Goal: Task Accomplishment & Management: Use online tool/utility

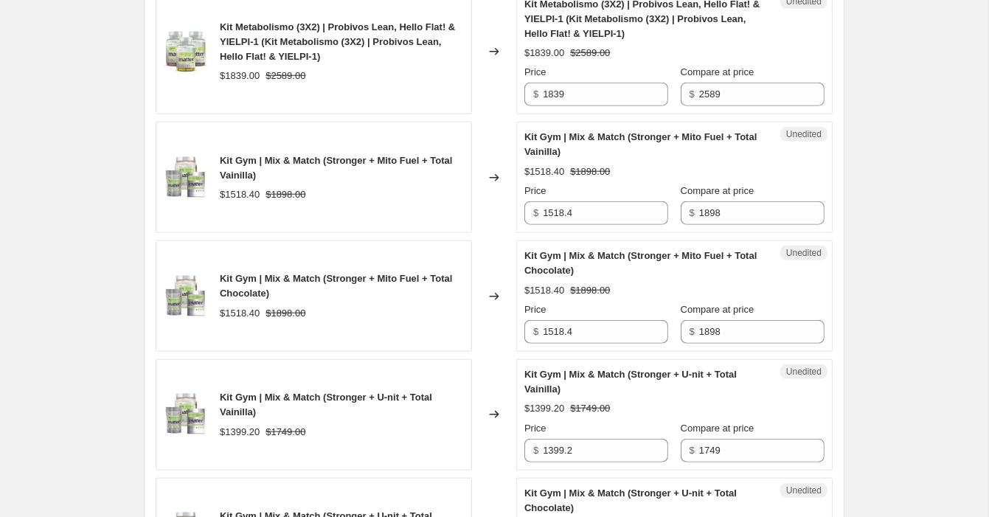
scroll to position [1528, 0]
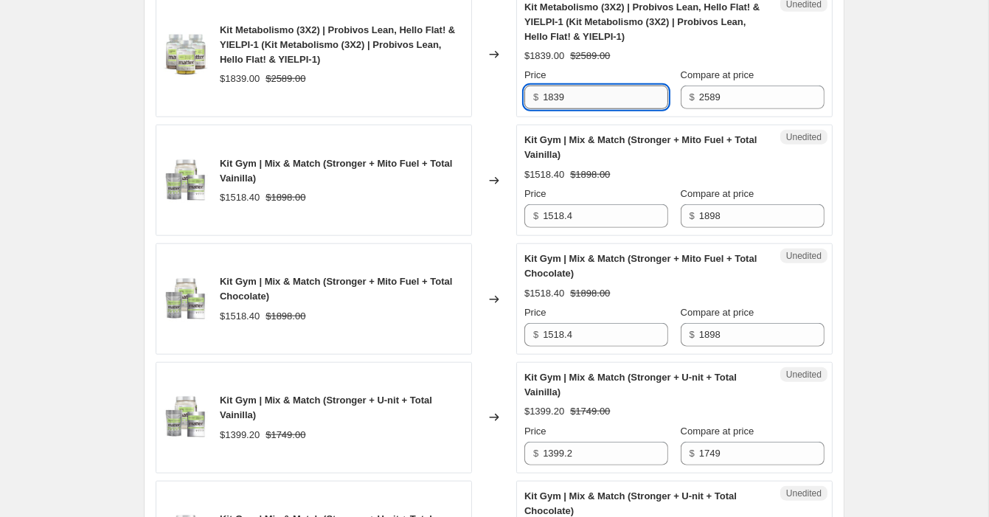
click at [579, 109] on input "1839" at bounding box center [605, 98] width 125 height 24
type input "1838"
click at [530, 118] on div "Unedited Kit Metabolismo (3X2) | Probivos Lean, Hello Flat! & YIELPI-1 (Kit Met…" at bounding box center [674, 55] width 316 height 126
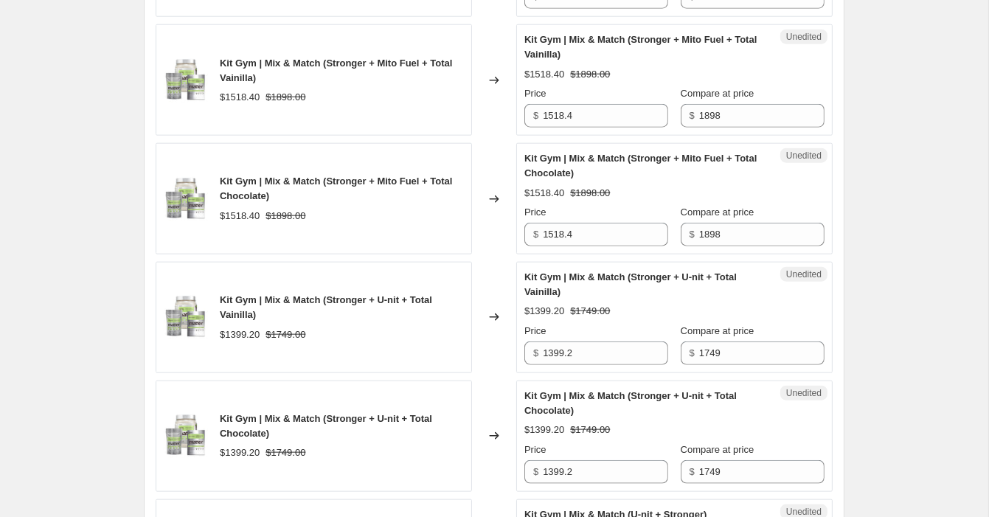
scroll to position [1635, 0]
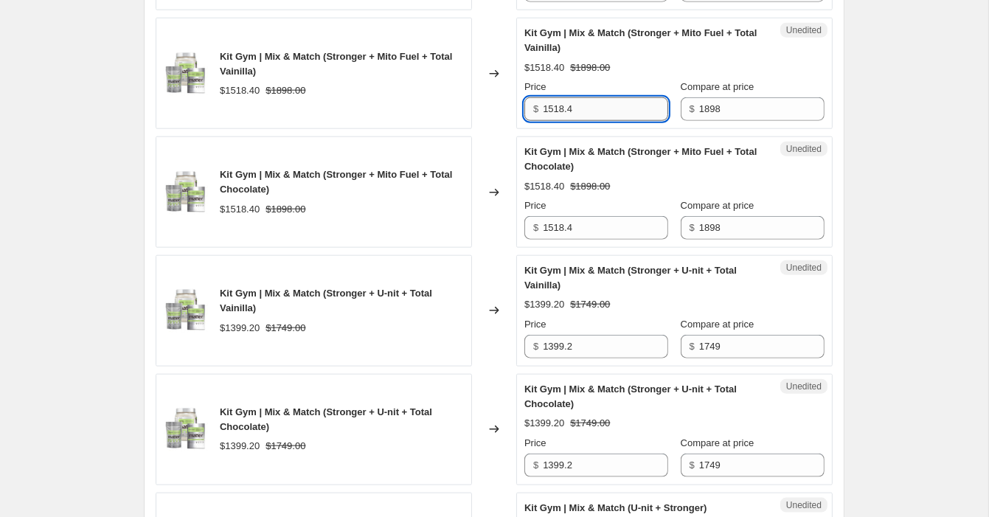
click at [592, 121] on input "1518.4" at bounding box center [605, 109] width 125 height 24
type input "1518"
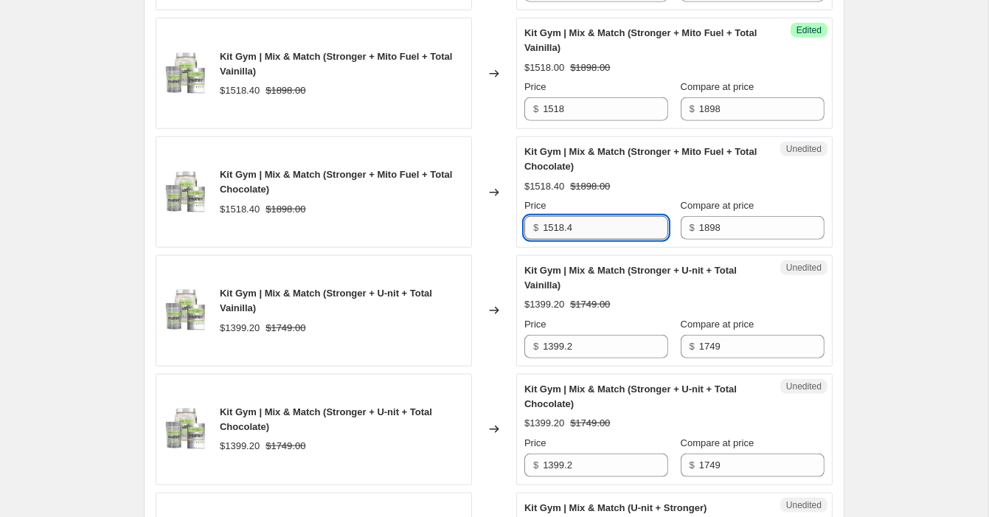
click at [594, 240] on input "1518.4" at bounding box center [605, 228] width 125 height 24
click at [599, 240] on input "1518.4" at bounding box center [605, 228] width 125 height 24
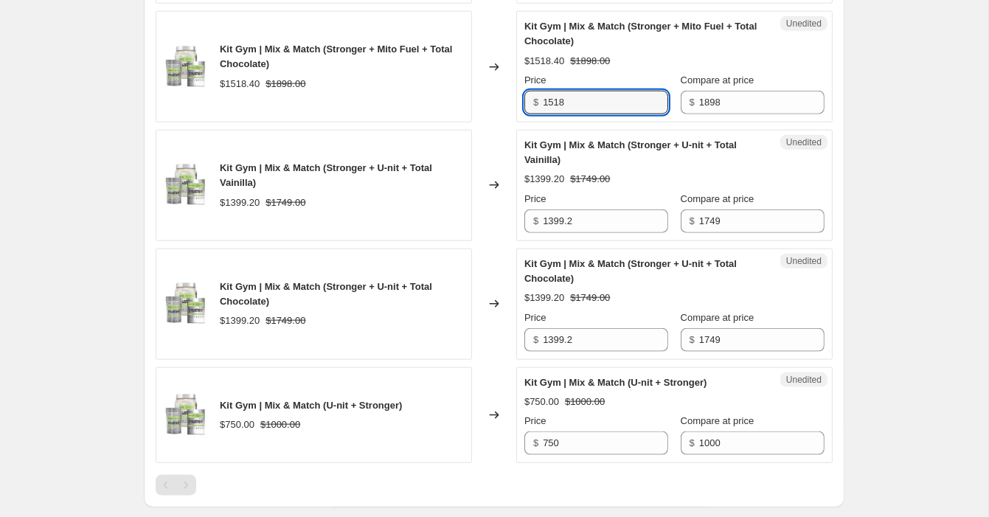
type input "1518"
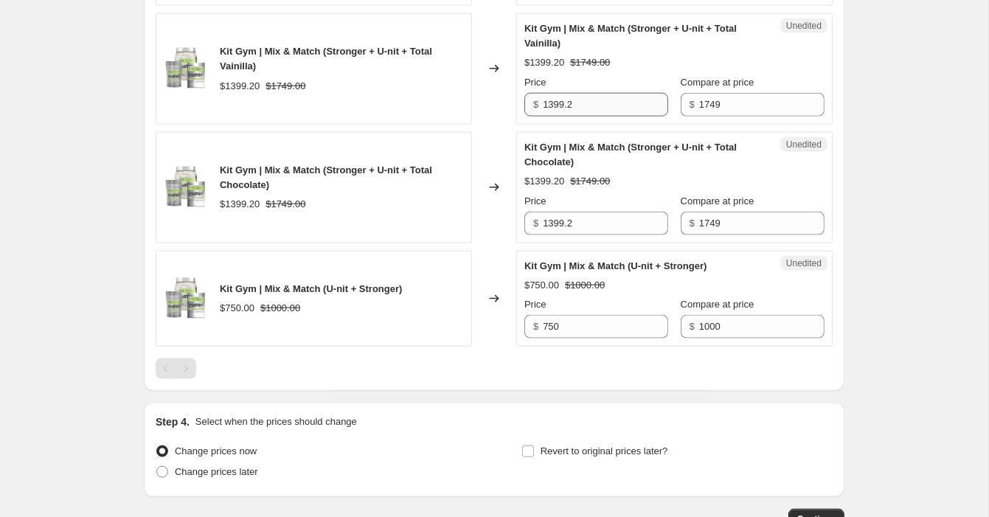
scroll to position [1889, 0]
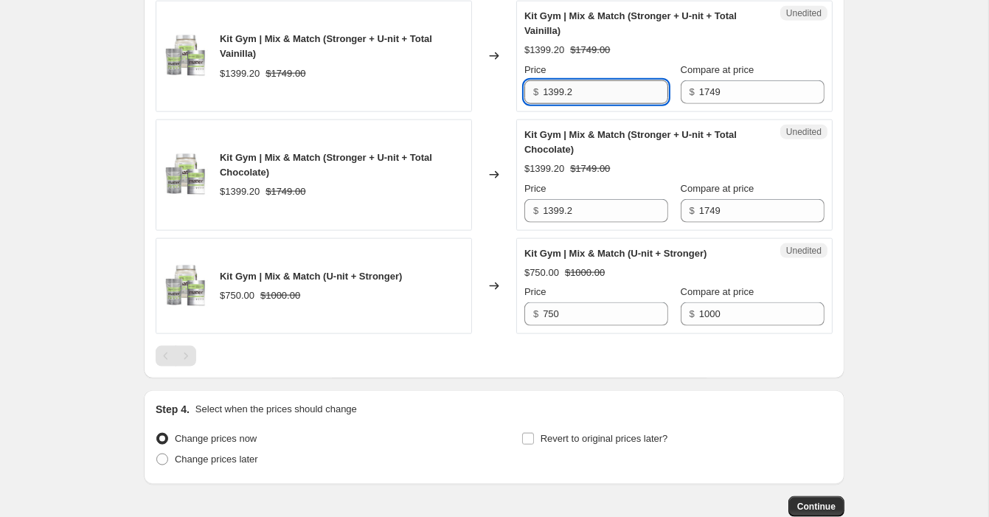
click at [592, 104] on input "1399.2" at bounding box center [605, 92] width 125 height 24
type input "1399"
click at [581, 223] on input "1399.2" at bounding box center [605, 211] width 125 height 24
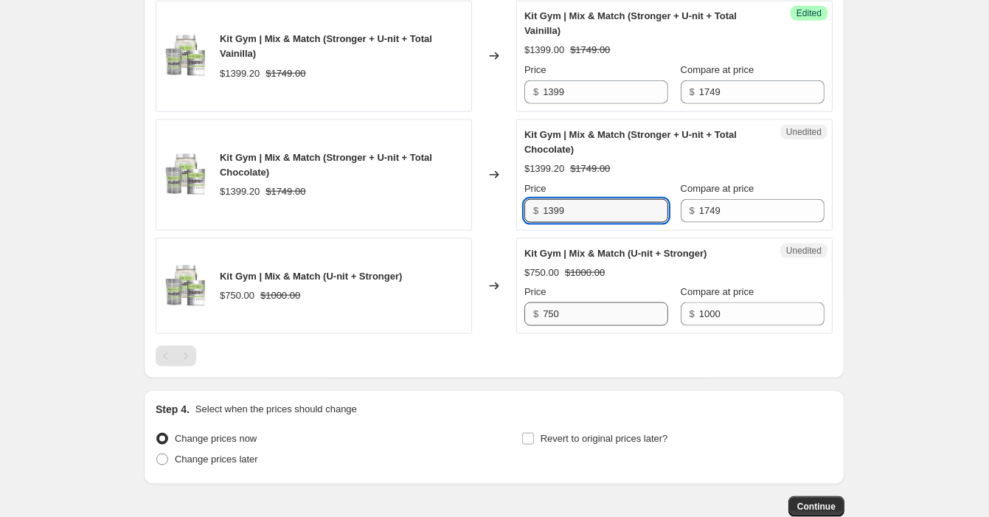
type input "1399"
click at [585, 326] on input "750" at bounding box center [605, 314] width 125 height 24
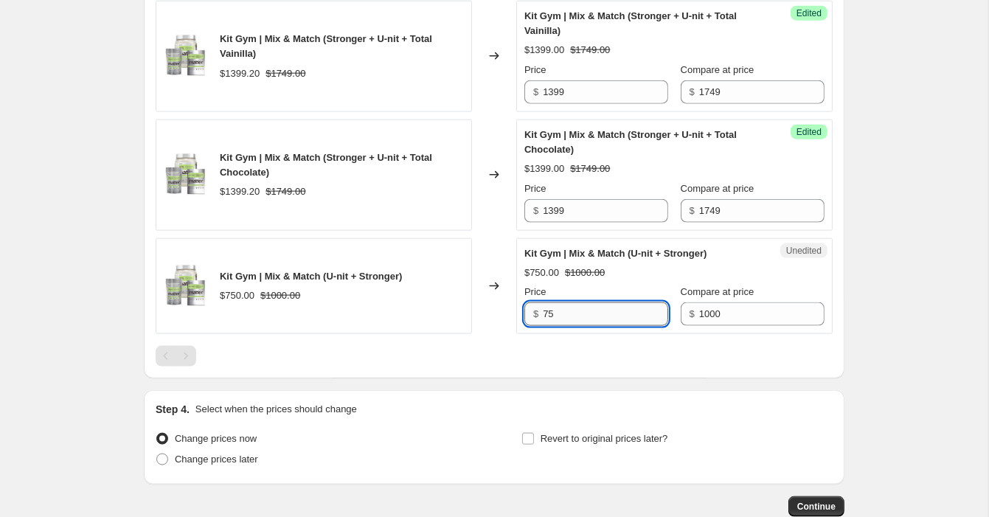
type input "7"
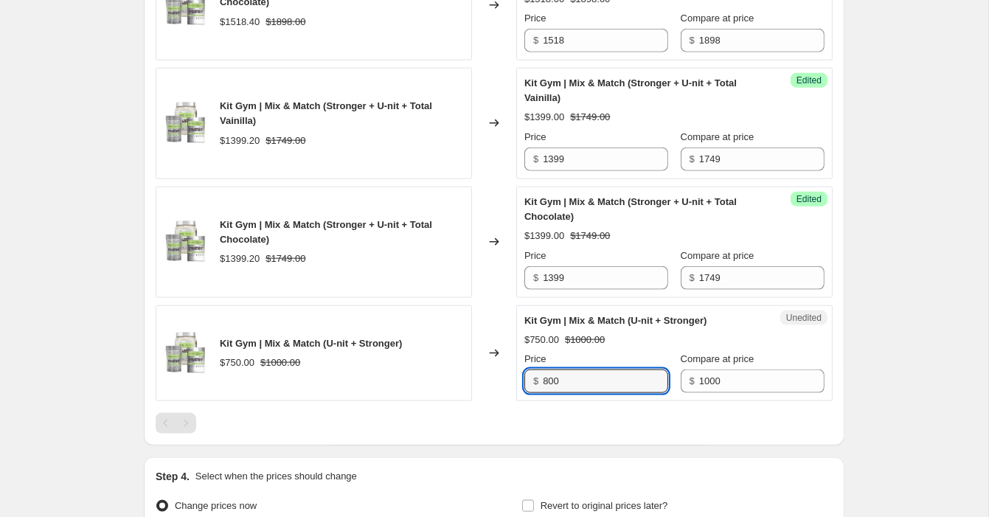
scroll to position [1824, 0]
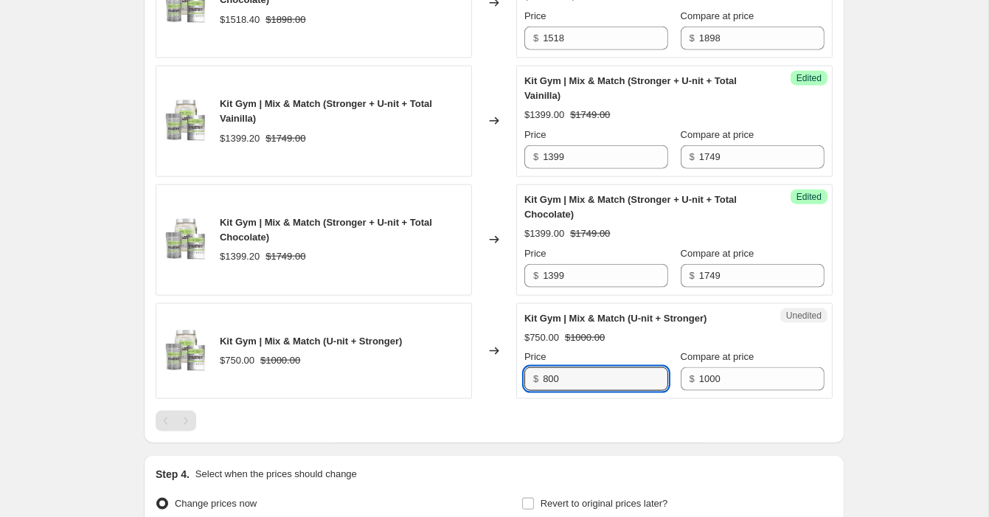
type input "800"
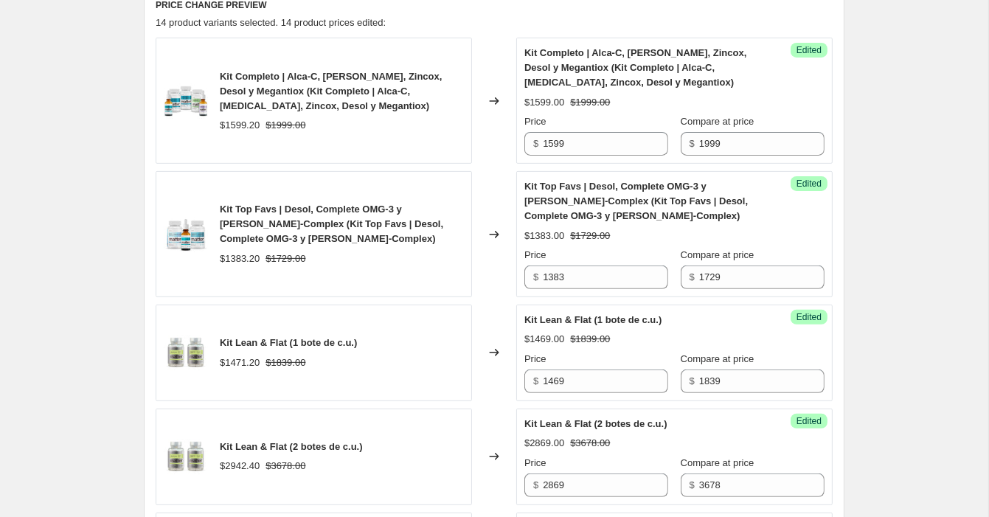
scroll to position [316, 0]
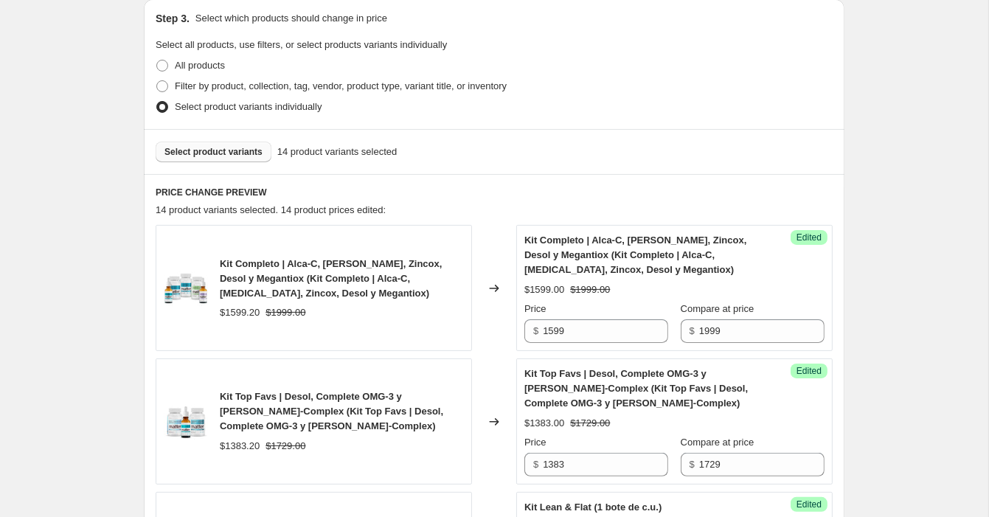
click at [215, 145] on button "Select product variants" at bounding box center [214, 152] width 116 height 21
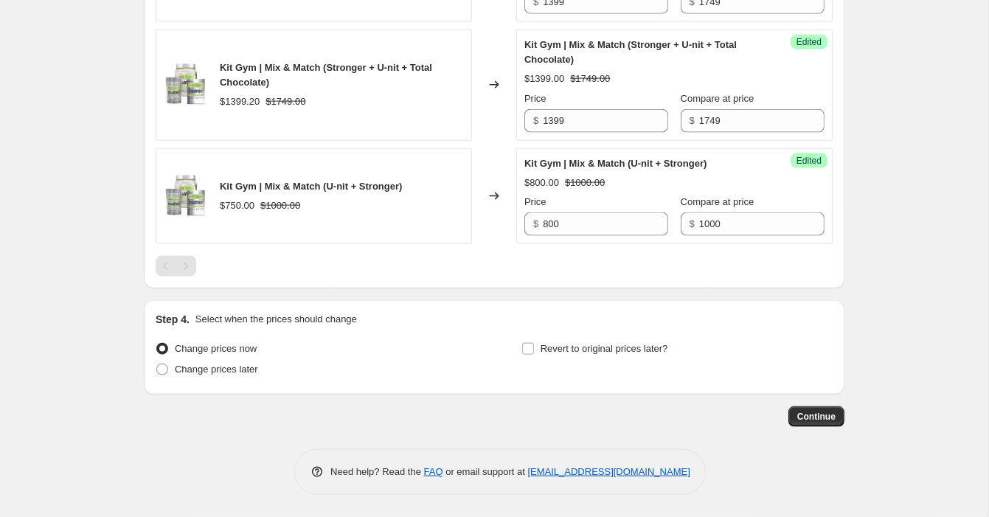
scroll to position [2011, 0]
click at [230, 365] on span "Change prices later" at bounding box center [216, 369] width 83 height 11
click at [157, 364] on input "Change prices later" at bounding box center [156, 364] width 1 height 1
radio input "true"
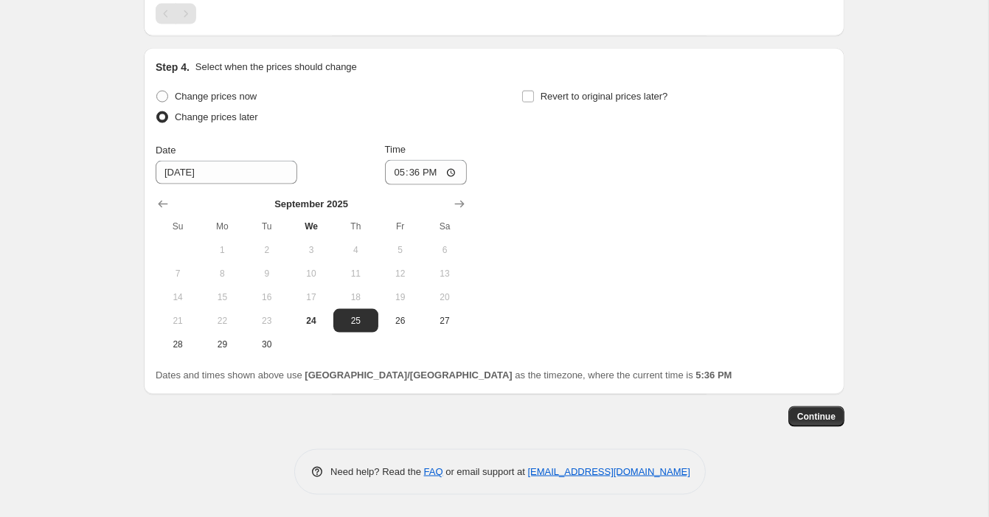
scroll to position [2262, 0]
click at [459, 192] on div "[DATE] Su Mo Tu We Th Fr Sa 1 2 3 4 5 6 7 8 9 10 11 12 13 14 15 16 17 18 19 20 …" at bounding box center [305, 270] width 323 height 171
click at [460, 202] on icon "Show next month, October 2025" at bounding box center [459, 204] width 15 height 15
click at [316, 252] on span "1" at bounding box center [311, 250] width 32 height 12
type input "[DATE]"
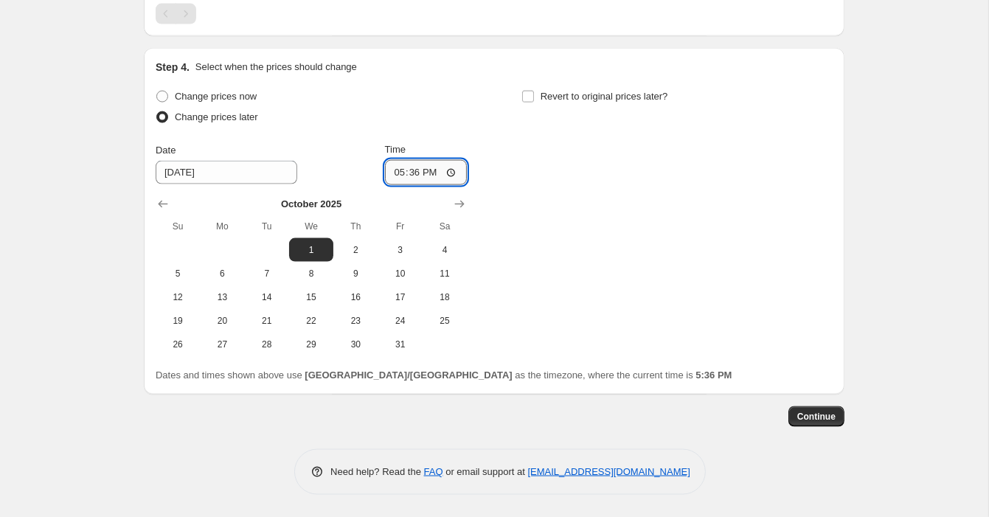
click at [411, 173] on input "17:36" at bounding box center [426, 172] width 83 height 25
type input "06:00"
click at [616, 92] on span "Revert to original prices later?" at bounding box center [604, 96] width 128 height 11
click at [534, 92] on input "Revert to original prices later?" at bounding box center [528, 97] width 12 height 12
checkbox input "true"
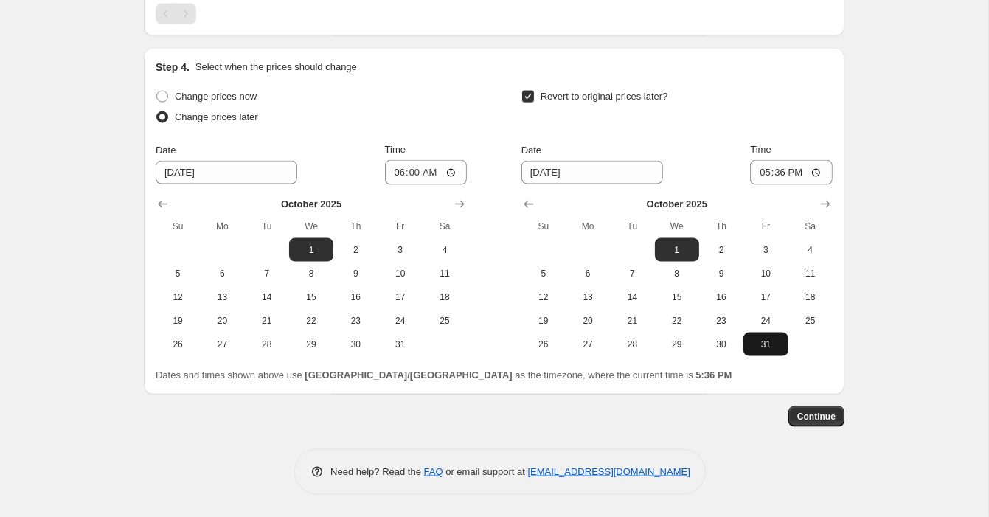
click at [766, 352] on button "31" at bounding box center [765, 345] width 44 height 24
type input "[DATE]"
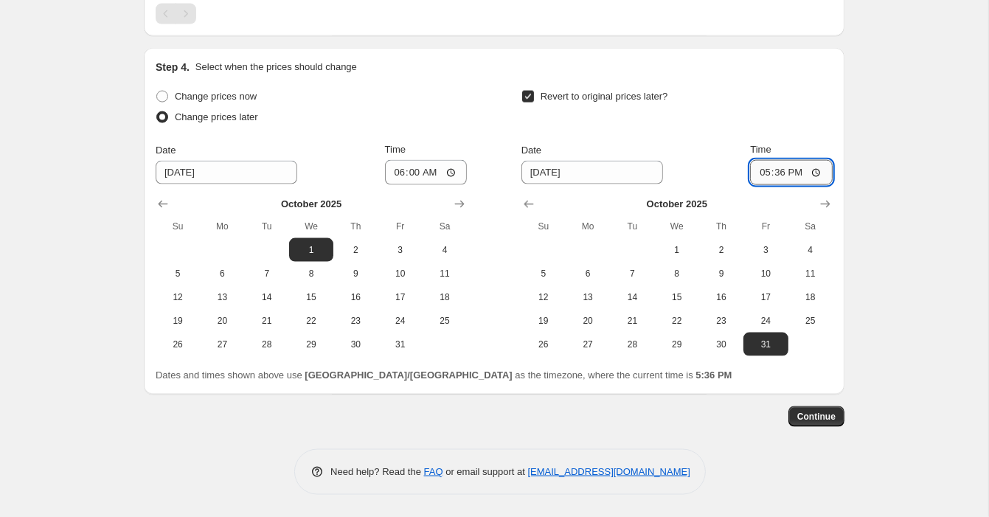
click at [782, 184] on input "17:36" at bounding box center [791, 172] width 83 height 25
type input "23:59"
click at [677, 408] on div "Continue" at bounding box center [494, 416] width 700 height 21
click at [795, 420] on button "Continue" at bounding box center [816, 416] width 56 height 21
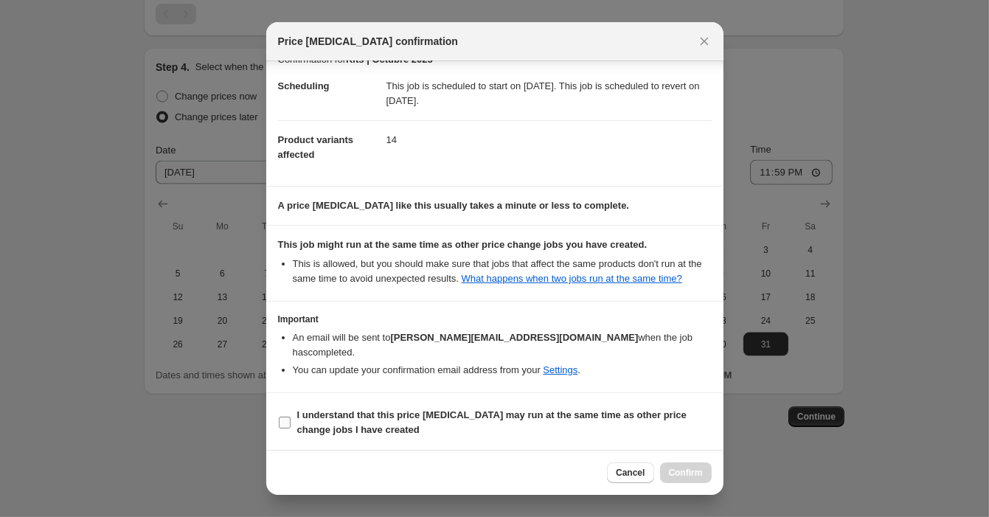
scroll to position [20, 0]
click at [279, 420] on input "I understand that this price [MEDICAL_DATA] may run at the same time as other p…" at bounding box center [285, 423] width 12 height 12
checkbox input "true"
click at [701, 473] on span "Confirm" at bounding box center [686, 473] width 34 height 12
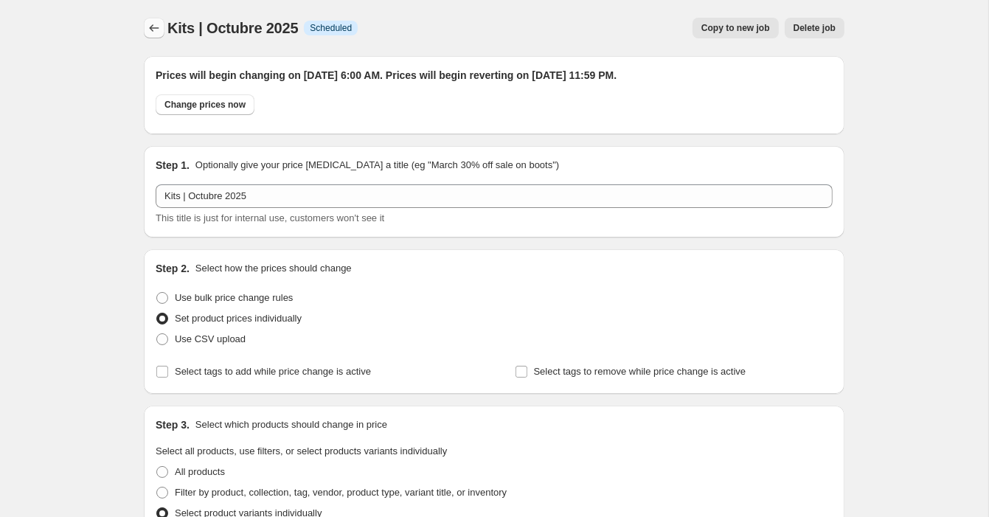
click at [148, 24] on icon "Price change jobs" at bounding box center [154, 28] width 15 height 15
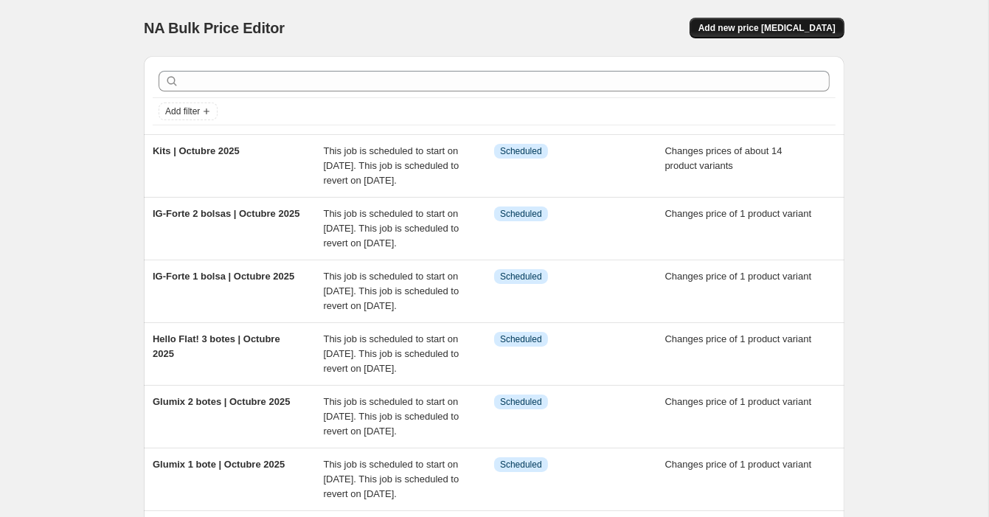
click at [758, 30] on span "Add new price [MEDICAL_DATA]" at bounding box center [766, 28] width 137 height 12
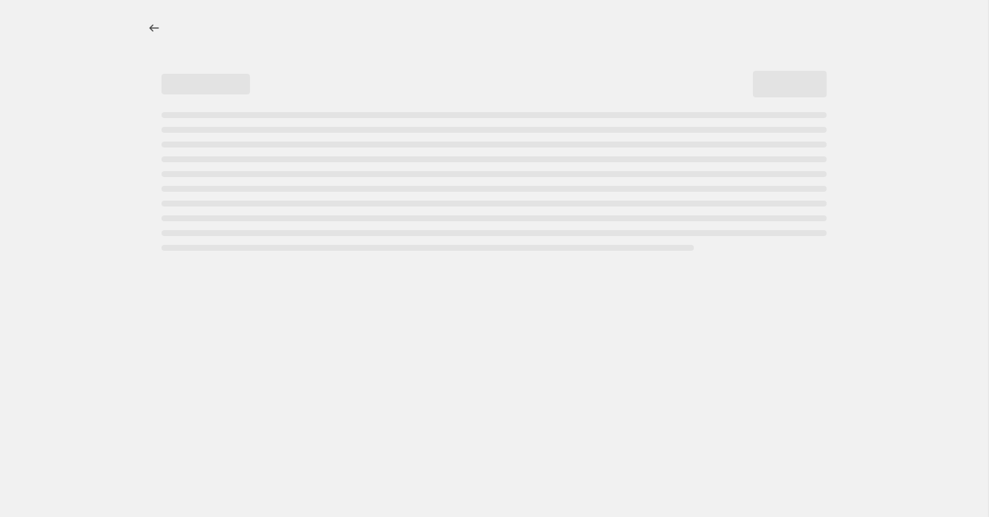
select select "percentage"
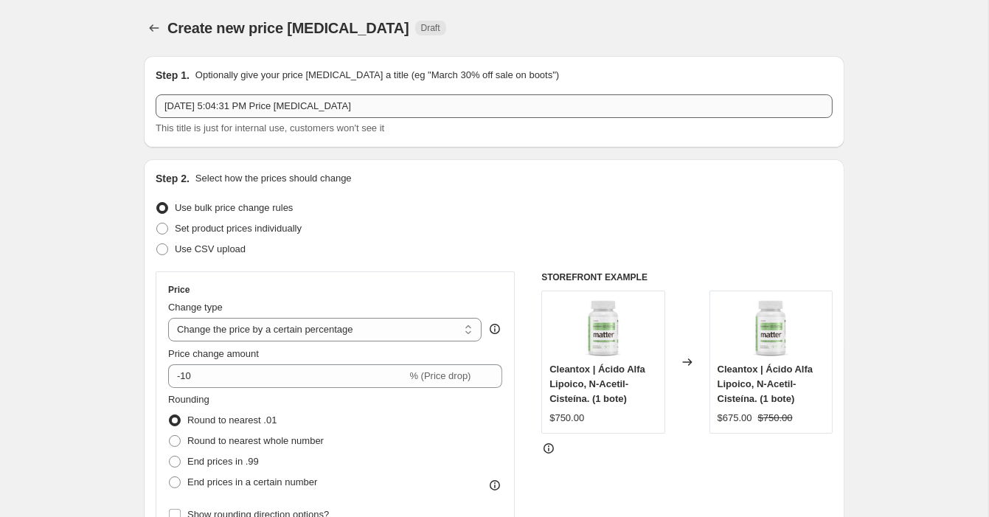
scroll to position [139, 0]
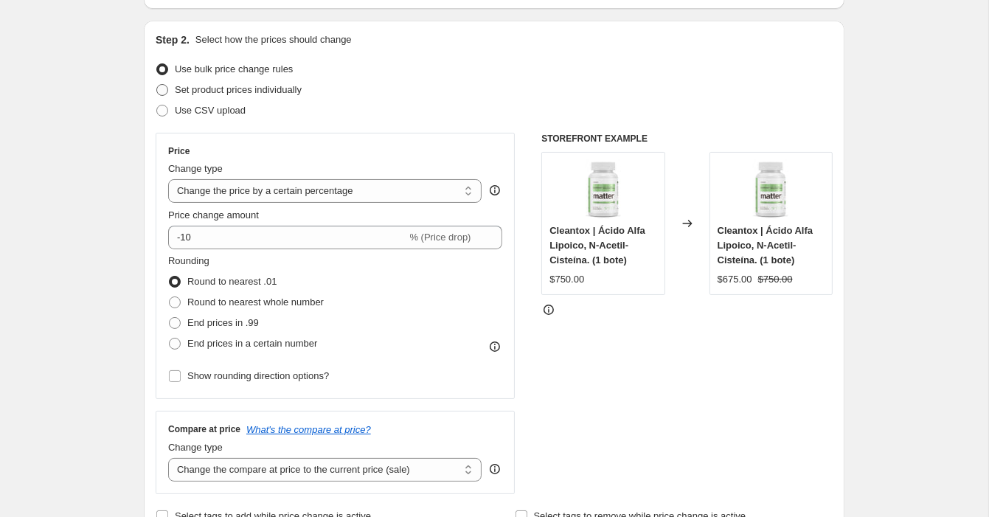
click at [199, 95] on span "Set product prices individually" at bounding box center [238, 90] width 127 height 15
click at [157, 85] on input "Set product prices individually" at bounding box center [156, 84] width 1 height 1
radio input "true"
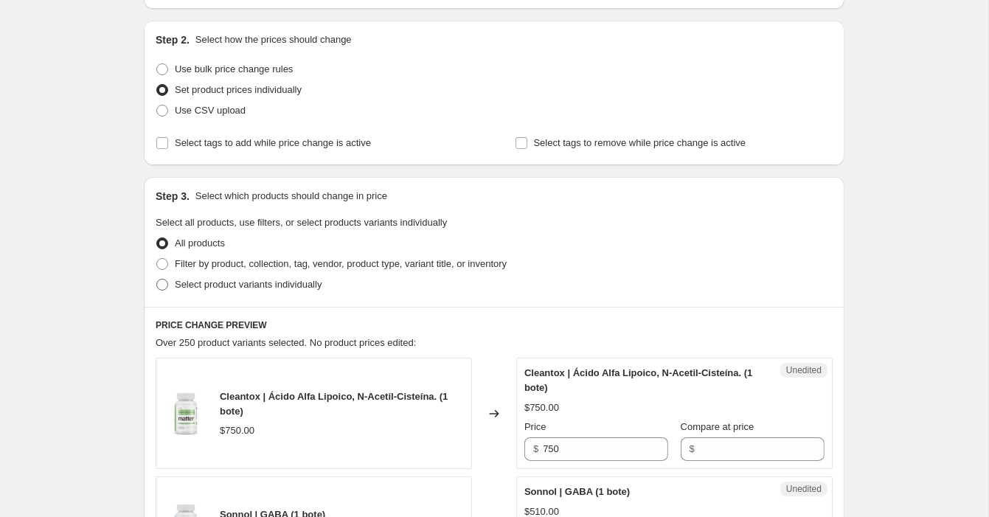
click at [218, 283] on span "Select product variants individually" at bounding box center [248, 284] width 147 height 11
click at [157, 279] on input "Select product variants individually" at bounding box center [156, 279] width 1 height 1
radio input "true"
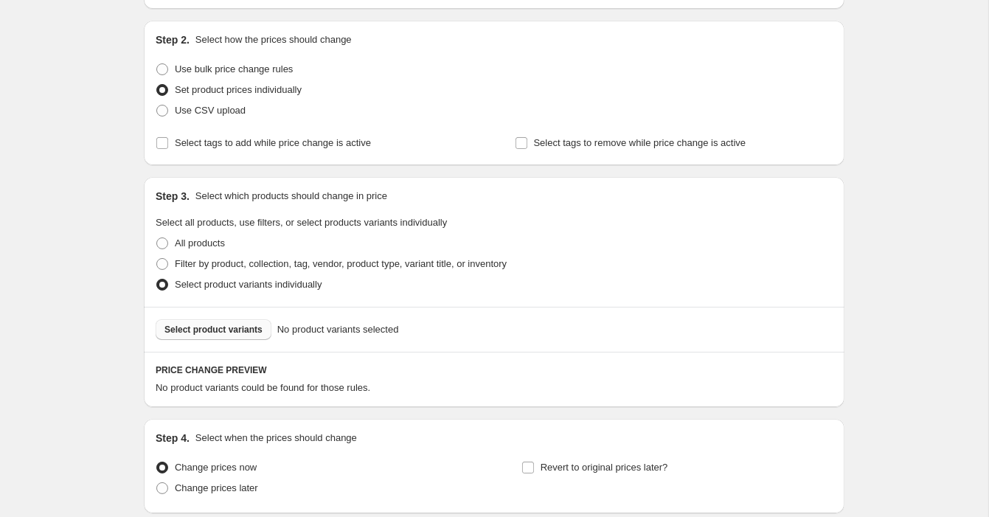
click at [213, 325] on span "Select product variants" at bounding box center [213, 330] width 98 height 12
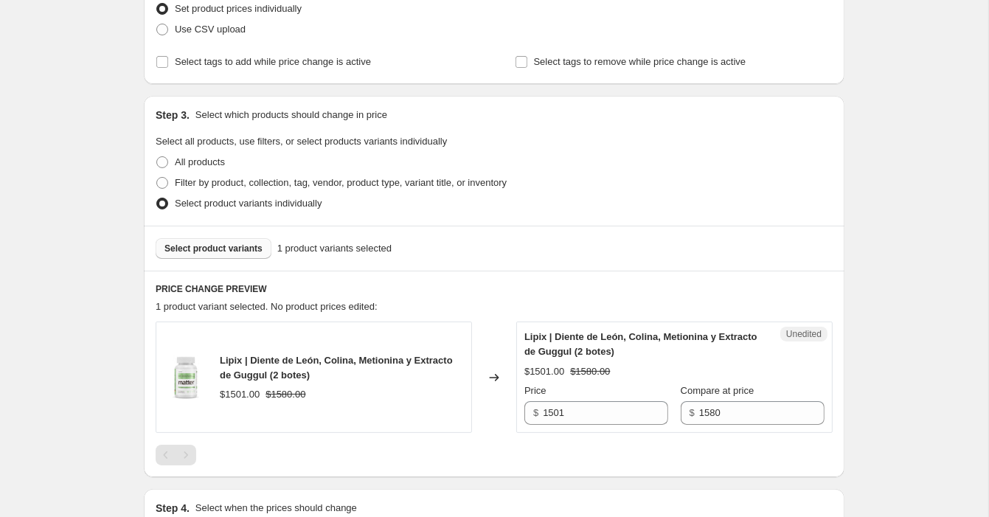
scroll to position [283, 0]
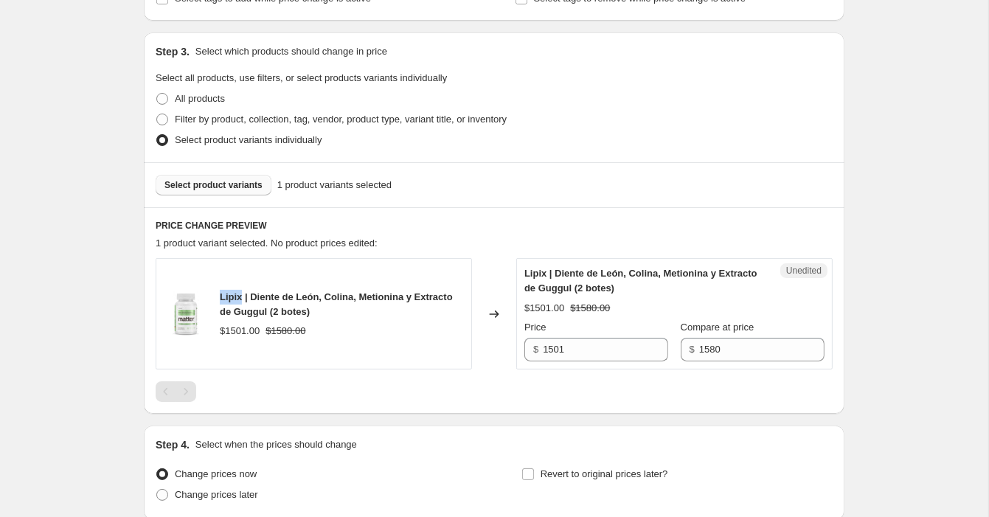
drag, startPoint x: 243, startPoint y: 293, endPoint x: 210, endPoint y: 296, distance: 32.5
click at [210, 296] on div "Lipix | Diente de León, Colina, Metionina y Extracto de Guggul (2 botes) $1501.…" at bounding box center [314, 313] width 316 height 111
copy span "Lipix"
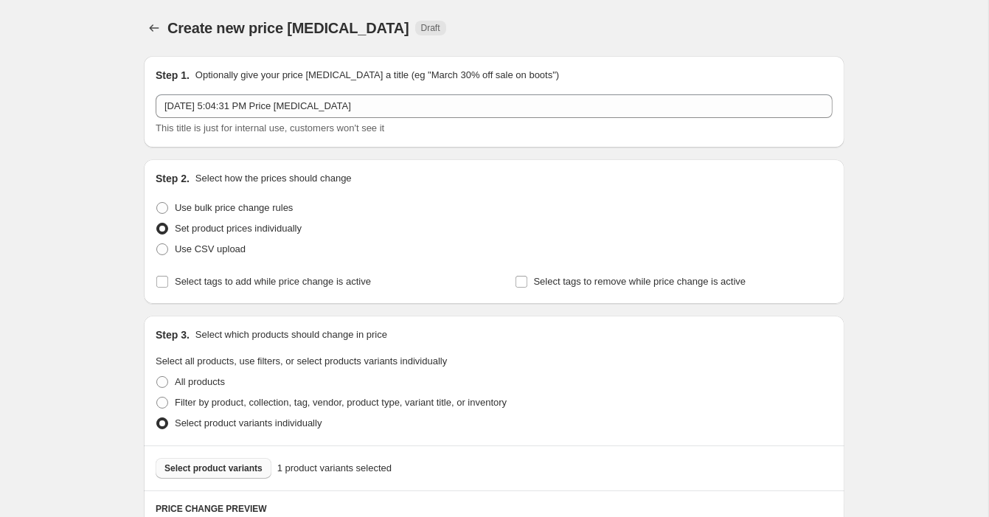
scroll to position [0, 0]
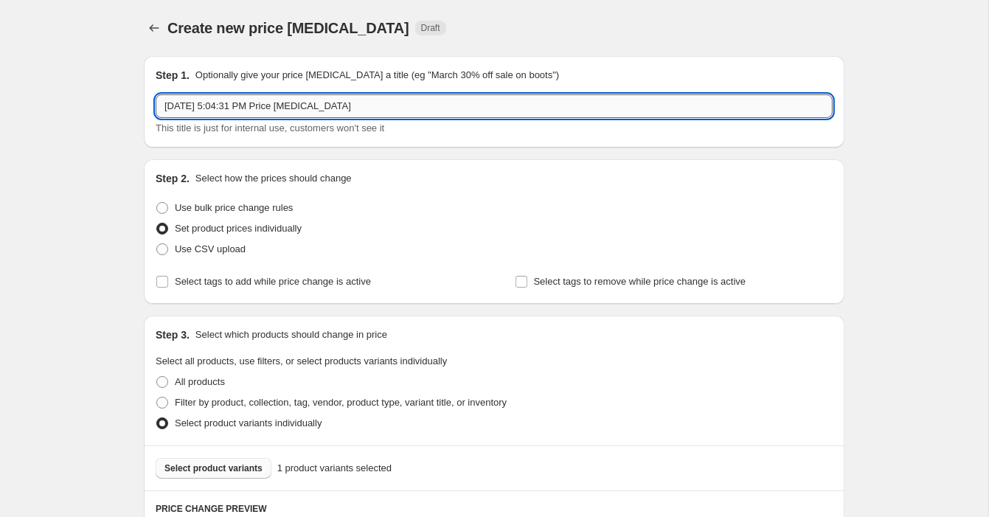
drag, startPoint x: 389, startPoint y: 109, endPoint x: 158, endPoint y: 102, distance: 230.9
click at [158, 102] on input "[DATE] 5:04:31 PM Price [MEDICAL_DATA]" at bounding box center [494, 106] width 677 height 24
paste input "Lipix"
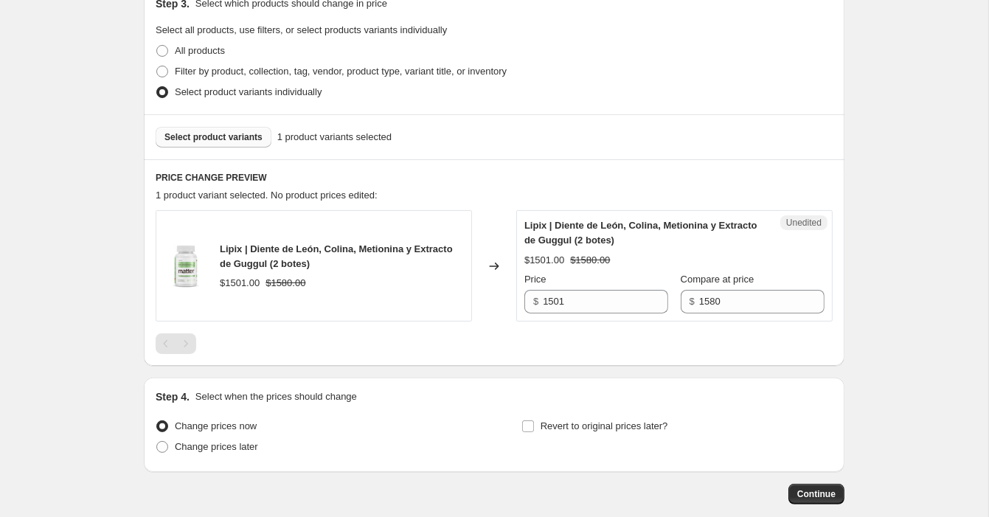
scroll to position [404, 0]
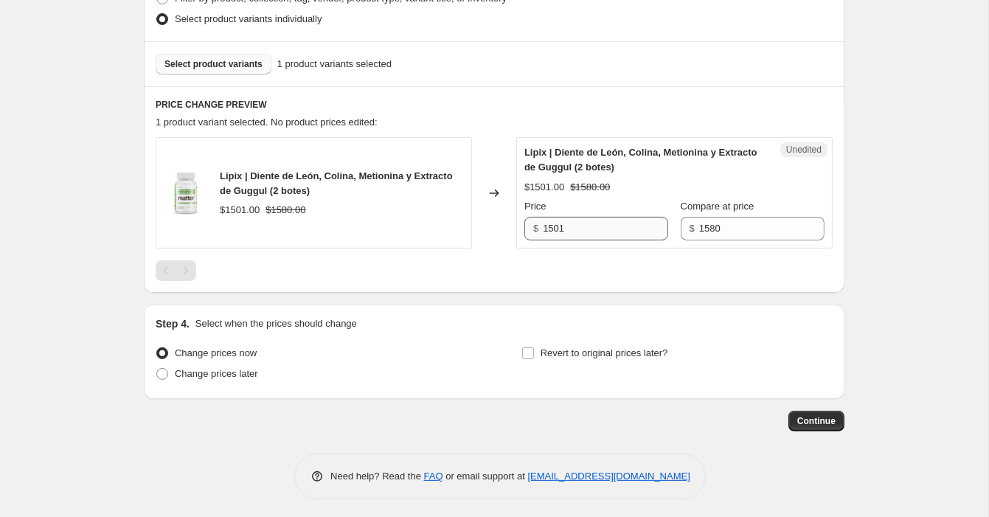
type input "Lipix 2 botes | Octubre 2025"
click at [608, 218] on input "1501" at bounding box center [605, 229] width 125 height 24
click at [613, 240] on div "Unedited Lipix | Diente de León, Colina, Metionina y Extracto de Guggul (2 bote…" at bounding box center [674, 192] width 316 height 111
click at [589, 219] on input "1501" at bounding box center [605, 229] width 125 height 24
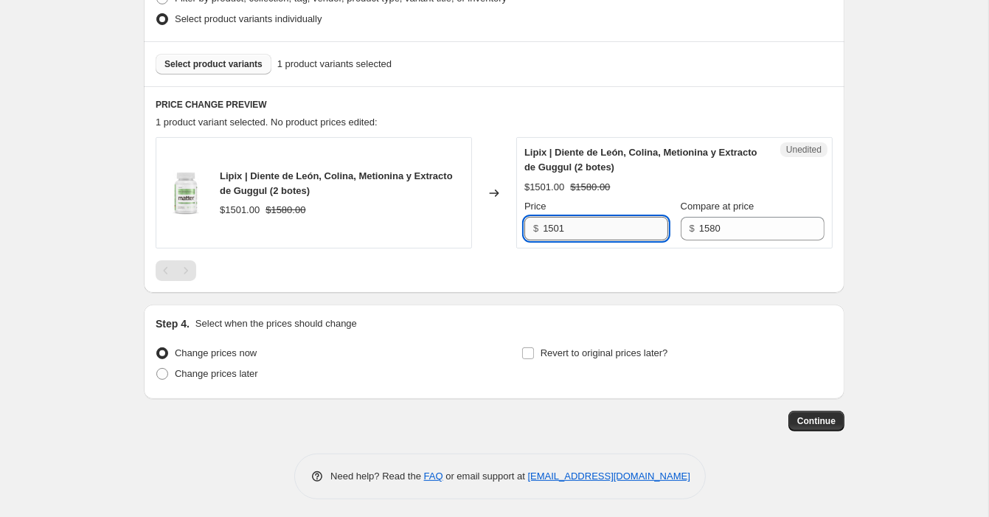
click at [566, 234] on input "1501" at bounding box center [605, 229] width 125 height 24
type input "1499"
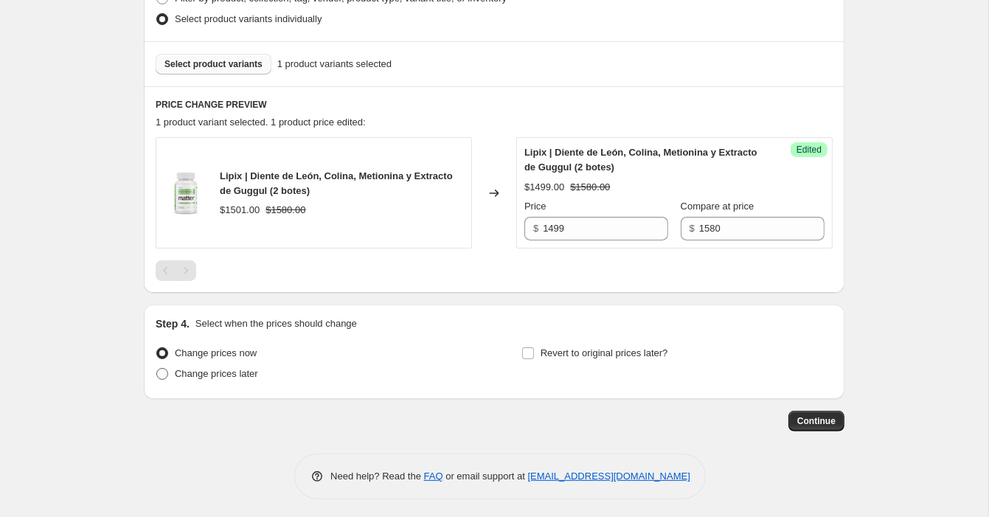
click at [227, 372] on span "Change prices later" at bounding box center [216, 373] width 83 height 11
click at [157, 369] on input "Change prices later" at bounding box center [156, 368] width 1 height 1
radio input "true"
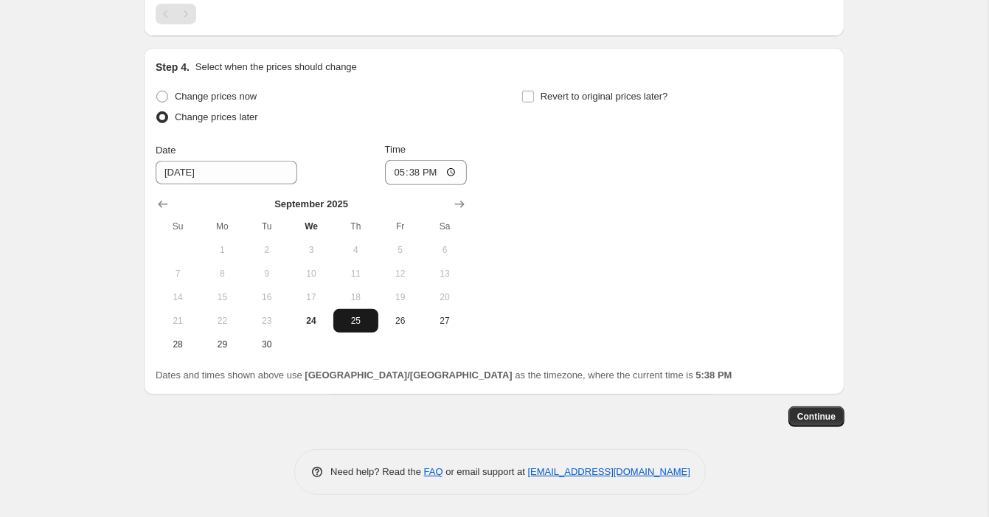
scroll to position [659, 0]
click at [464, 202] on icon "Show next month, October 2025" at bounding box center [459, 205] width 15 height 15
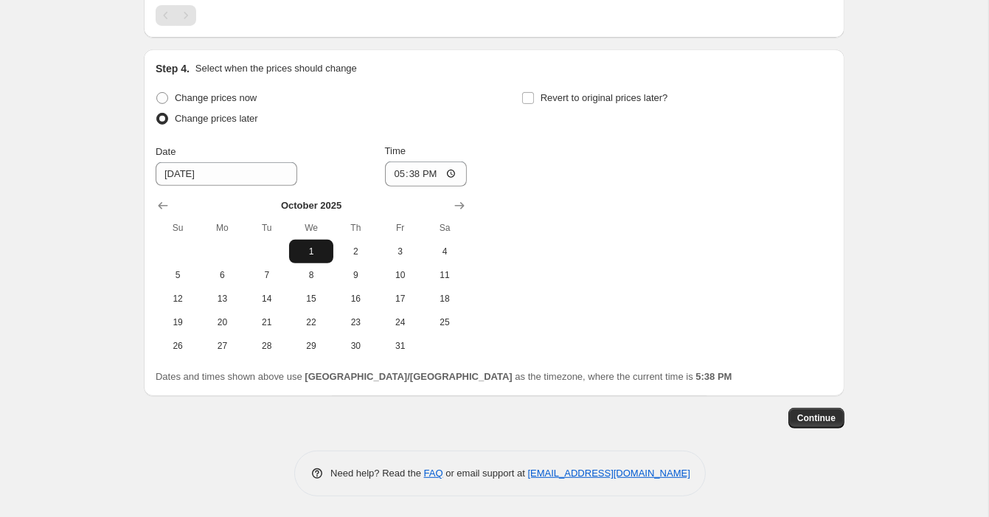
click at [319, 247] on span "1" at bounding box center [311, 252] width 32 height 12
type input "[DATE]"
click at [412, 174] on input "17:38" at bounding box center [426, 173] width 83 height 25
type input "06:00"
click at [533, 102] on input "Revert to original prices later?" at bounding box center [528, 98] width 12 height 12
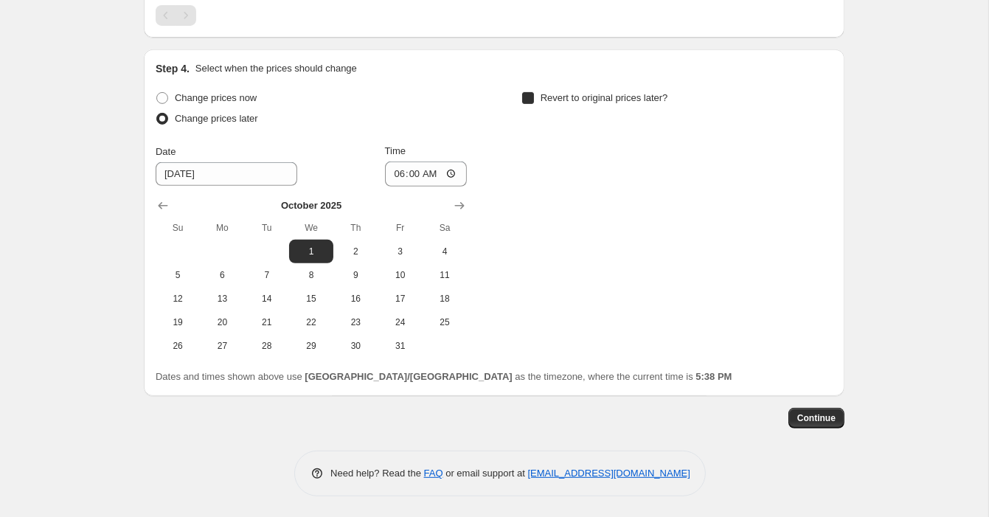
checkbox input "true"
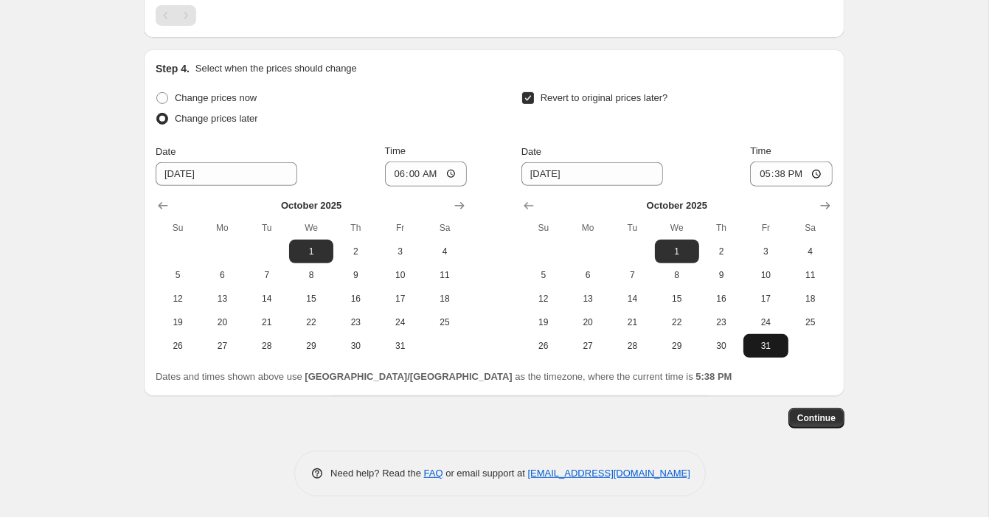
click at [768, 340] on span "31" at bounding box center [765, 346] width 32 height 12
type input "[DATE]"
click at [771, 183] on input "17:38" at bounding box center [791, 173] width 83 height 25
type input "23:59"
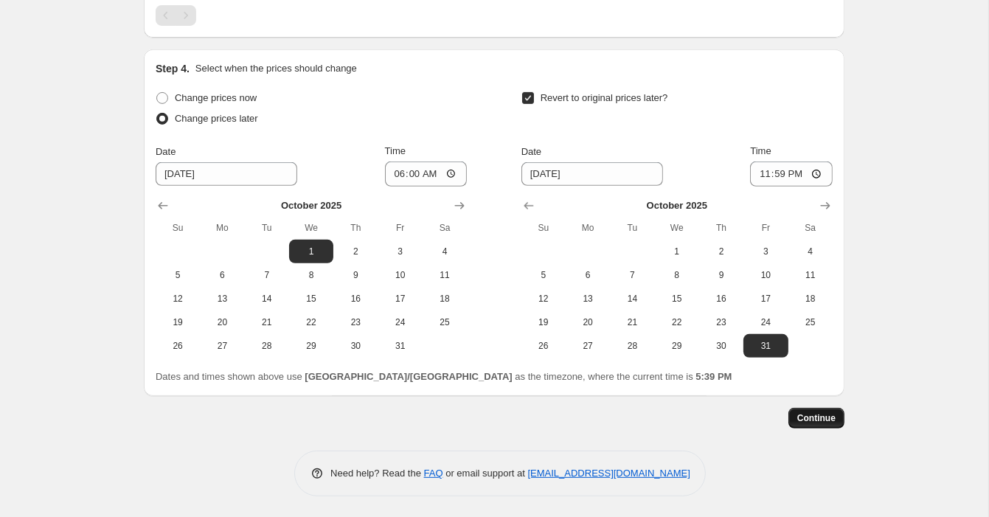
click at [825, 420] on span "Continue" at bounding box center [816, 418] width 38 height 12
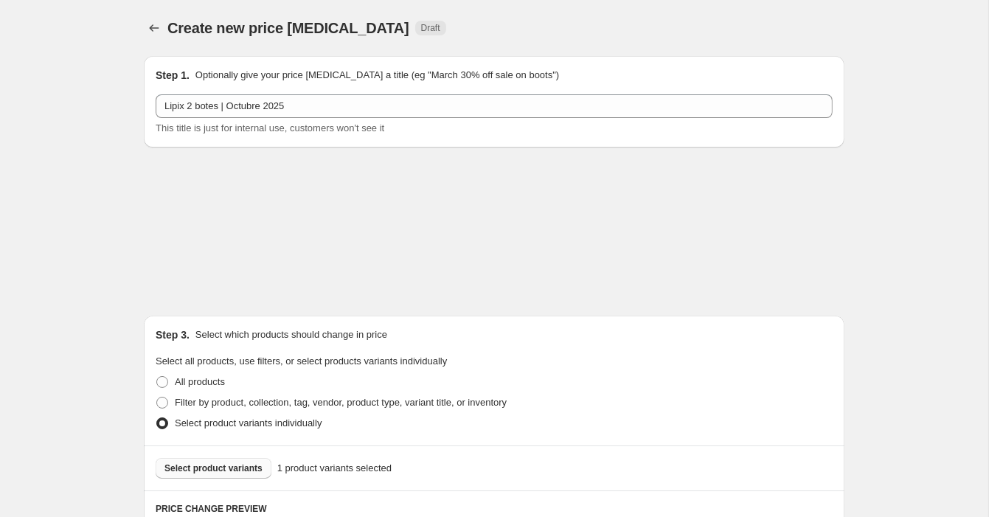
scroll to position [658, 0]
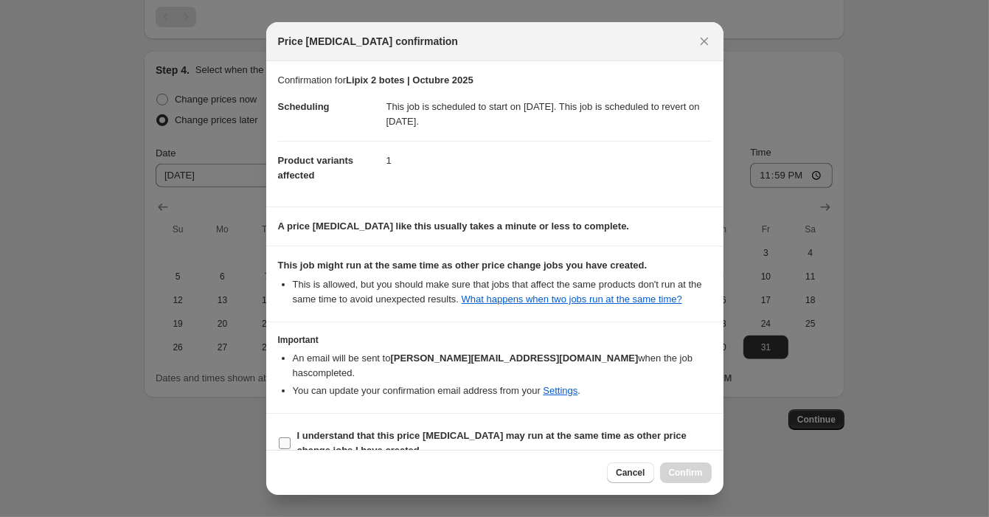
click at [307, 430] on b "I understand that this price [MEDICAL_DATA] may run at the same time as other p…" at bounding box center [491, 443] width 389 height 26
click at [291, 437] on input "I understand that this price [MEDICAL_DATA] may run at the same time as other p…" at bounding box center [285, 443] width 12 height 12
checkbox input "true"
click at [698, 471] on span "Confirm" at bounding box center [686, 473] width 34 height 12
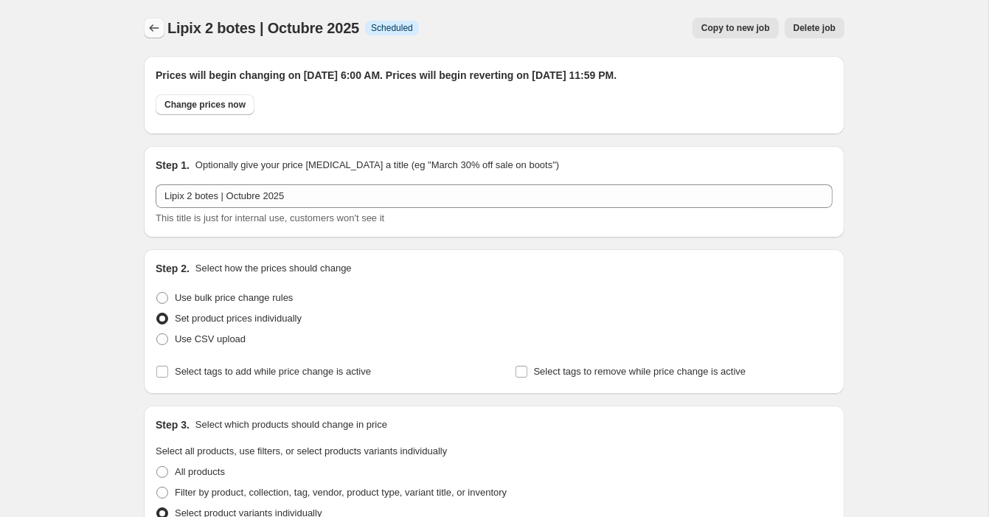
click at [147, 27] on icon "Price change jobs" at bounding box center [154, 28] width 15 height 15
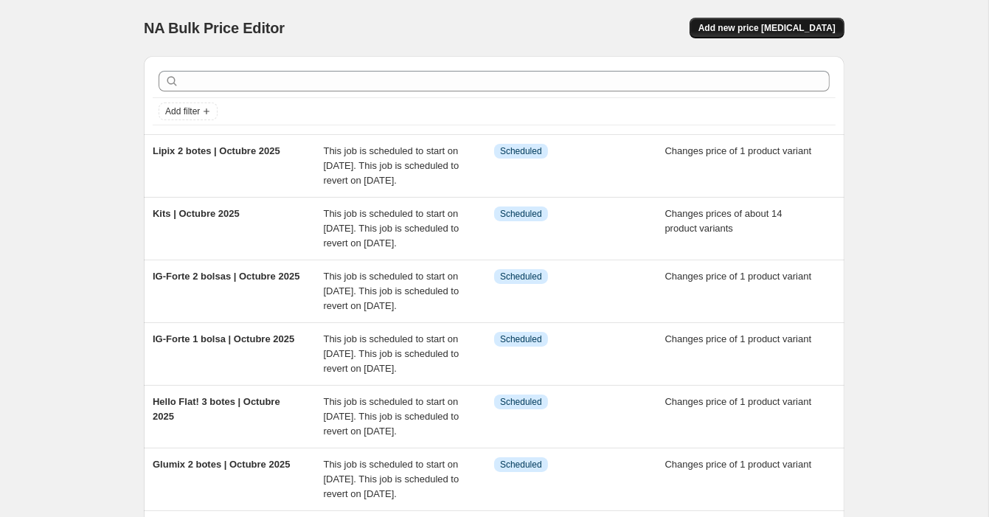
click at [724, 22] on button "Add new price [MEDICAL_DATA]" at bounding box center [766, 28] width 155 height 21
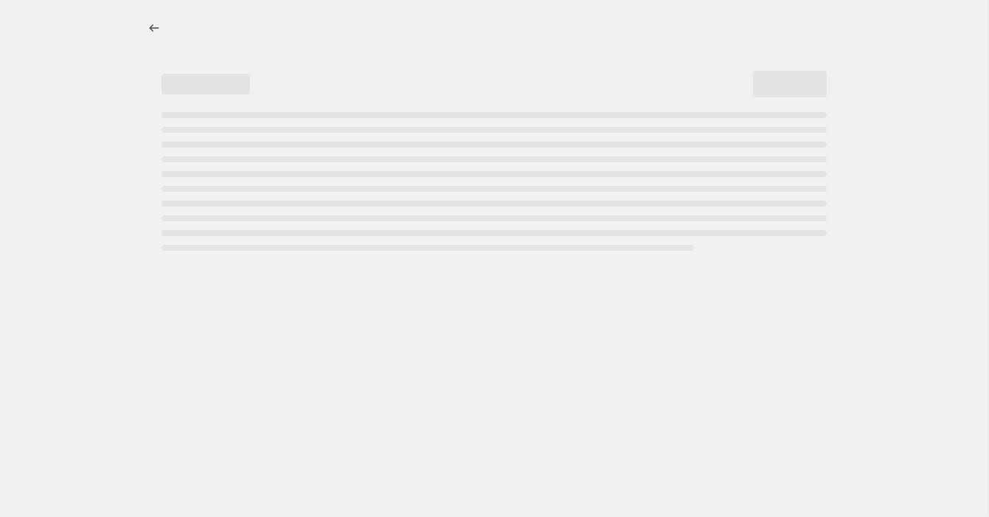
select select "percentage"
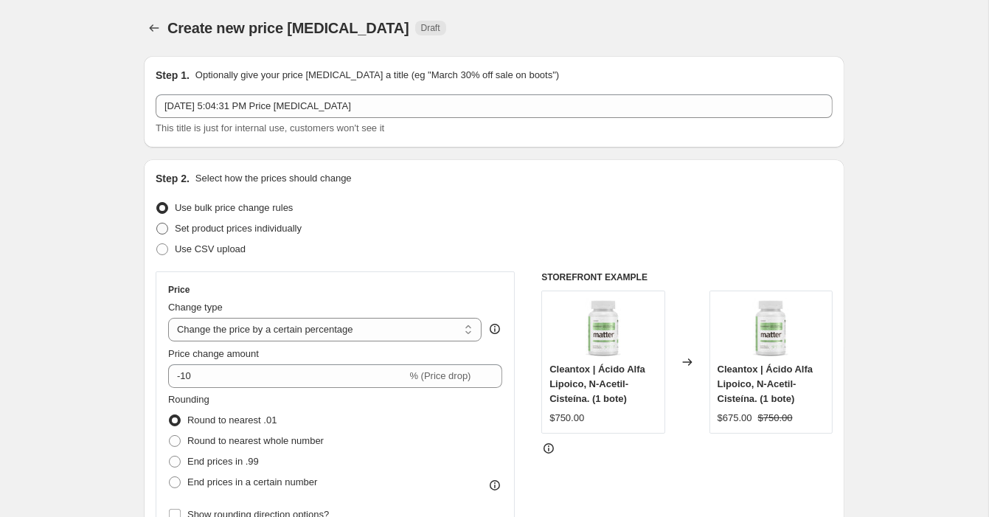
click at [267, 224] on span "Set product prices individually" at bounding box center [238, 228] width 127 height 11
click at [157, 223] on input "Set product prices individually" at bounding box center [156, 223] width 1 height 1
radio input "true"
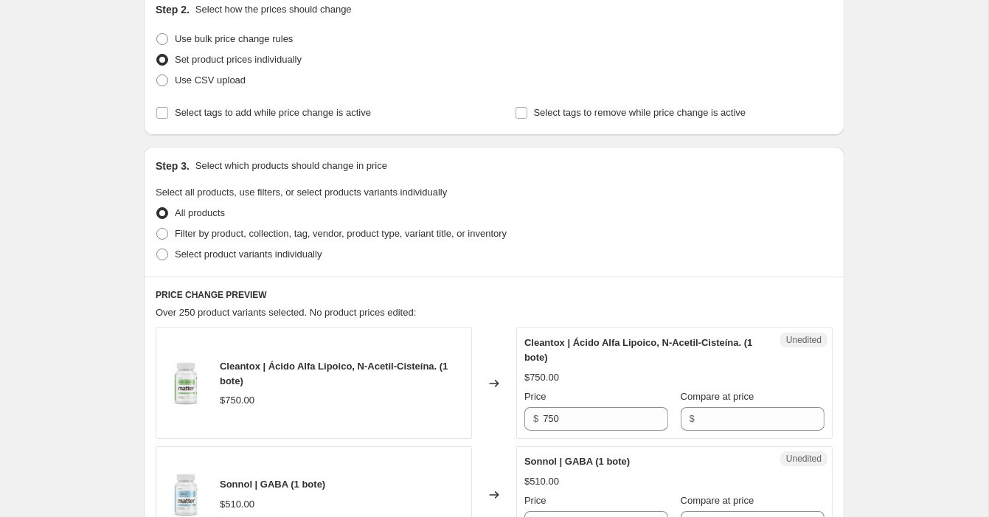
scroll to position [170, 0]
click at [258, 252] on span "Select product variants individually" at bounding box center [248, 252] width 147 height 11
click at [157, 248] on input "Select product variants individually" at bounding box center [156, 247] width 1 height 1
radio input "true"
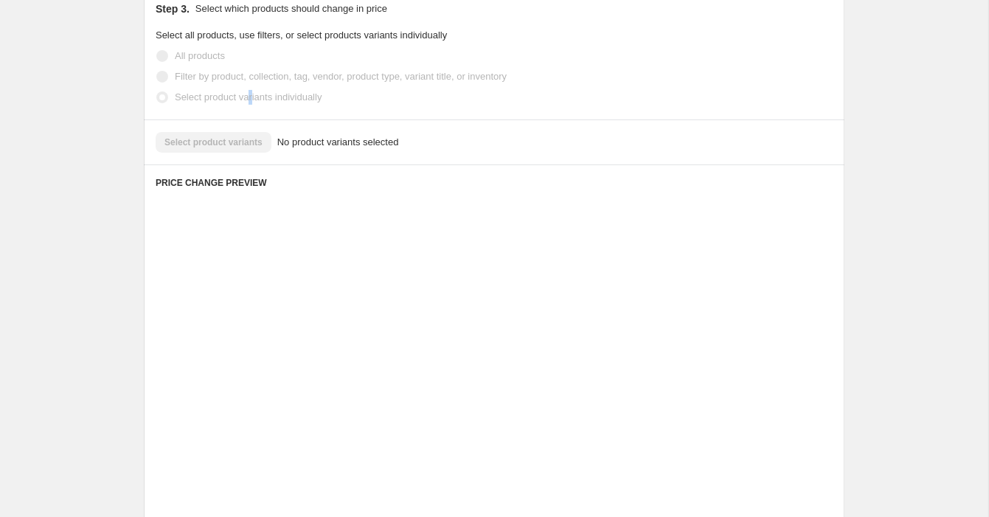
scroll to position [257, 0]
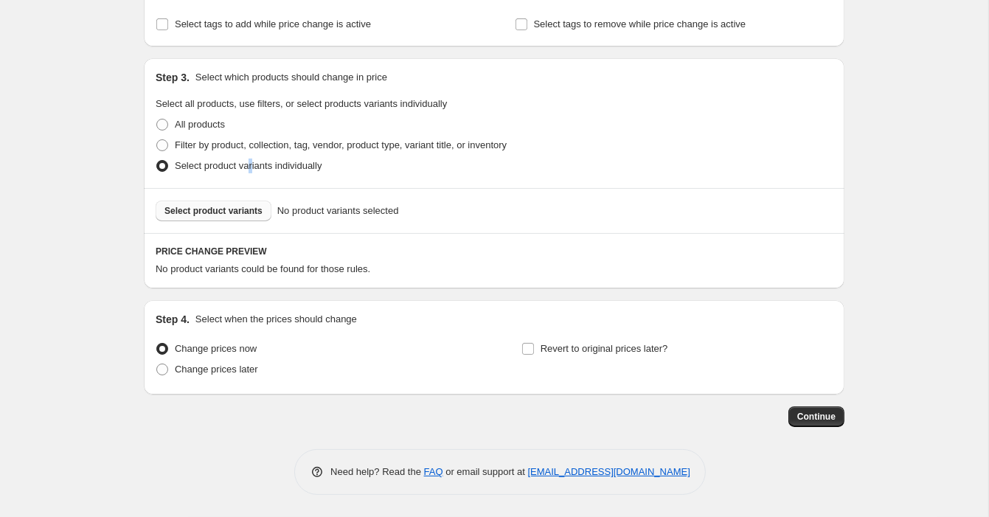
click at [248, 213] on span "Select product variants" at bounding box center [213, 211] width 98 height 12
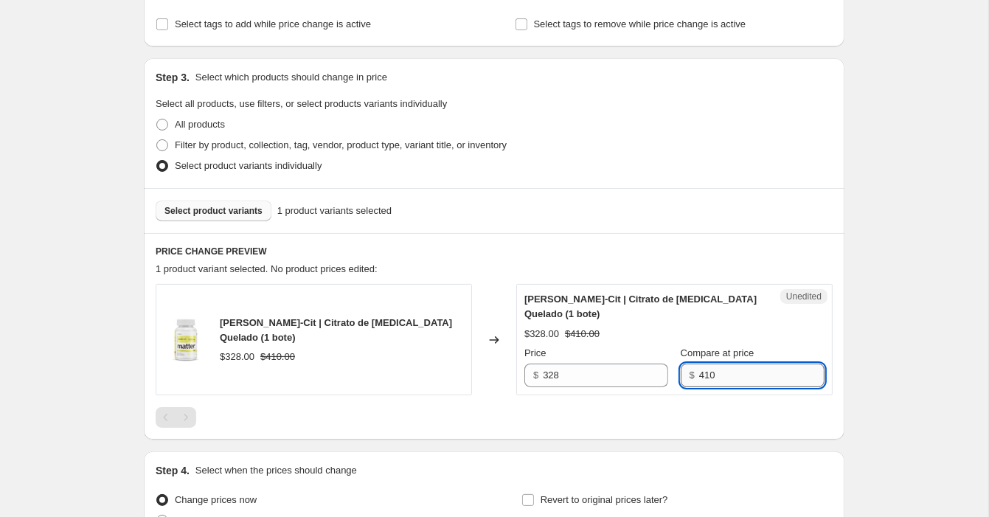
drag, startPoint x: 720, startPoint y: 351, endPoint x: 722, endPoint y: 359, distance: 8.2
click at [722, 364] on input "410" at bounding box center [761, 376] width 125 height 24
click at [584, 366] on input "328" at bounding box center [605, 376] width 125 height 24
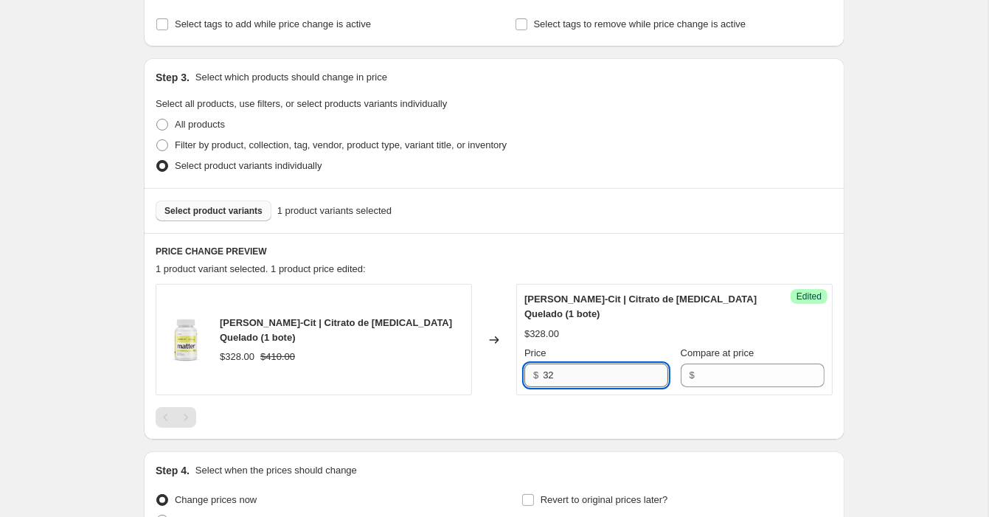
type input "3"
type input "410"
click at [602, 264] on div "1 product variant selected. 1 product price edited:" at bounding box center [494, 269] width 677 height 15
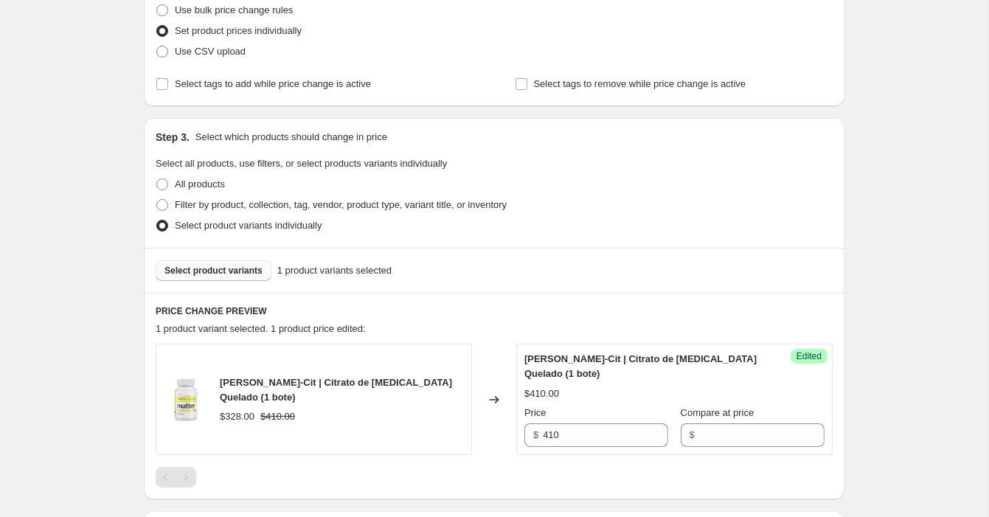
scroll to position [207, 0]
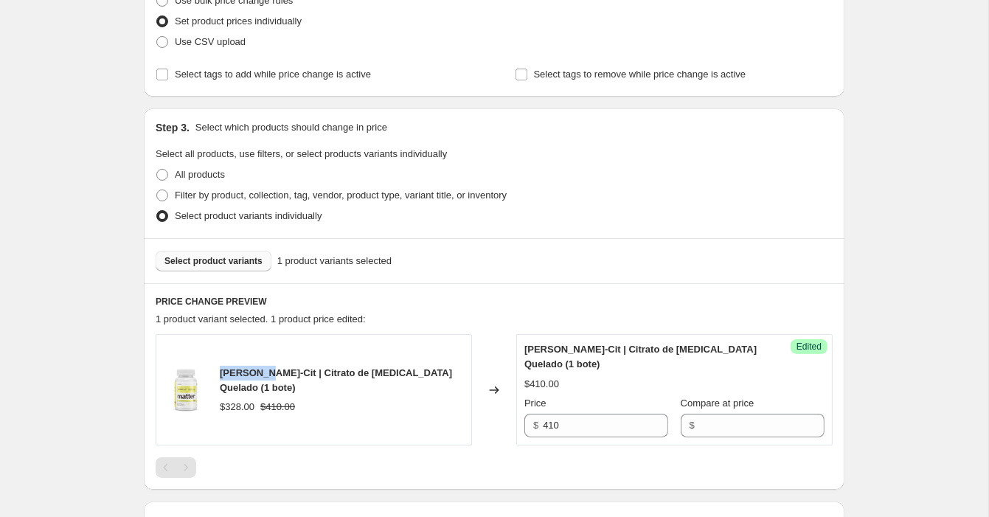
drag, startPoint x: 271, startPoint y: 367, endPoint x: 212, endPoint y: 368, distance: 59.0
click at [212, 369] on div "[PERSON_NAME]-Cit | Citrato de [MEDICAL_DATA] Quelado (1 bote) $328.00 $410.00" at bounding box center [314, 389] width 316 height 111
copy span "[PERSON_NAME]-Cit"
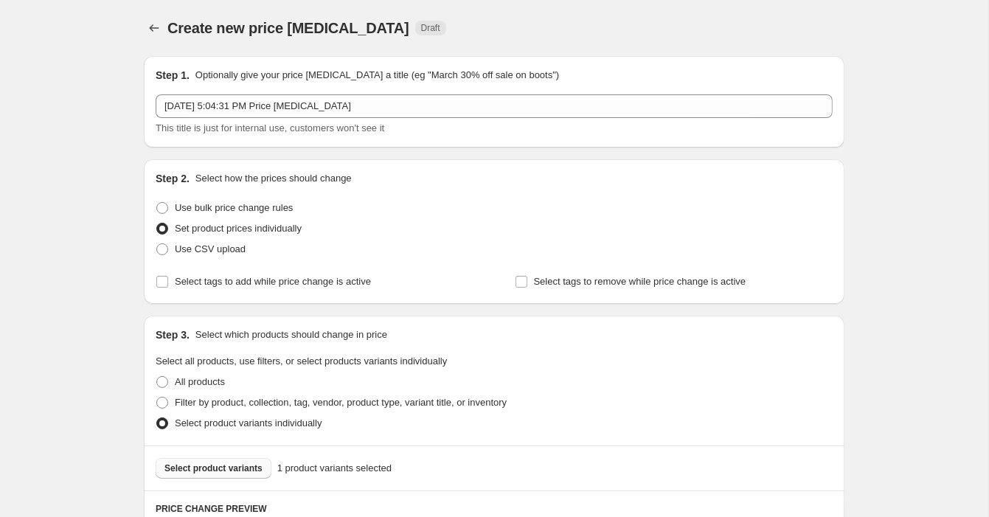
scroll to position [0, 0]
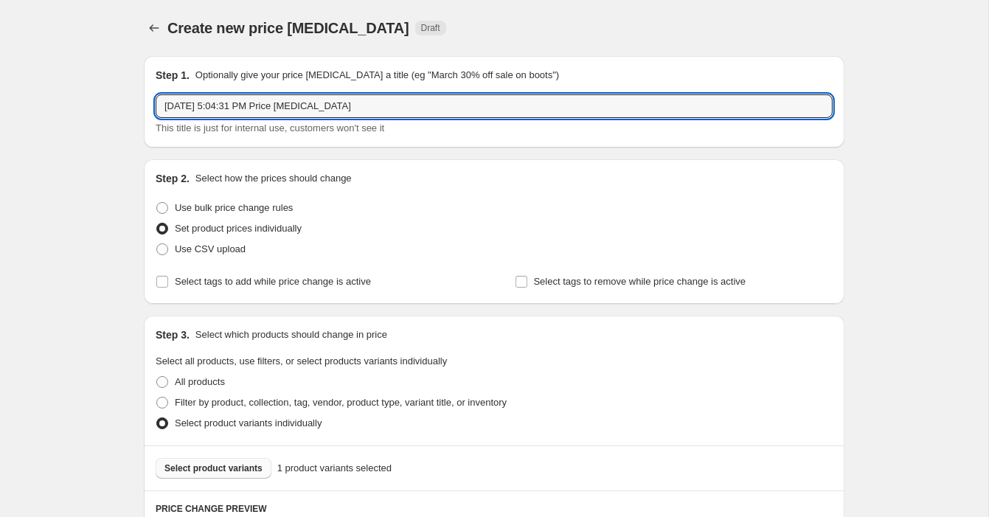
drag, startPoint x: 392, startPoint y: 111, endPoint x: 150, endPoint y: 105, distance: 241.2
click at [150, 105] on div "Step 1. Optionally give your price [MEDICAL_DATA] a title (eg "March 30% off sa…" at bounding box center [494, 101] width 700 height 91
paste input "[PERSON_NAME]-Cit"
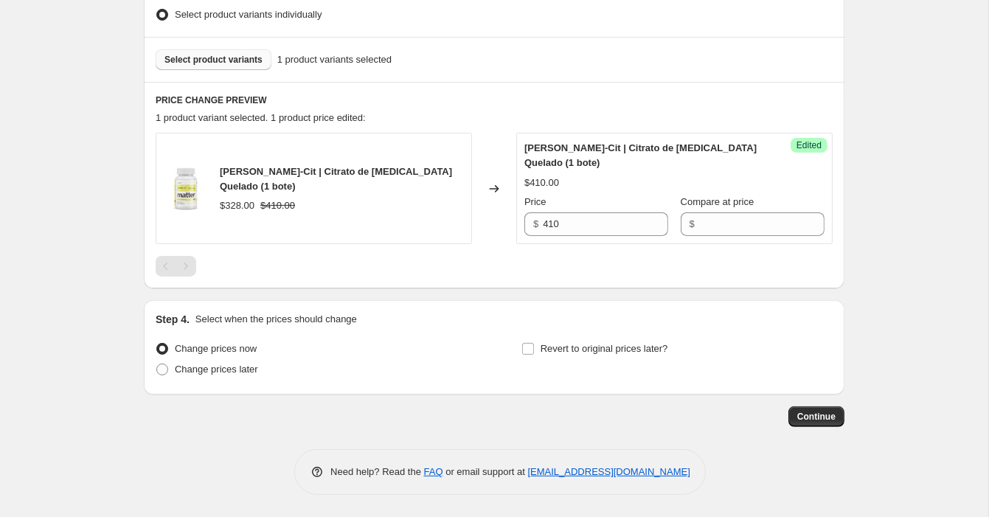
scroll to position [394, 0]
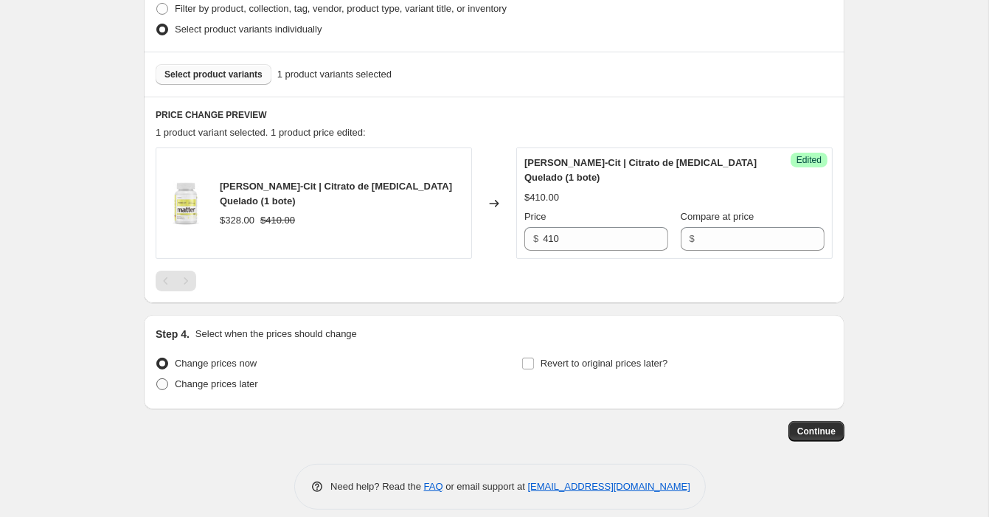
type input "[PERSON_NAME]-Cit 1 bote | Octubre 2025"
click at [243, 378] on span "Change prices later" at bounding box center [216, 383] width 83 height 11
click at [157, 378] on input "Change prices later" at bounding box center [156, 378] width 1 height 1
radio input "true"
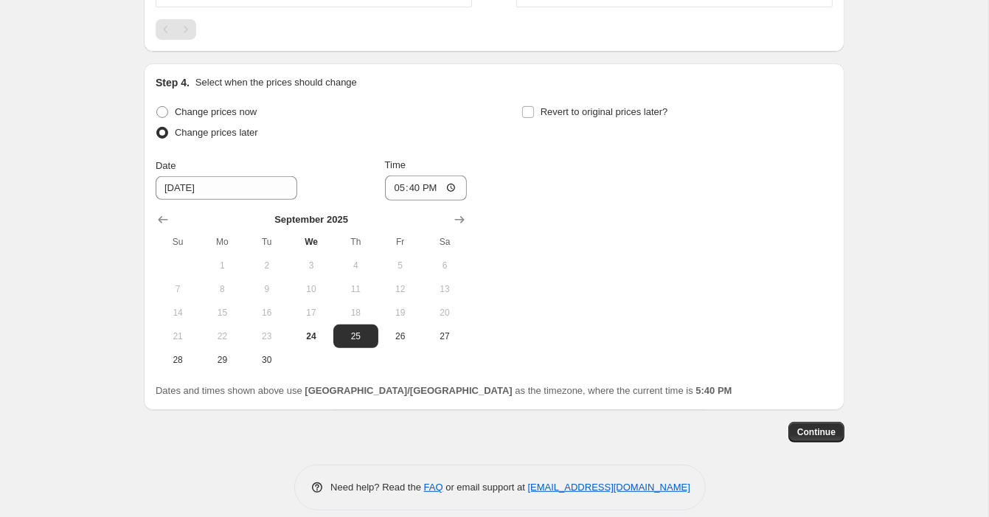
scroll to position [644, 0]
click at [453, 213] on icon "Show next month, October 2025" at bounding box center [459, 220] width 15 height 15
click at [303, 260] on span "1" at bounding box center [311, 266] width 32 height 12
type input "[DATE]"
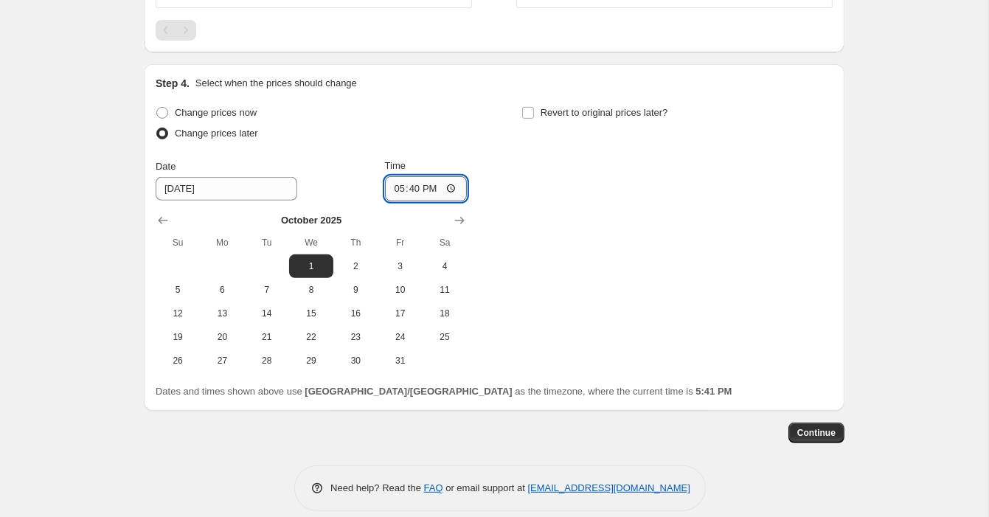
click at [411, 176] on input "17:40" at bounding box center [426, 188] width 83 height 25
type input "18:00"
click at [578, 105] on span "Revert to original prices later?" at bounding box center [604, 112] width 128 height 15
click at [534, 107] on input "Revert to original prices later?" at bounding box center [528, 113] width 12 height 12
checkbox input "true"
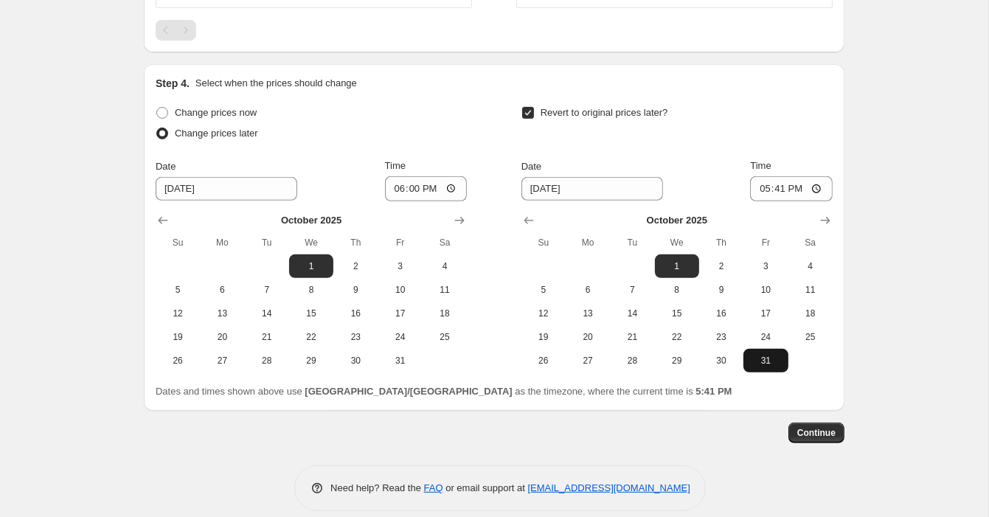
click at [761, 355] on span "31" at bounding box center [765, 361] width 32 height 12
type input "[DATE]"
click at [778, 182] on input "17:41" at bounding box center [791, 188] width 83 height 25
click at [802, 176] on input "23:41" at bounding box center [791, 188] width 83 height 25
type input "23:59"
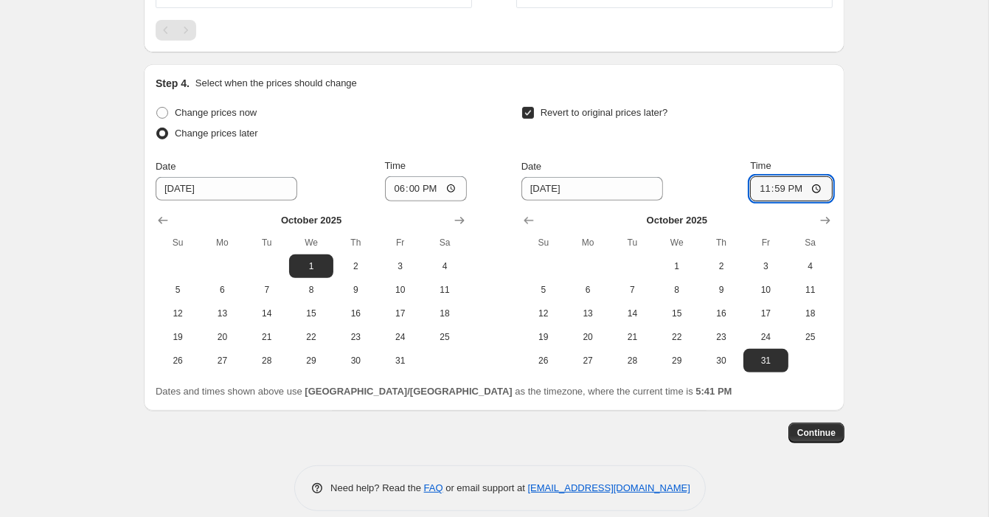
click at [816, 422] on button "Continue" at bounding box center [816, 432] width 56 height 21
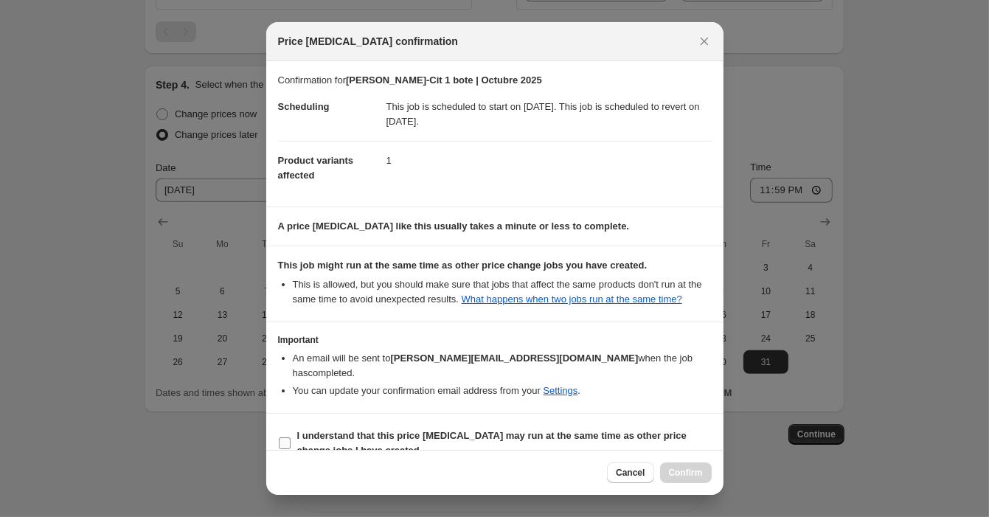
click at [392, 425] on label "I understand that this price [MEDICAL_DATA] may run at the same time as other p…" at bounding box center [495, 442] width 434 height 35
click at [291, 437] on input "I understand that this price [MEDICAL_DATA] may run at the same time as other p…" at bounding box center [285, 443] width 12 height 12
checkbox input "true"
click at [689, 468] on span "Confirm" at bounding box center [686, 473] width 34 height 12
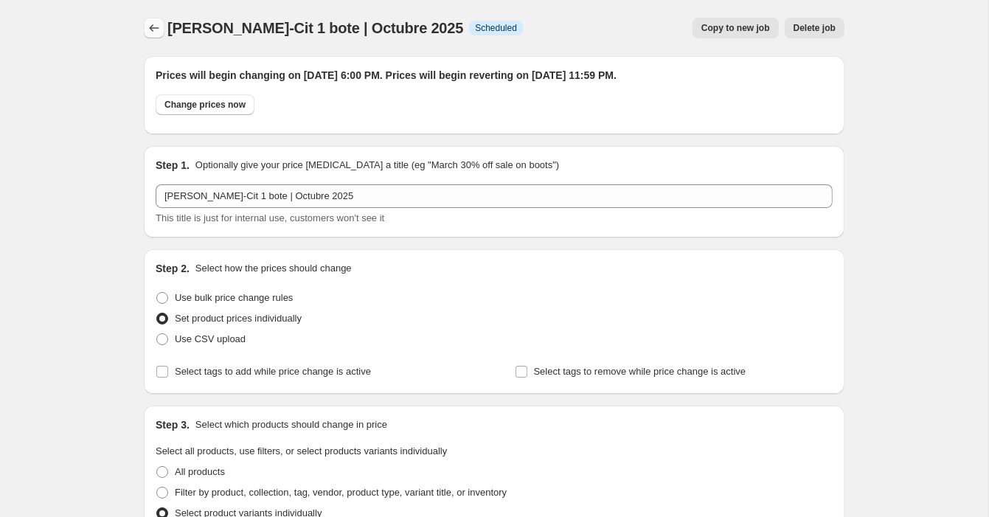
click at [156, 29] on icon "Price change jobs" at bounding box center [154, 28] width 15 height 15
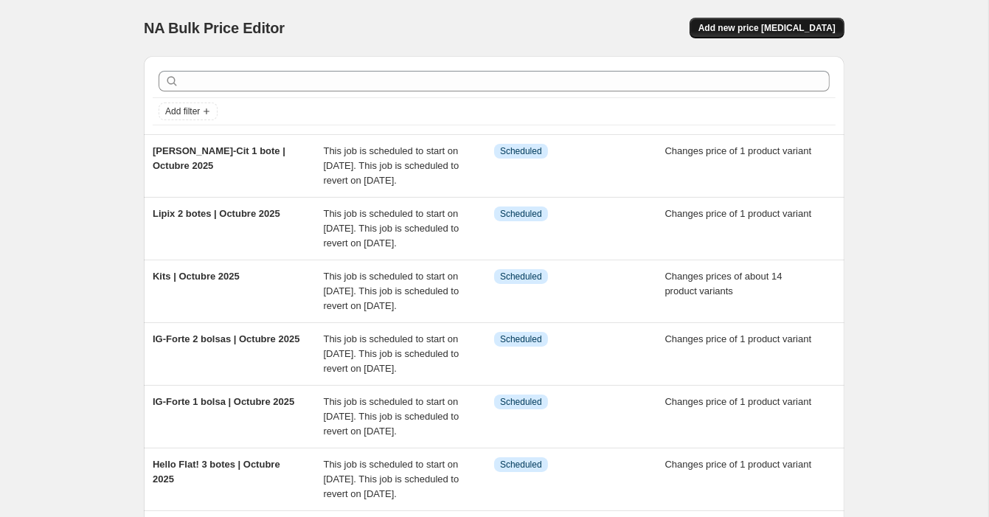
click at [788, 30] on span "Add new price [MEDICAL_DATA]" at bounding box center [766, 28] width 137 height 12
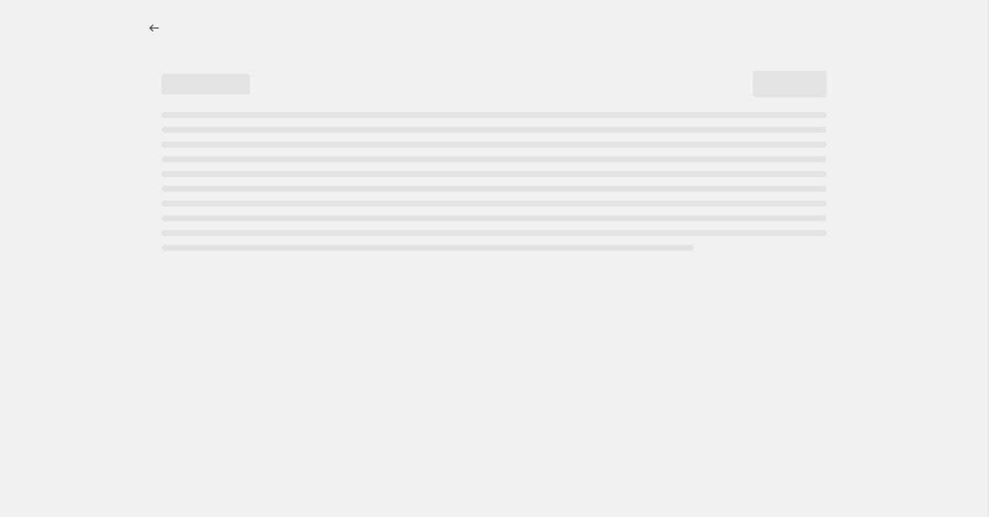
select select "percentage"
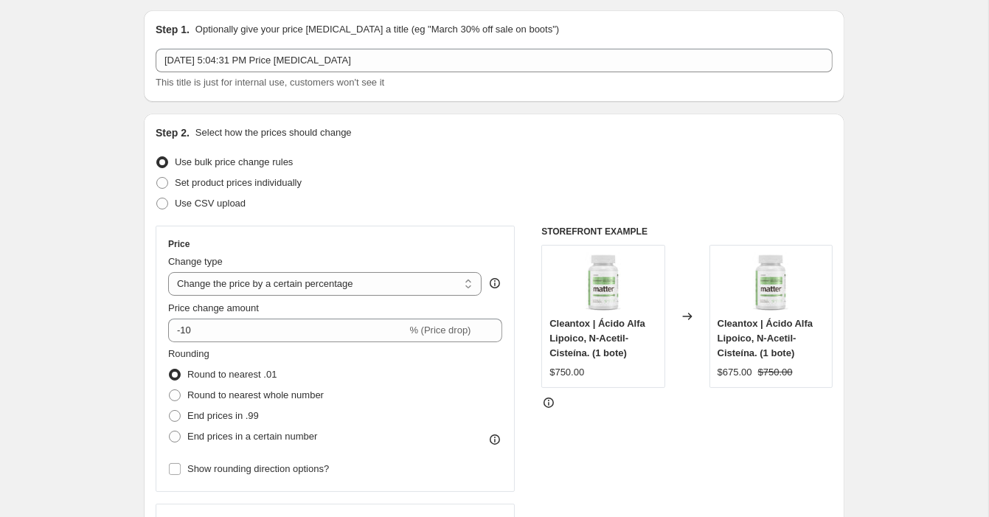
scroll to position [66, 0]
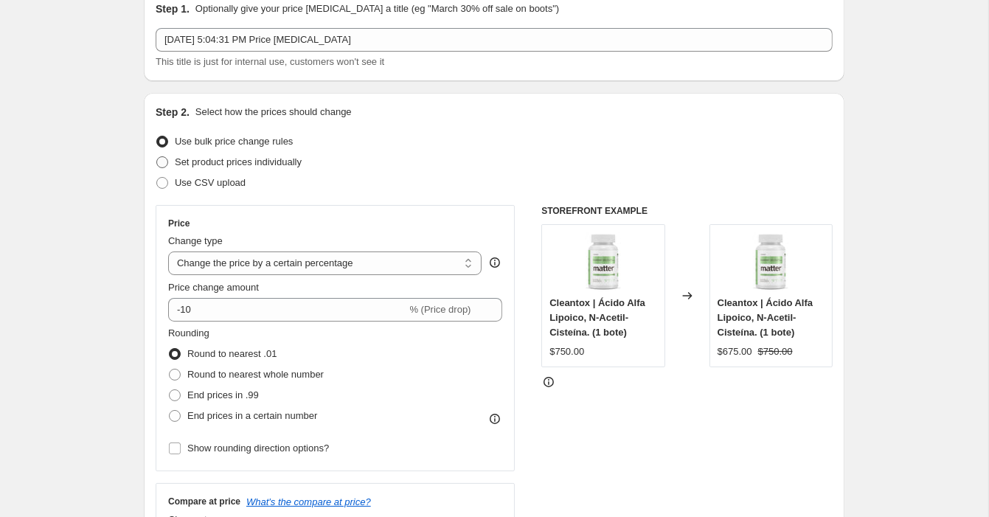
click at [279, 164] on span "Set product prices individually" at bounding box center [238, 161] width 127 height 11
click at [157, 157] on input "Set product prices individually" at bounding box center [156, 156] width 1 height 1
radio input "true"
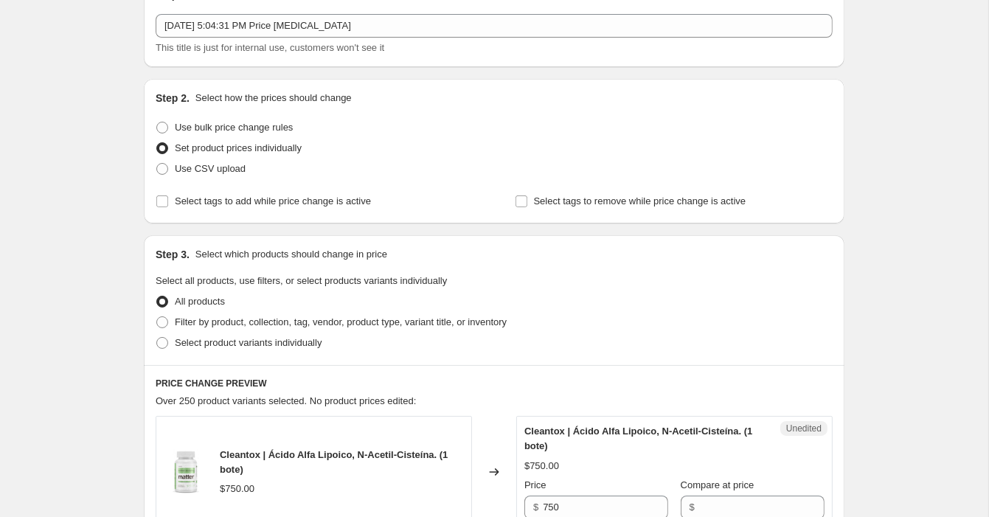
scroll to position [149, 0]
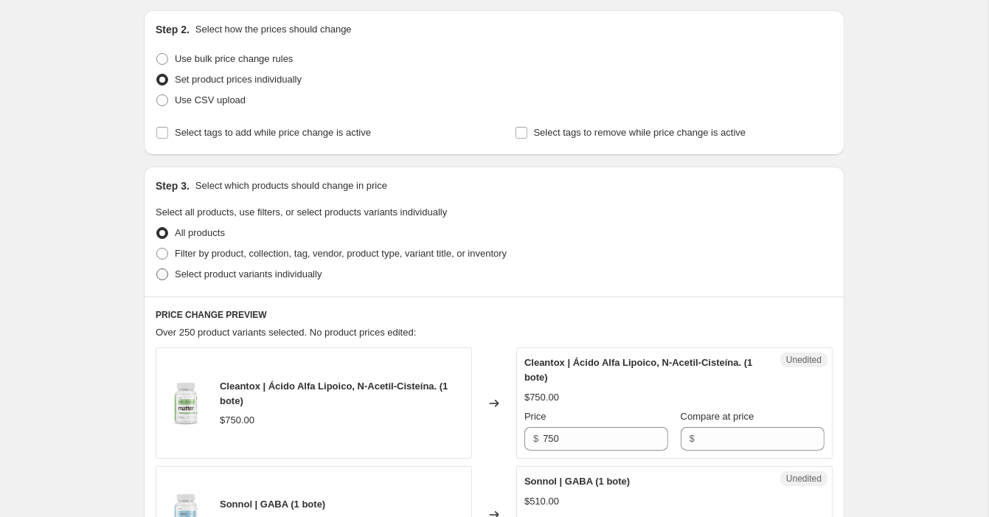
click at [202, 271] on span "Select product variants individually" at bounding box center [248, 273] width 147 height 11
click at [157, 269] on input "Select product variants individually" at bounding box center [156, 268] width 1 height 1
radio input "true"
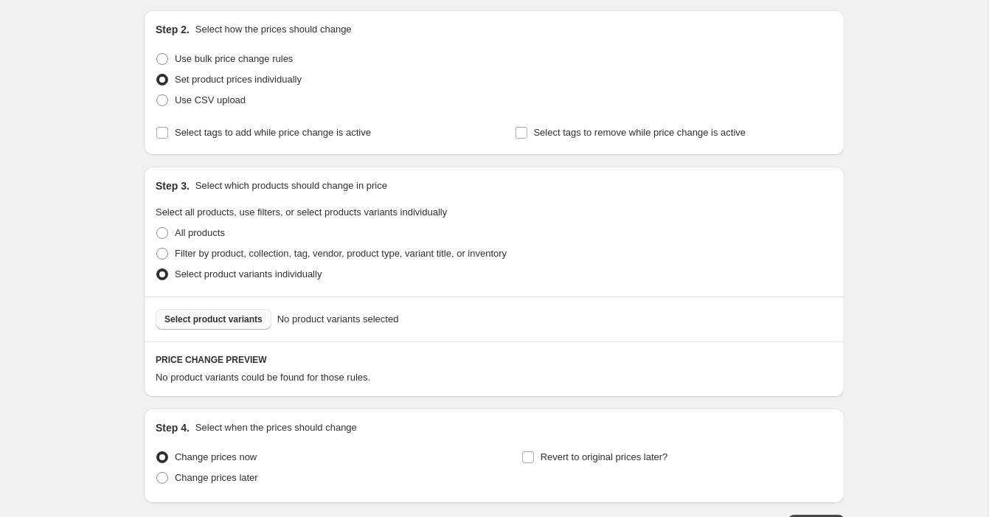
click at [239, 321] on span "Select product variants" at bounding box center [213, 319] width 98 height 12
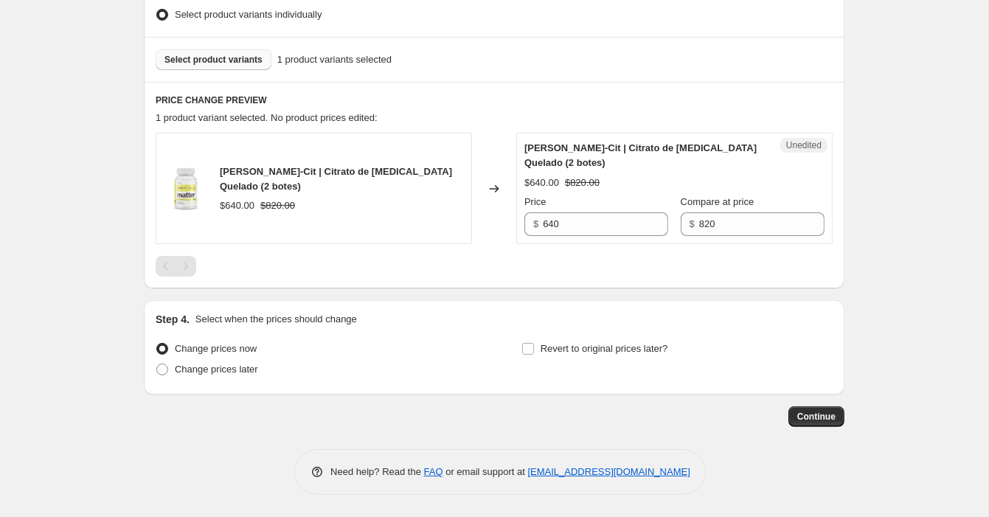
scroll to position [408, 0]
drag, startPoint x: 621, startPoint y: 219, endPoint x: 490, endPoint y: 218, distance: 131.2
click at [490, 218] on div "[PERSON_NAME]-Cit | Citrato de [MEDICAL_DATA] Quelado (2 botes) $640.00 $820.00…" at bounding box center [494, 188] width 677 height 111
type input "779"
drag, startPoint x: 273, startPoint y: 171, endPoint x: 215, endPoint y: 171, distance: 58.2
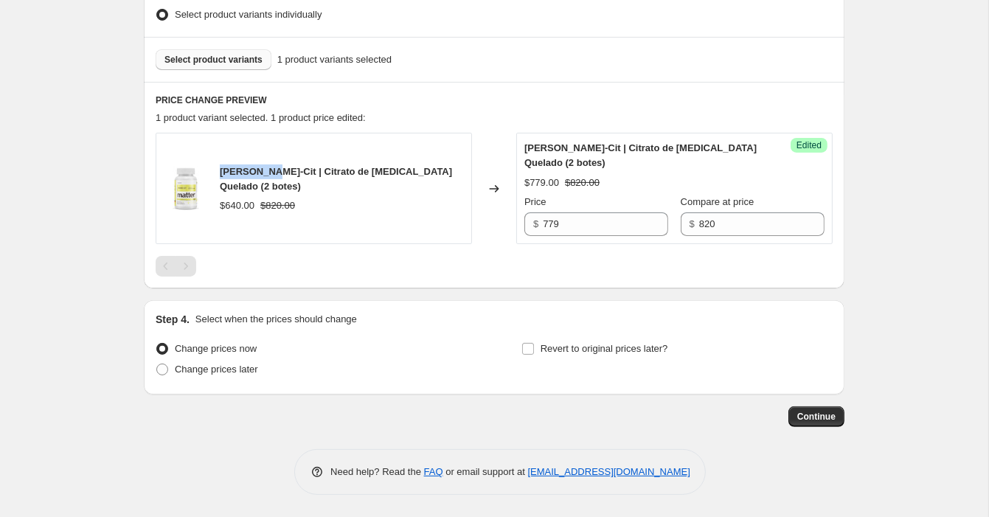
click at [215, 171] on div "[PERSON_NAME]-Cit | Citrato de [MEDICAL_DATA] Quelado (2 botes) $640.00 $820.00" at bounding box center [314, 188] width 316 height 111
copy span "[PERSON_NAME]-Cit"
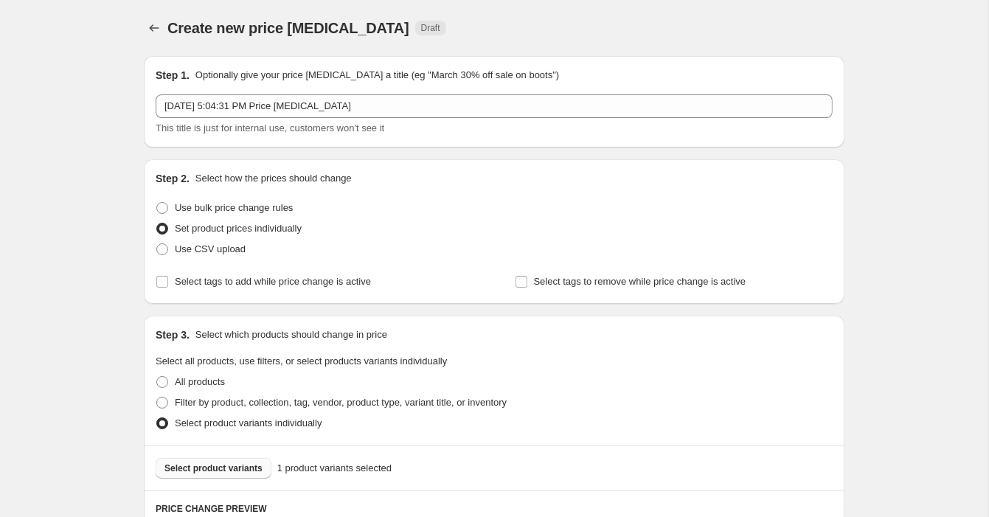
scroll to position [0, 0]
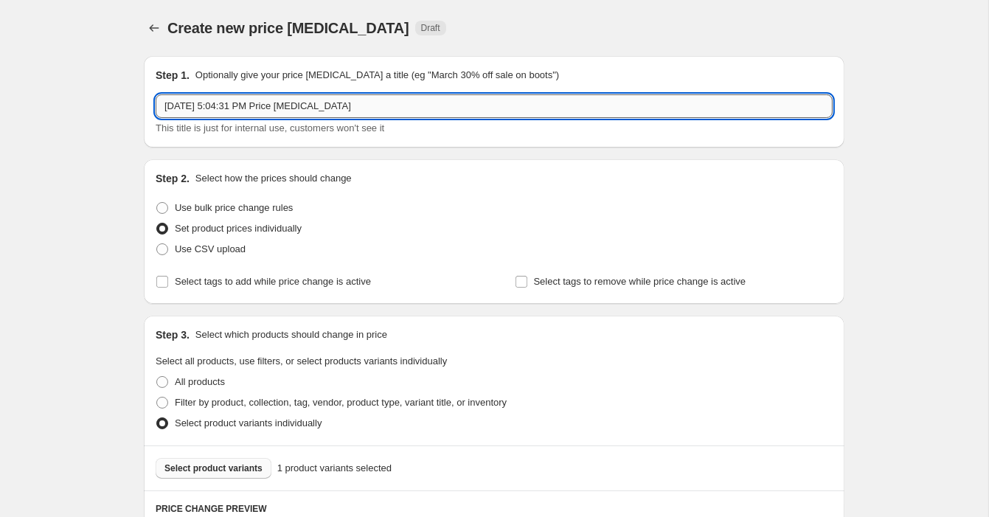
drag, startPoint x: 395, startPoint y: 105, endPoint x: 158, endPoint y: 100, distance: 237.5
click at [158, 100] on input "[DATE] 5:04:31 PM Price [MEDICAL_DATA]" at bounding box center [494, 106] width 677 height 24
paste input "[PERSON_NAME]-Cit"
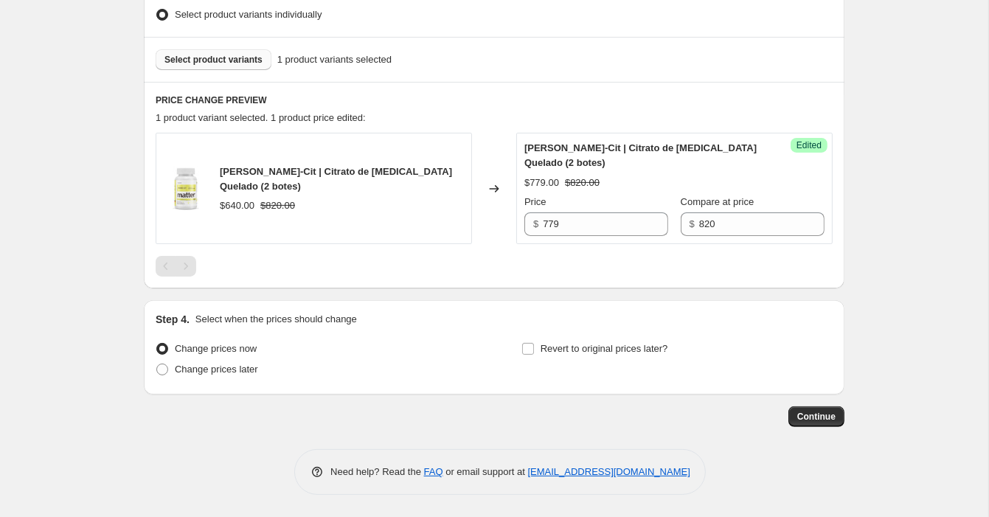
scroll to position [408, 0]
type input "[PERSON_NAME]-Cit 2 botes | Octubre 2025"
click at [234, 369] on span "Change prices later" at bounding box center [216, 369] width 83 height 11
click at [157, 364] on input "Change prices later" at bounding box center [156, 364] width 1 height 1
radio input "true"
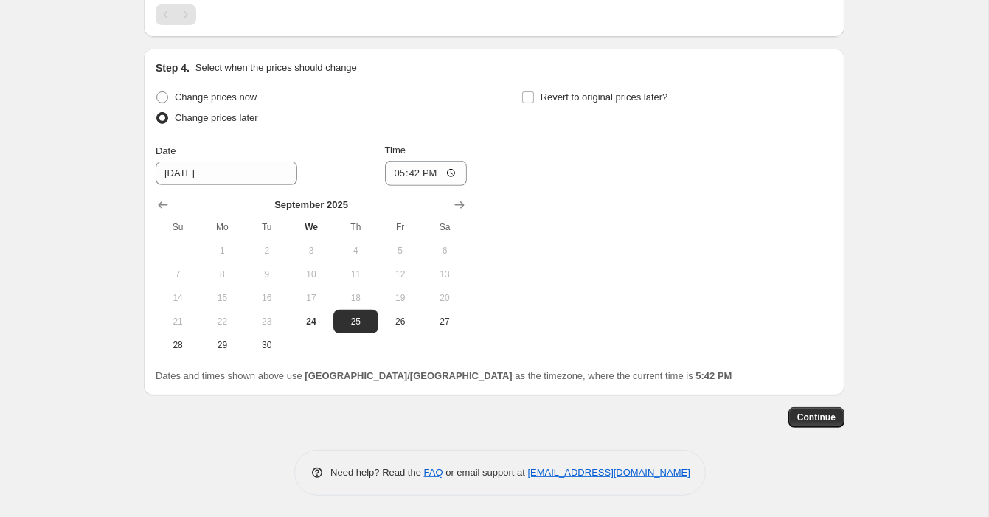
scroll to position [659, 0]
click at [458, 205] on icon "Show next month, October 2025" at bounding box center [459, 205] width 15 height 15
click at [317, 251] on span "1" at bounding box center [311, 252] width 32 height 12
type input "[DATE]"
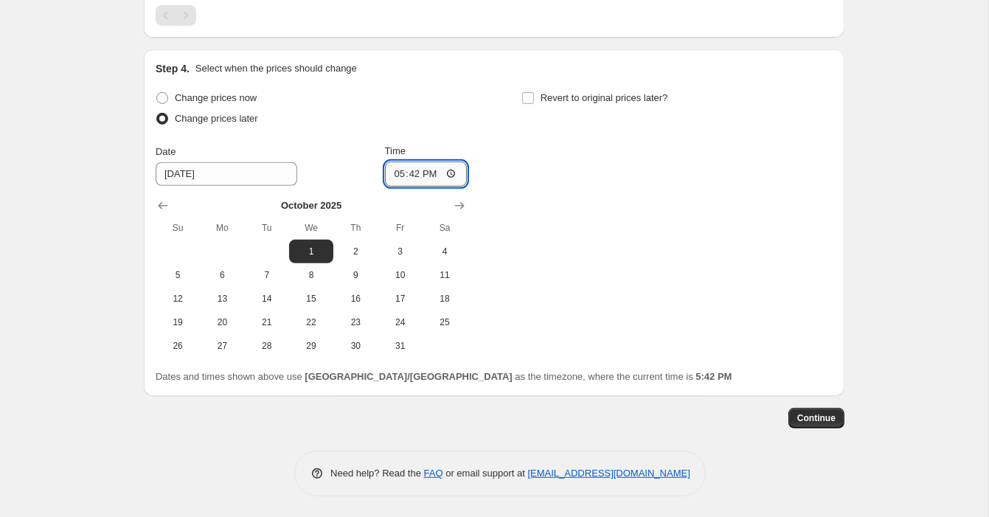
click at [414, 175] on input "17:42" at bounding box center [426, 173] width 83 height 25
type input "18:00"
click at [607, 96] on span "Revert to original prices later?" at bounding box center [604, 97] width 128 height 11
click at [534, 96] on input "Revert to original prices later?" at bounding box center [528, 98] width 12 height 12
checkbox input "true"
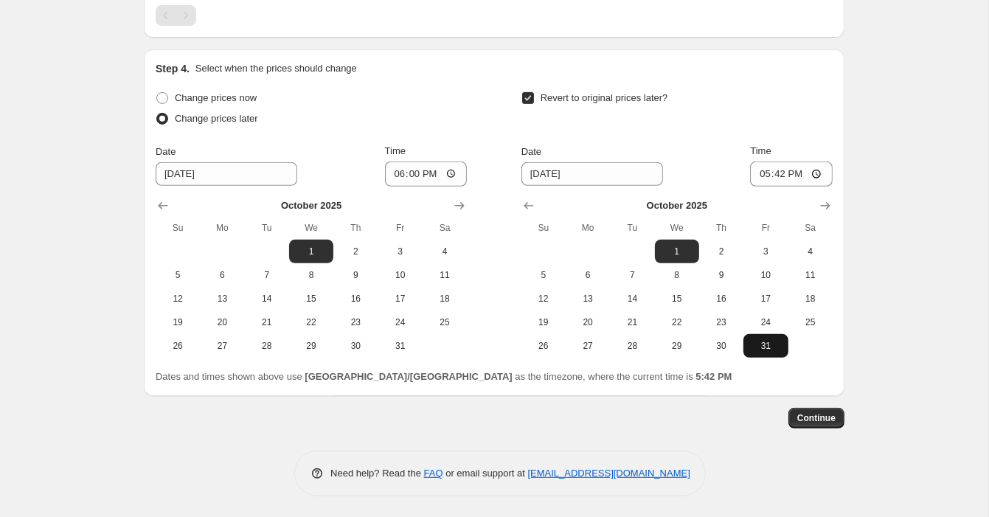
click at [773, 347] on span "31" at bounding box center [765, 346] width 32 height 12
type input "[DATE]"
click at [779, 175] on input "17:42" at bounding box center [791, 173] width 83 height 25
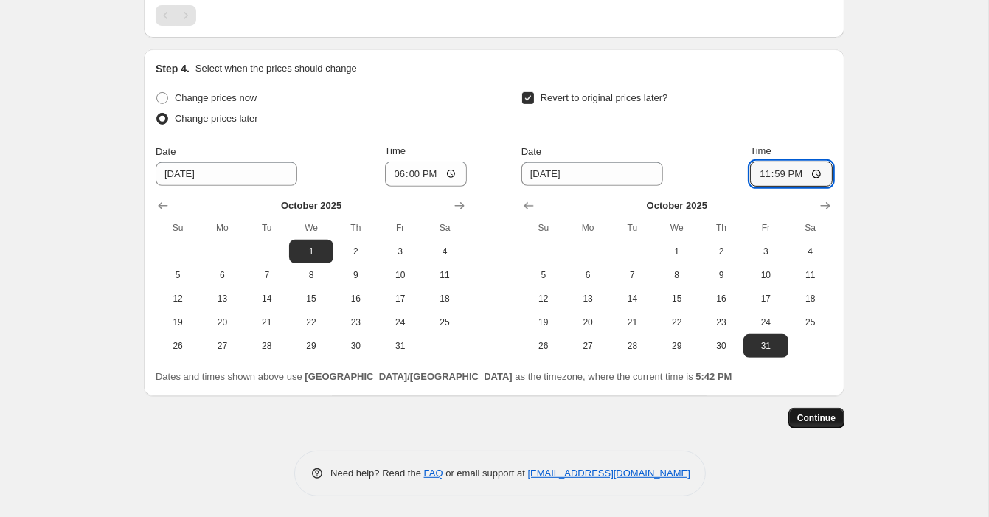
type input "23:59"
click at [810, 419] on span "Continue" at bounding box center [816, 418] width 38 height 12
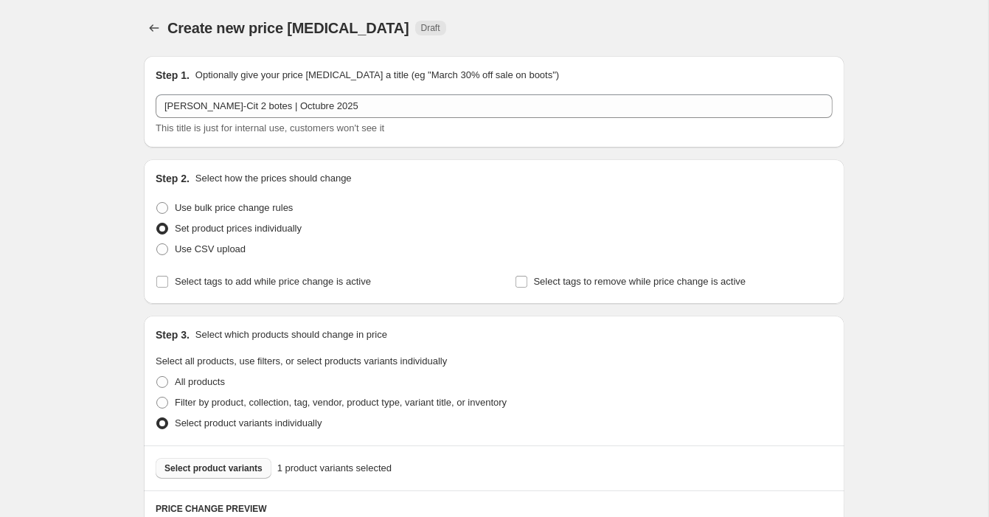
scroll to position [658, 0]
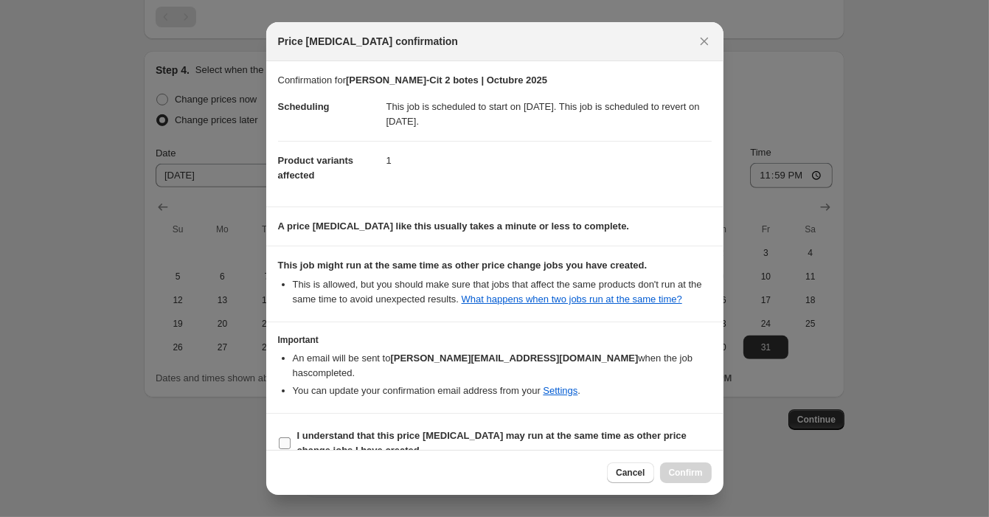
click at [451, 435] on b "I understand that this price [MEDICAL_DATA] may run at the same time as other p…" at bounding box center [491, 443] width 389 height 26
click at [291, 437] on input "I understand that this price [MEDICAL_DATA] may run at the same time as other p…" at bounding box center [285, 443] width 12 height 12
checkbox input "true"
click at [698, 483] on div "Cancel Confirm" at bounding box center [494, 472] width 457 height 45
click at [686, 475] on span "Confirm" at bounding box center [686, 473] width 34 height 12
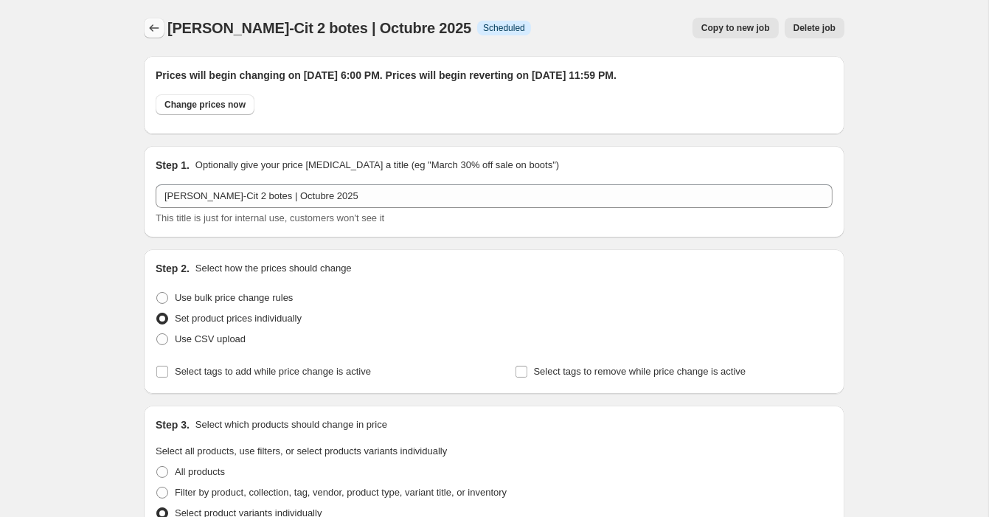
click at [150, 18] on button "Price change jobs" at bounding box center [154, 28] width 21 height 21
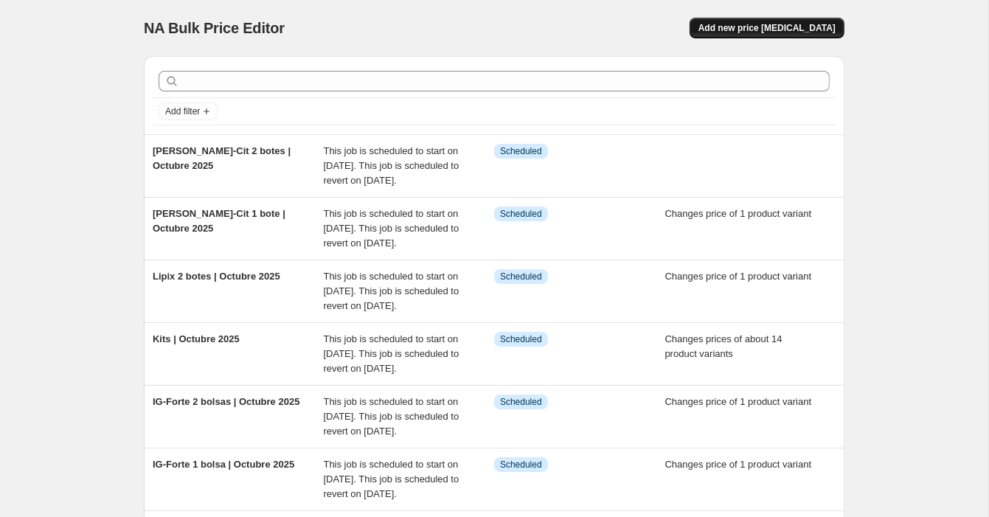
click at [730, 36] on button "Add new price [MEDICAL_DATA]" at bounding box center [766, 28] width 155 height 21
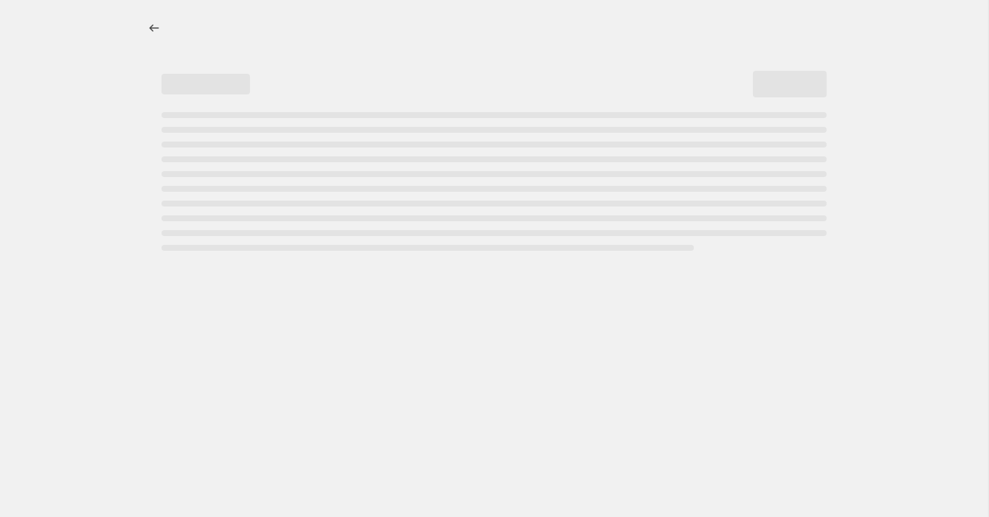
select select "percentage"
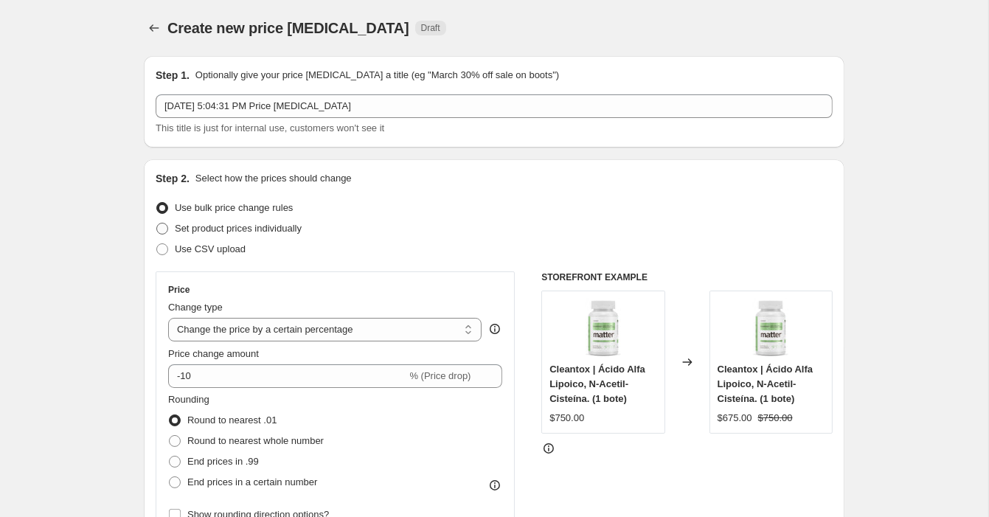
click at [240, 229] on span "Set product prices individually" at bounding box center [238, 228] width 127 height 11
click at [157, 223] on input "Set product prices individually" at bounding box center [156, 223] width 1 height 1
radio input "true"
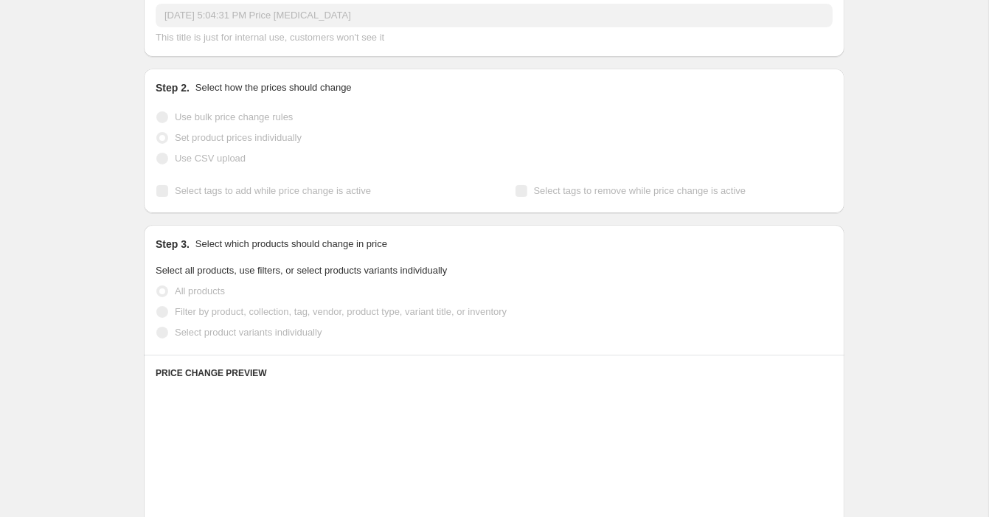
scroll to position [124, 0]
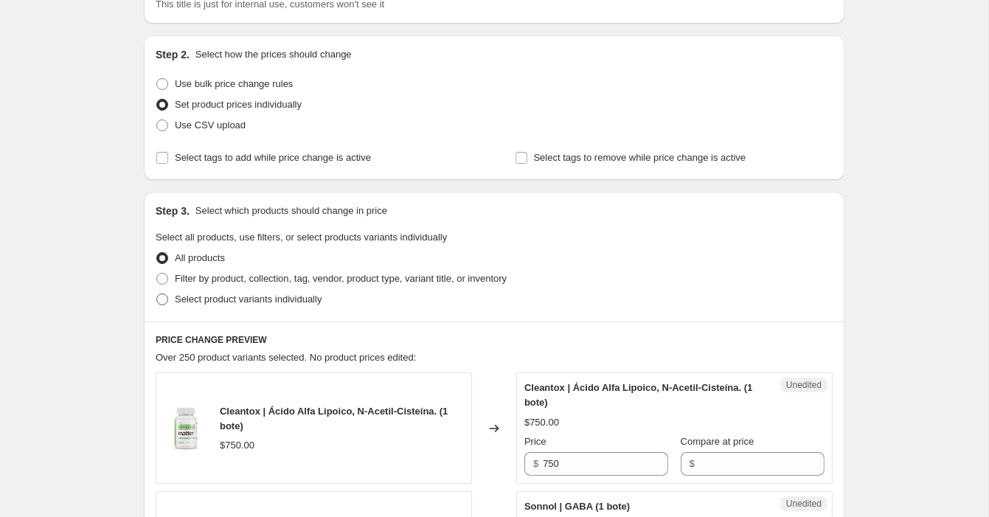
click at [241, 296] on span "Select product variants individually" at bounding box center [248, 298] width 147 height 11
click at [157, 294] on input "Select product variants individually" at bounding box center [156, 293] width 1 height 1
radio input "true"
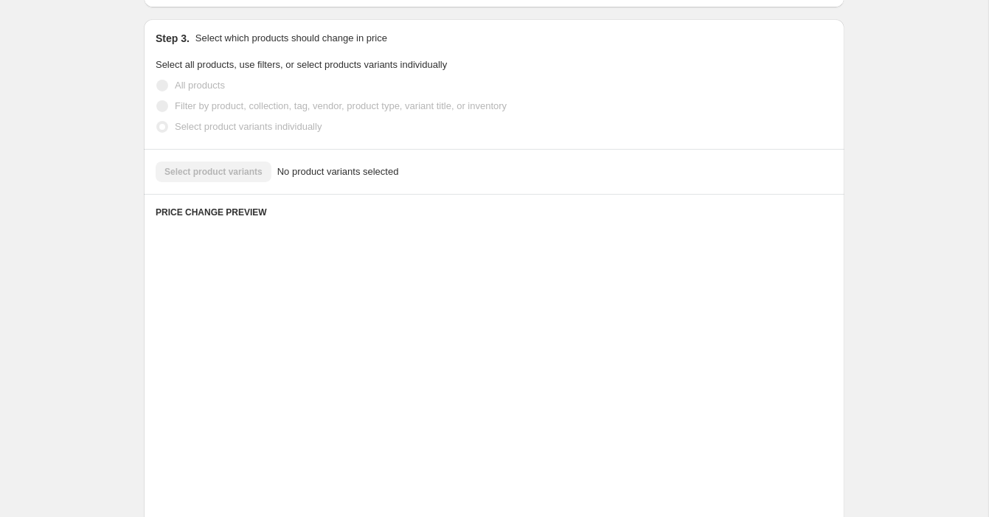
scroll to position [257, 0]
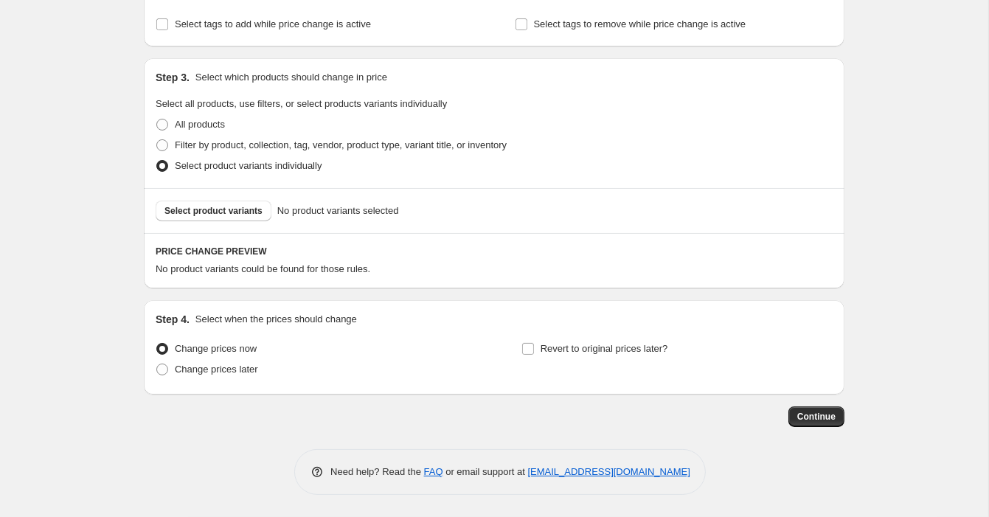
click at [244, 223] on div "Select product variants No product variants selected" at bounding box center [494, 210] width 700 height 45
click at [225, 214] on span "Select product variants" at bounding box center [213, 211] width 98 height 12
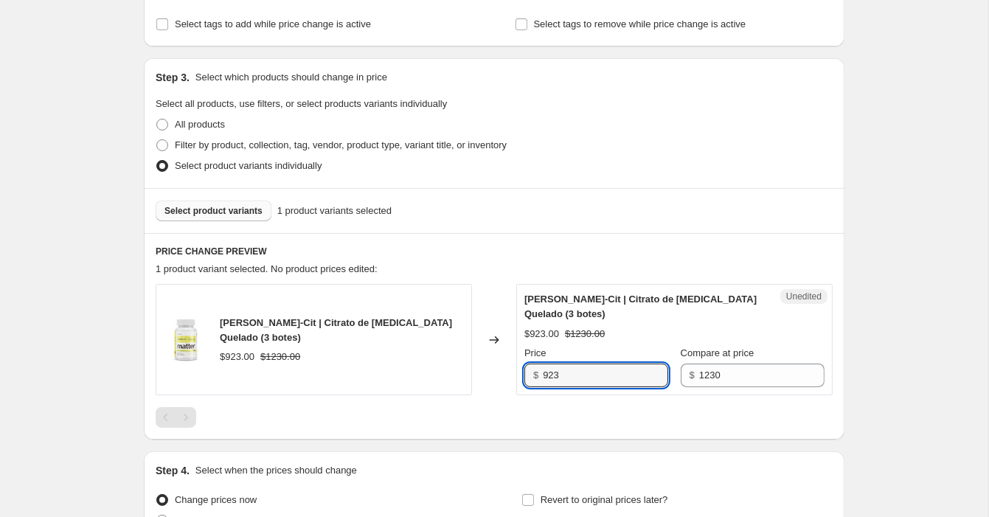
drag, startPoint x: 563, startPoint y: 372, endPoint x: 518, endPoint y: 372, distance: 44.2
click at [518, 372] on div "Unedited [PERSON_NAME]-Cit | Citrato de [MEDICAL_DATA] Quelado (3 botes) $923.0…" at bounding box center [674, 339] width 316 height 111
type input "1132"
click at [603, 279] on div "PRICE CHANGE PREVIEW 1 product variant selected. No product prices edited: [PER…" at bounding box center [494, 336] width 700 height 206
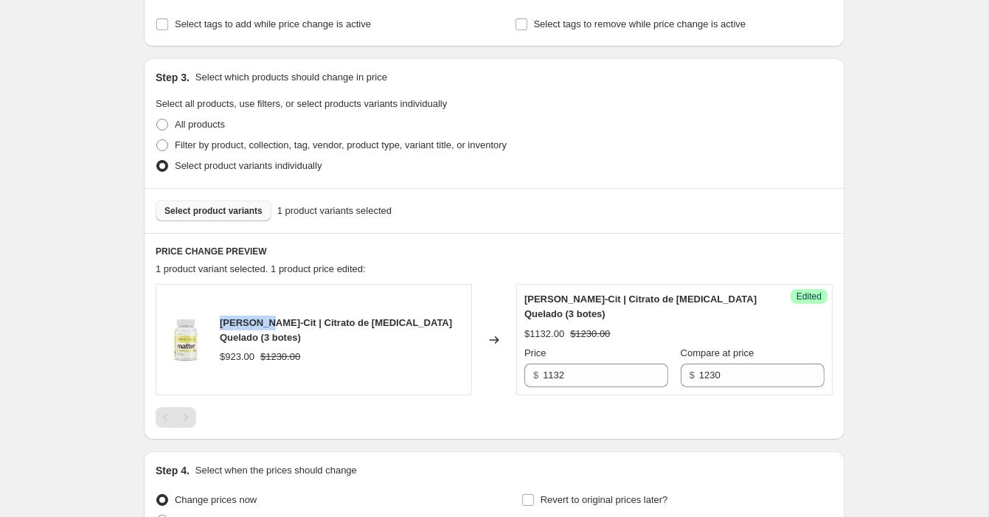
drag, startPoint x: 271, startPoint y: 322, endPoint x: 215, endPoint y: 312, distance: 57.7
click at [215, 312] on div "[PERSON_NAME]-Cit | Citrato de [MEDICAL_DATA] Quelado (3 botes) $923.00 $1230.00" at bounding box center [314, 339] width 316 height 111
copy span "[PERSON_NAME]-Cit"
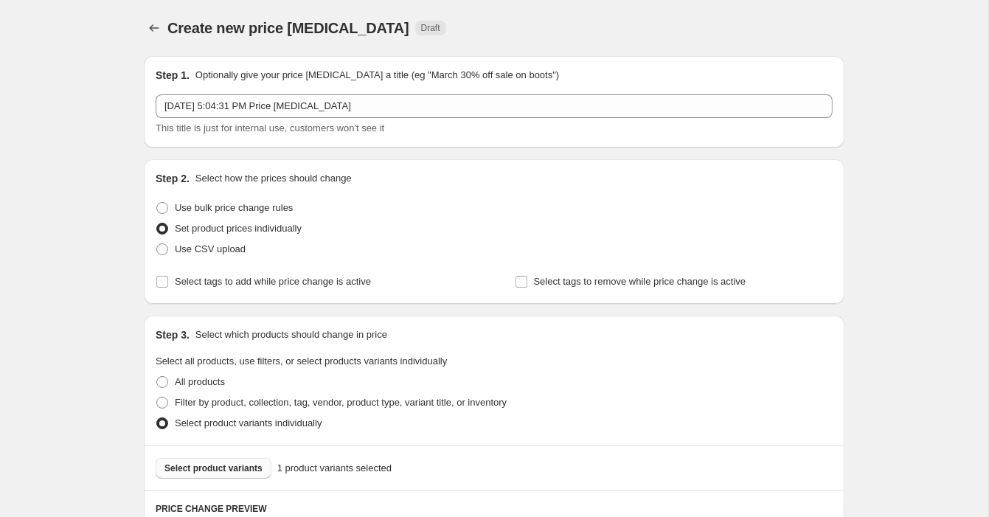
scroll to position [0, 0]
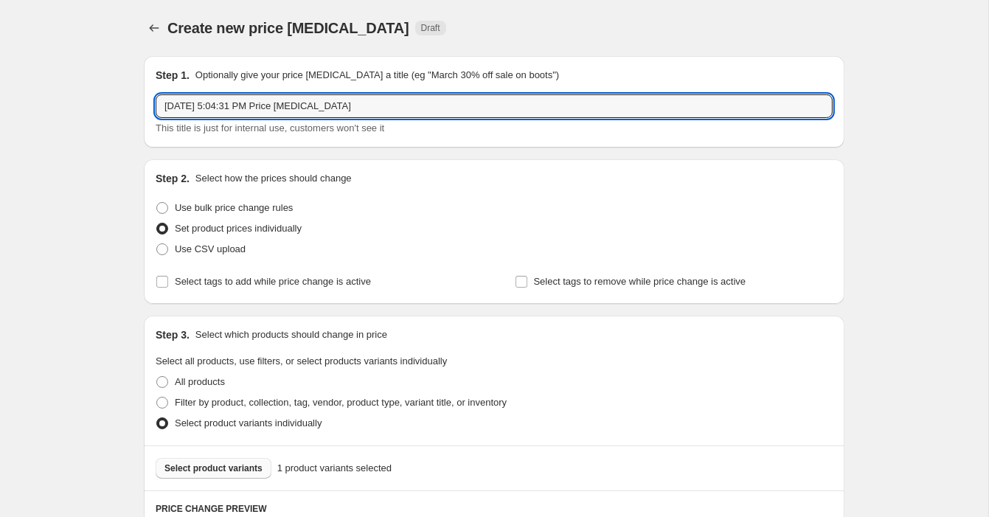
drag, startPoint x: 391, startPoint y: 96, endPoint x: 459, endPoint y: 126, distance: 74.9
click at [459, 126] on div "[DATE] 5:04:31 PM Price [MEDICAL_DATA] This title is just for internal use, cus…" at bounding box center [494, 114] width 677 height 41
paste input "[PERSON_NAME]-Cit"
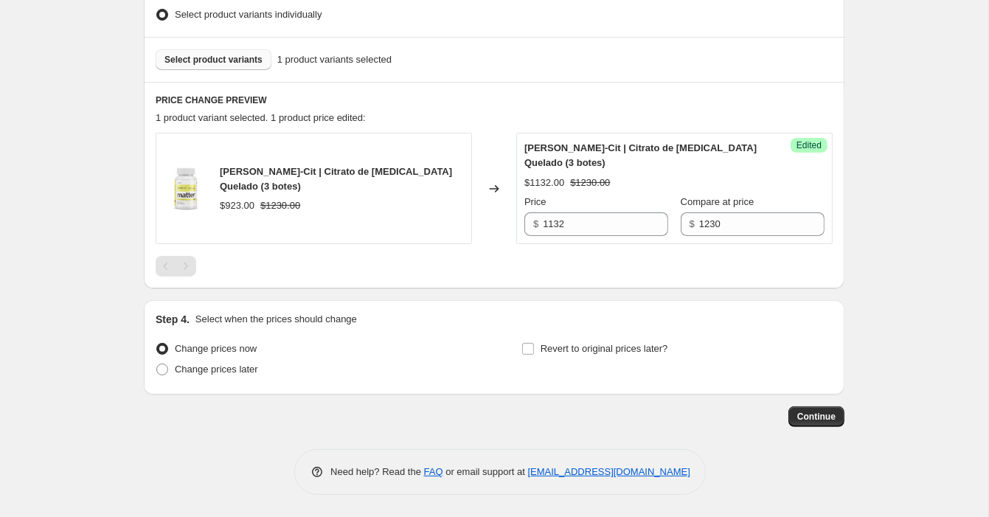
scroll to position [408, 0]
type input "[PERSON_NAME]-Cit 3 botes | Octubre 2025"
click at [247, 370] on span "Change prices later" at bounding box center [216, 369] width 83 height 11
click at [157, 364] on input "Change prices later" at bounding box center [156, 364] width 1 height 1
radio input "true"
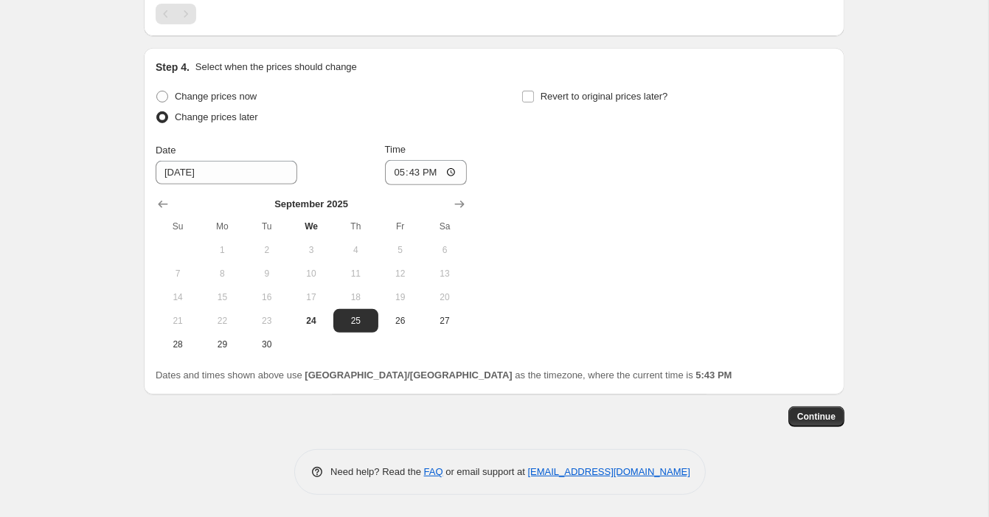
scroll to position [659, 0]
click at [463, 202] on icon "Show next month, October 2025" at bounding box center [459, 205] width 15 height 15
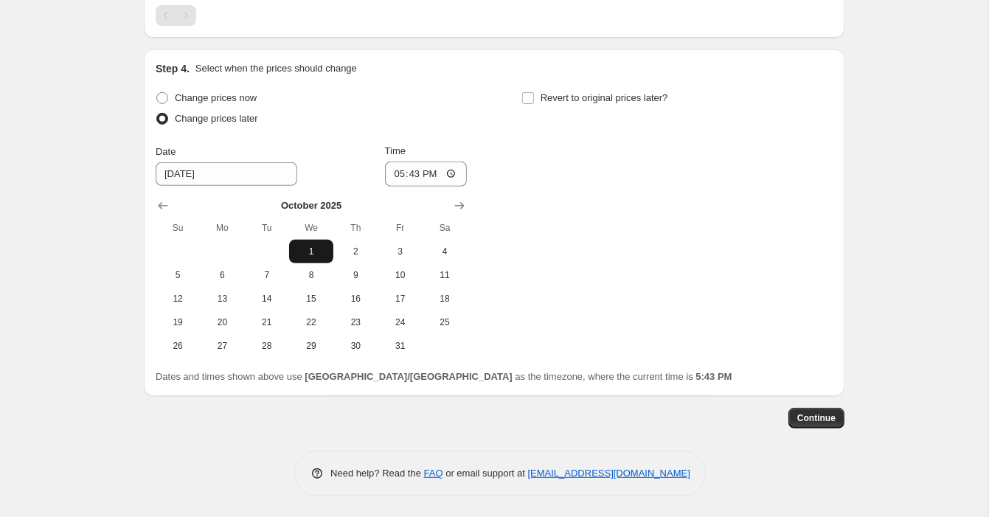
click at [319, 250] on span "1" at bounding box center [311, 252] width 32 height 12
type input "[DATE]"
click at [420, 167] on input "17:43" at bounding box center [426, 173] width 83 height 25
type input "06:00"
click at [521, 102] on span at bounding box center [527, 97] width 13 height 13
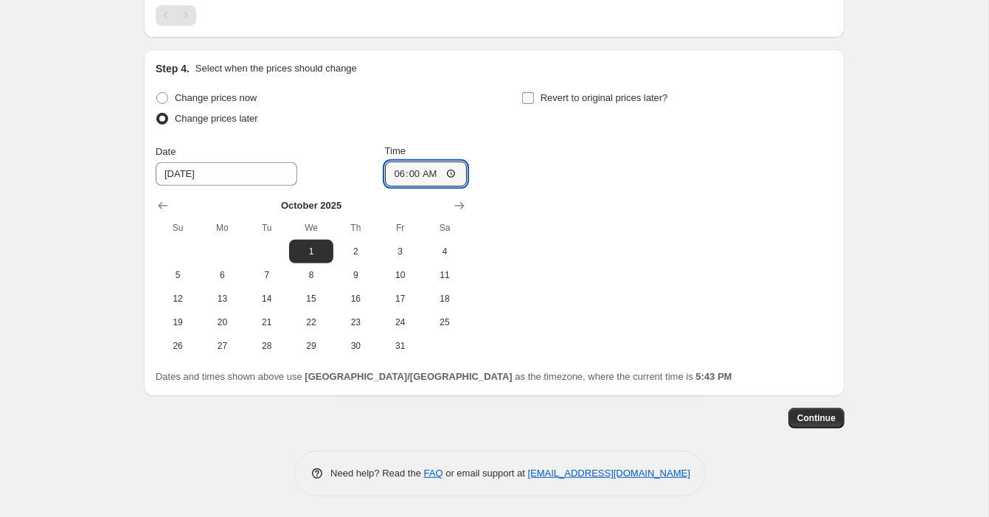
click at [522, 102] on input "Revert to original prices later?" at bounding box center [528, 98] width 12 height 12
checkbox input "true"
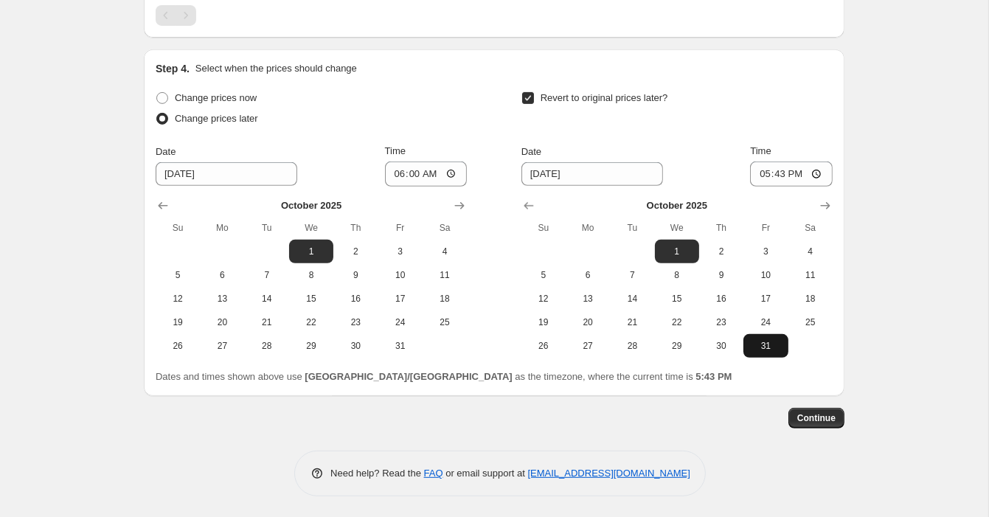
click at [765, 335] on button "31" at bounding box center [765, 346] width 44 height 24
type input "[DATE]"
click at [774, 165] on input "17:43" at bounding box center [791, 173] width 83 height 25
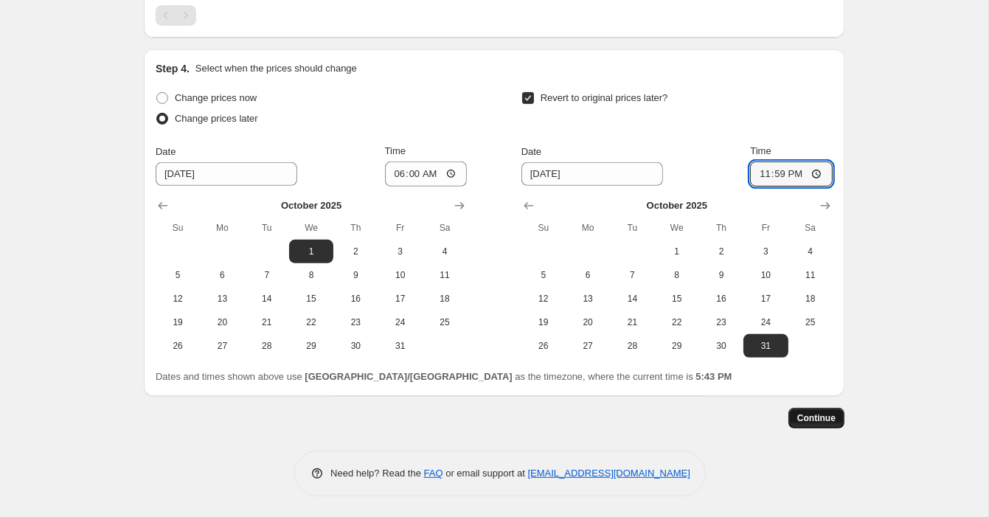
type input "23:59"
click at [812, 414] on span "Continue" at bounding box center [816, 418] width 38 height 12
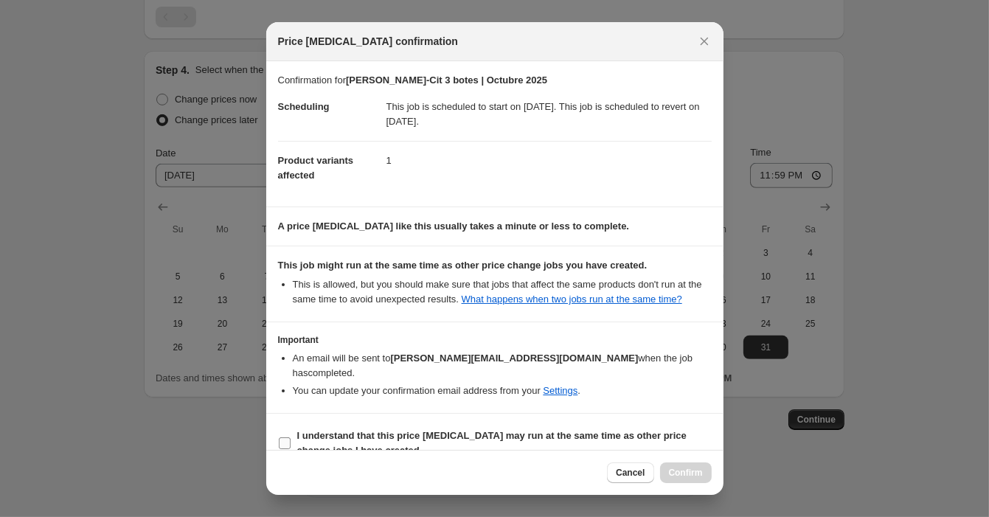
click at [285, 442] on input "I understand that this price [MEDICAL_DATA] may run at the same time as other p…" at bounding box center [285, 443] width 12 height 12
checkbox input "true"
click at [700, 473] on span "Confirm" at bounding box center [686, 473] width 34 height 12
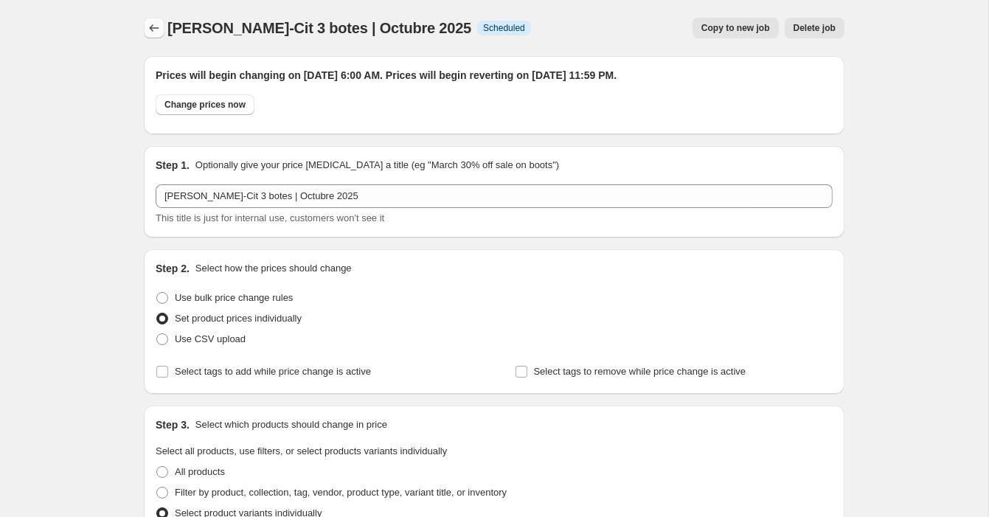
click at [150, 27] on icon "Price change jobs" at bounding box center [155, 27] width 10 height 7
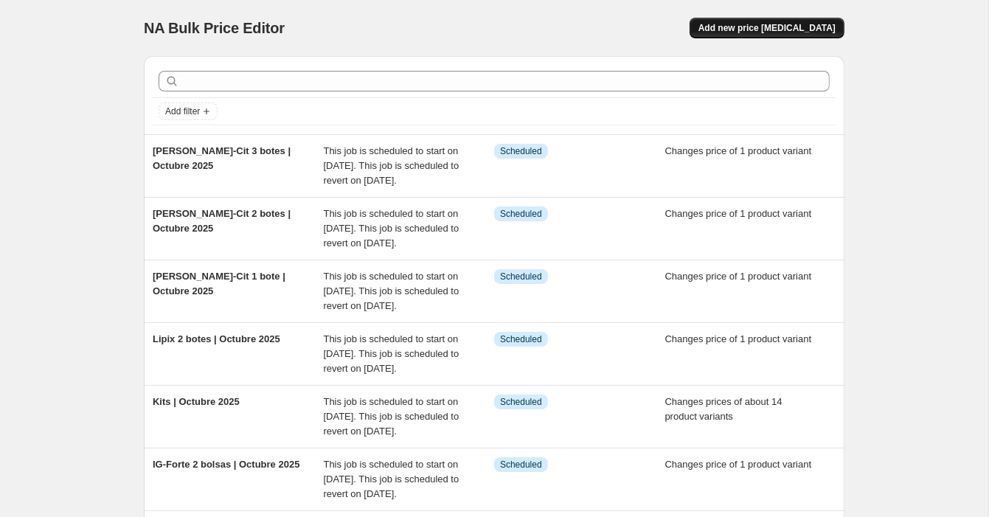
click at [755, 30] on span "Add new price [MEDICAL_DATA]" at bounding box center [766, 28] width 137 height 12
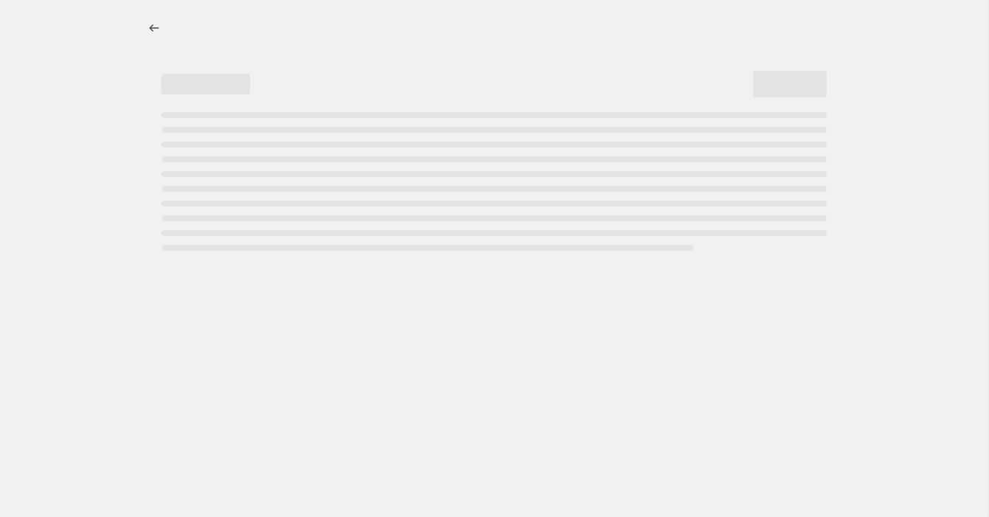
select select "percentage"
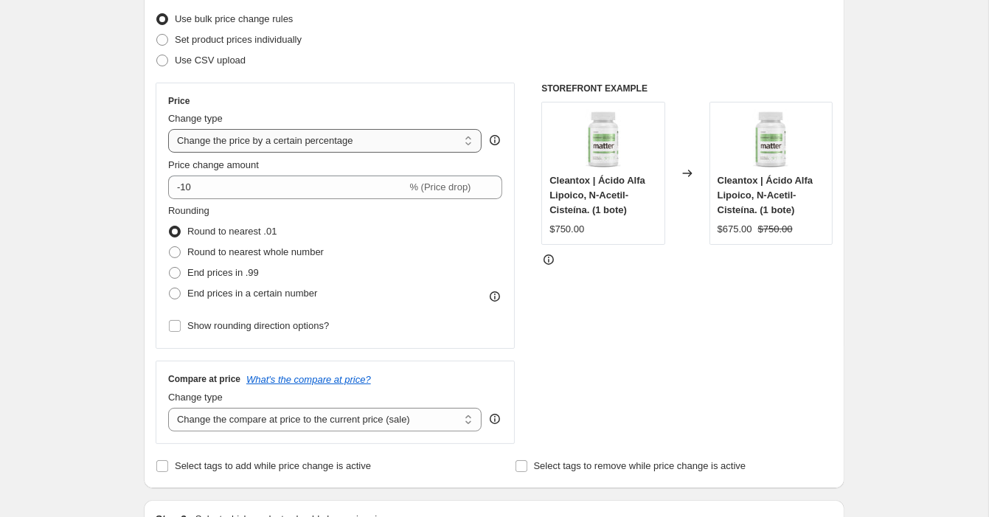
scroll to position [192, 0]
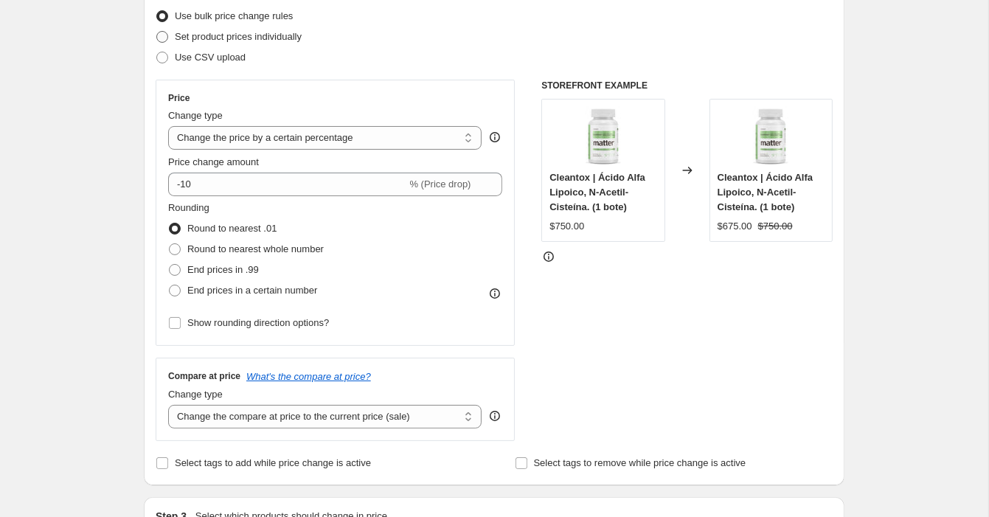
click at [163, 38] on span at bounding box center [162, 37] width 12 height 12
click at [157, 32] on input "Set product prices individually" at bounding box center [156, 31] width 1 height 1
radio input "true"
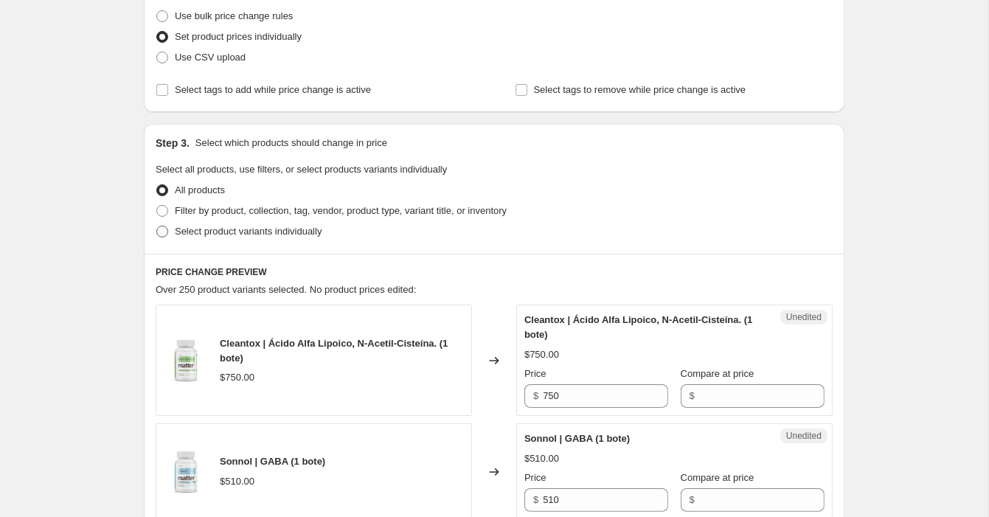
click at [218, 234] on span "Select product variants individually" at bounding box center [248, 231] width 147 height 11
click at [157, 226] on input "Select product variants individually" at bounding box center [156, 226] width 1 height 1
radio input "true"
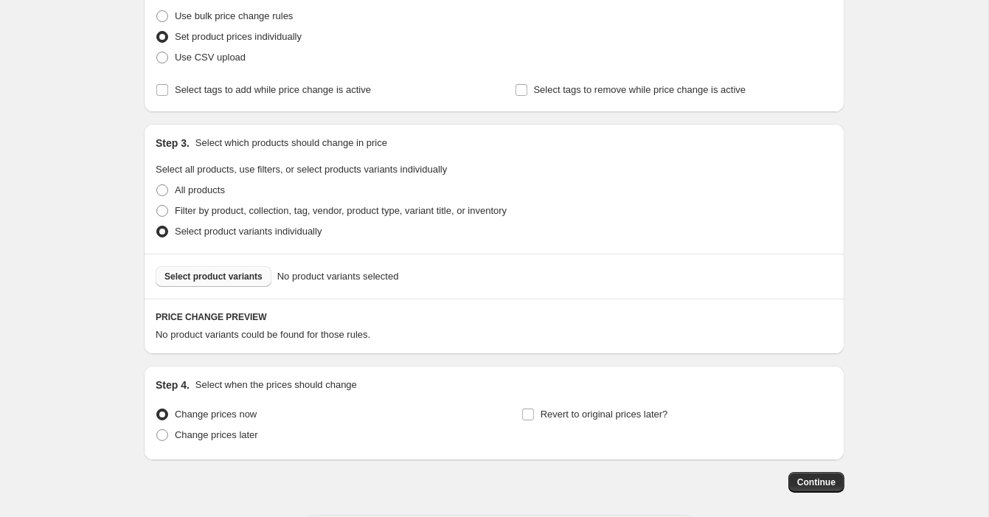
click at [242, 276] on span "Select product variants" at bounding box center [213, 277] width 98 height 12
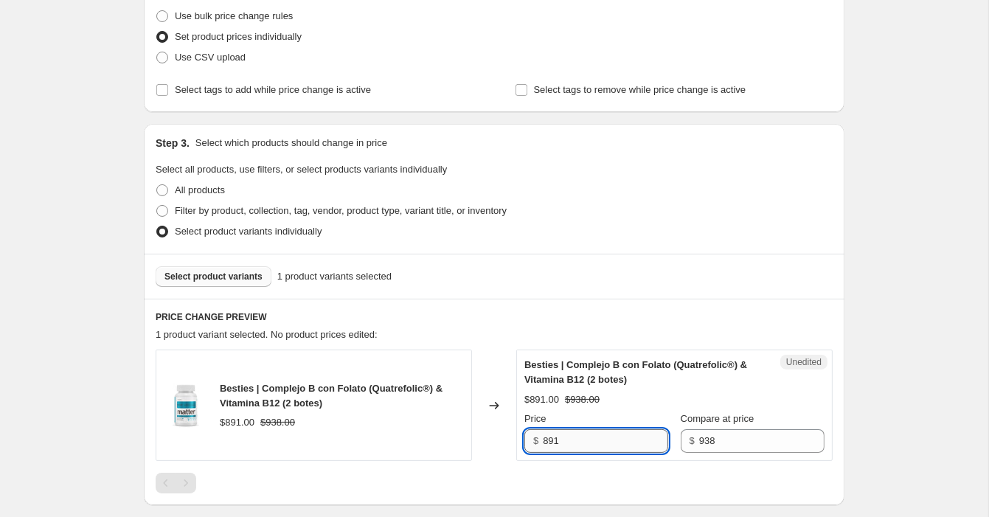
click at [592, 440] on input "891" at bounding box center [605, 441] width 125 height 24
type input "890"
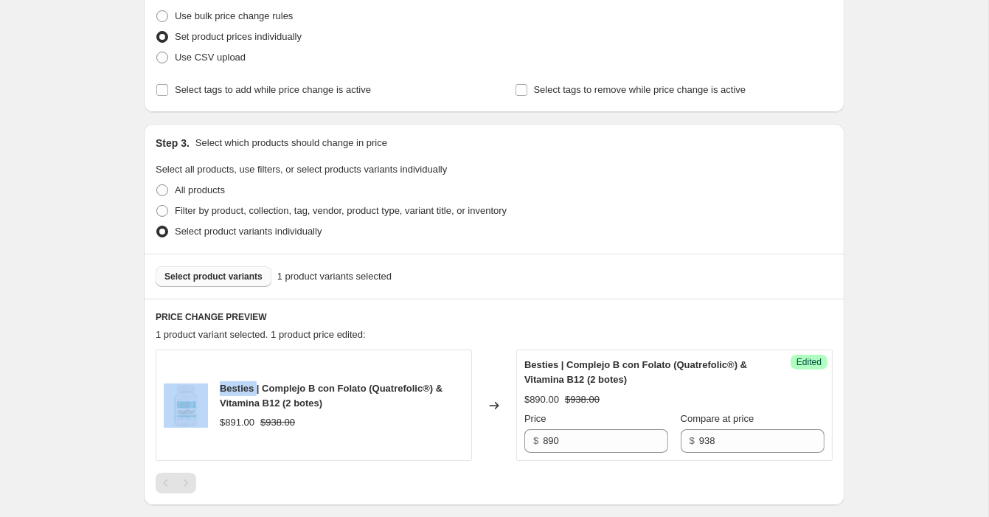
drag, startPoint x: 259, startPoint y: 387, endPoint x: 200, endPoint y: 386, distance: 59.0
click at [200, 386] on div "Besties | Complejo B con Folato (Quatrefolic®) & Vitamina B12 (2 botes) $891.00…" at bounding box center [314, 404] width 316 height 111
copy div "Besties"
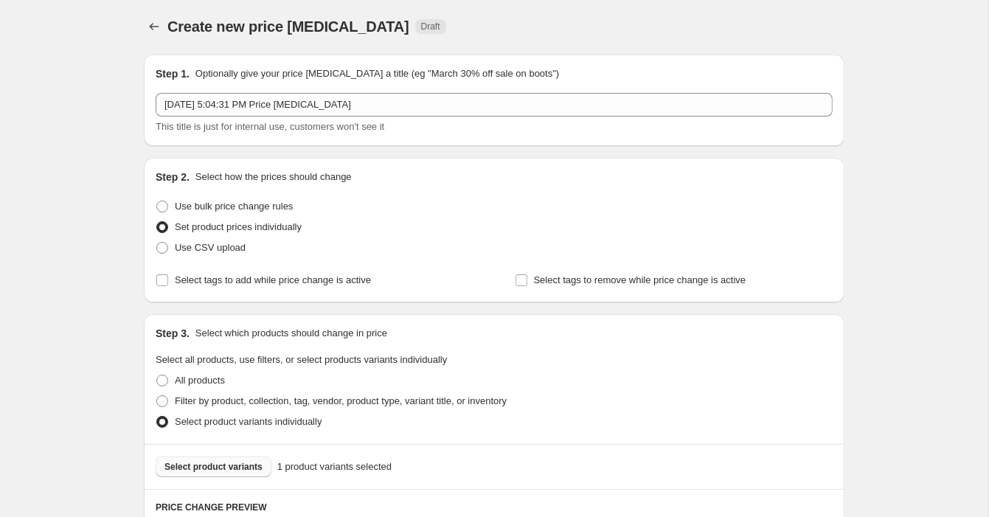
scroll to position [5, 0]
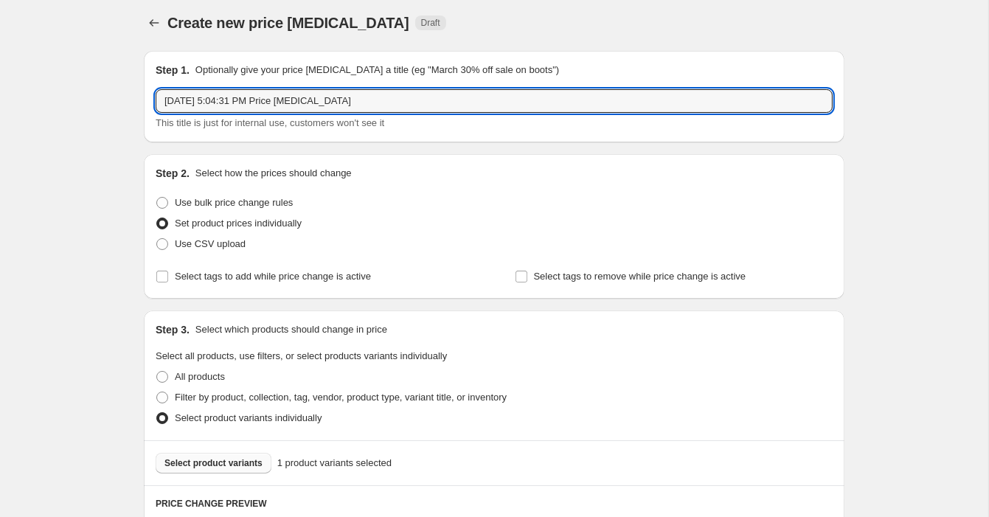
drag, startPoint x: 361, startPoint y: 105, endPoint x: 142, endPoint y: 102, distance: 219.0
click at [142, 102] on div "Step 1. Optionally give your price [MEDICAL_DATA] a title (eg "March 30% off sa…" at bounding box center [488, 434] width 712 height 791
paste input "Besties"
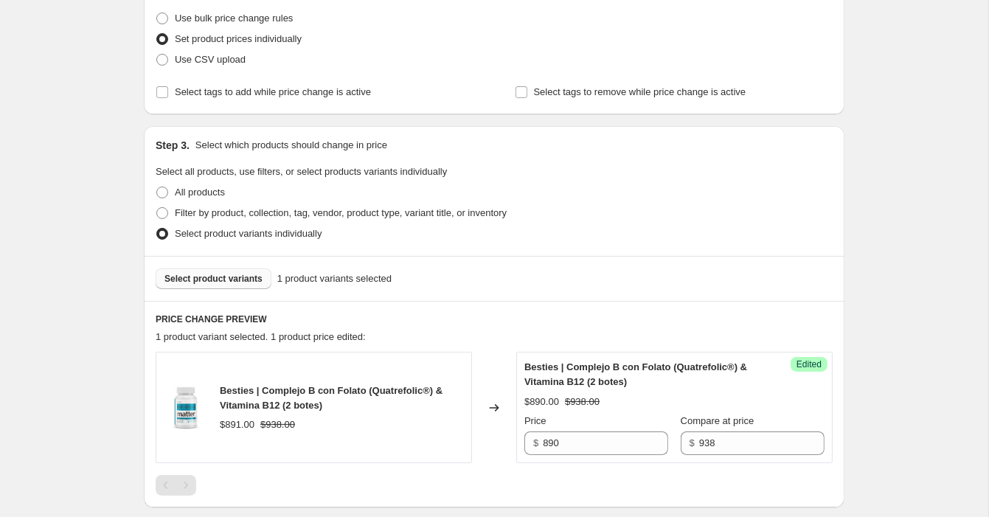
scroll to position [374, 0]
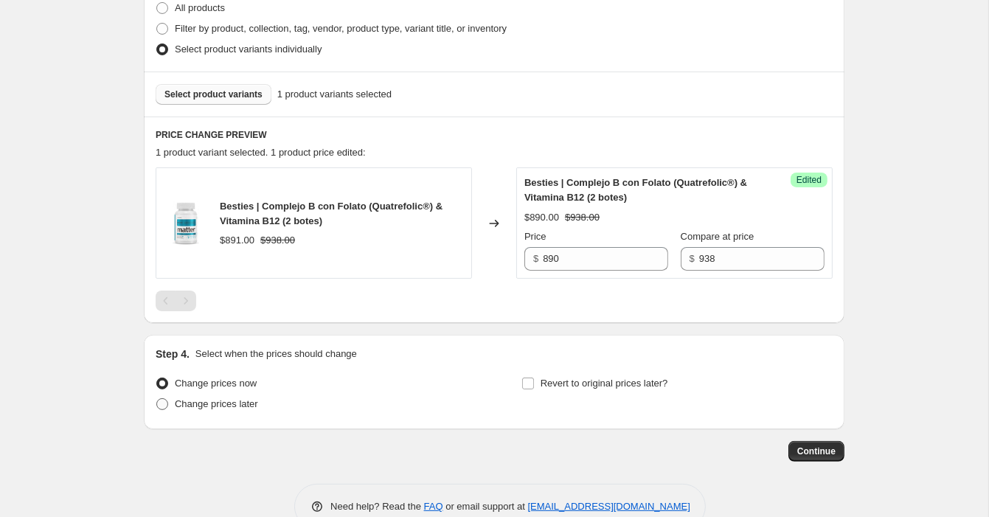
type input "Besties 2 botes | Octubre 2025"
click at [239, 410] on span "Change prices later" at bounding box center [216, 404] width 83 height 15
click at [157, 399] on input "Change prices later" at bounding box center [156, 398] width 1 height 1
radio input "true"
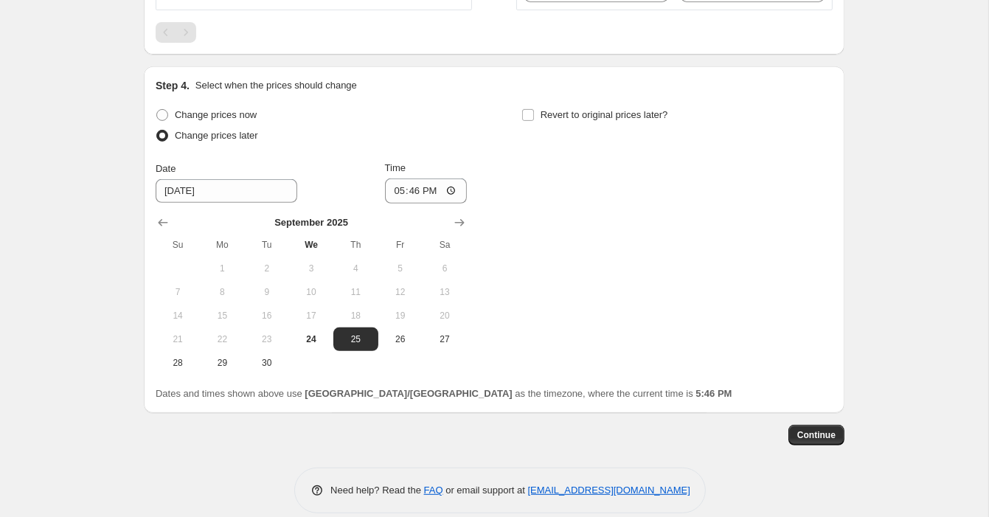
scroll to position [659, 0]
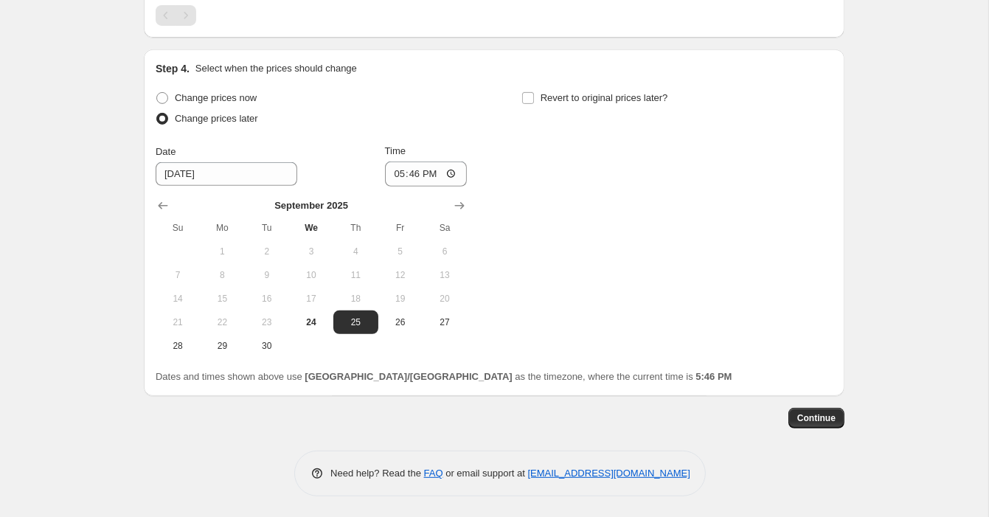
click at [446, 190] on div "[DATE] Su Mo Tu We Th Fr Sa 1 2 3 4 5 6 7 8 9 10 11 12 13 14 15 16 17 18 19 20 …" at bounding box center [305, 272] width 323 height 171
click at [460, 201] on icon "Show next month, October 2025" at bounding box center [459, 205] width 15 height 15
click at [312, 256] on span "1" at bounding box center [311, 252] width 32 height 12
type input "[DATE]"
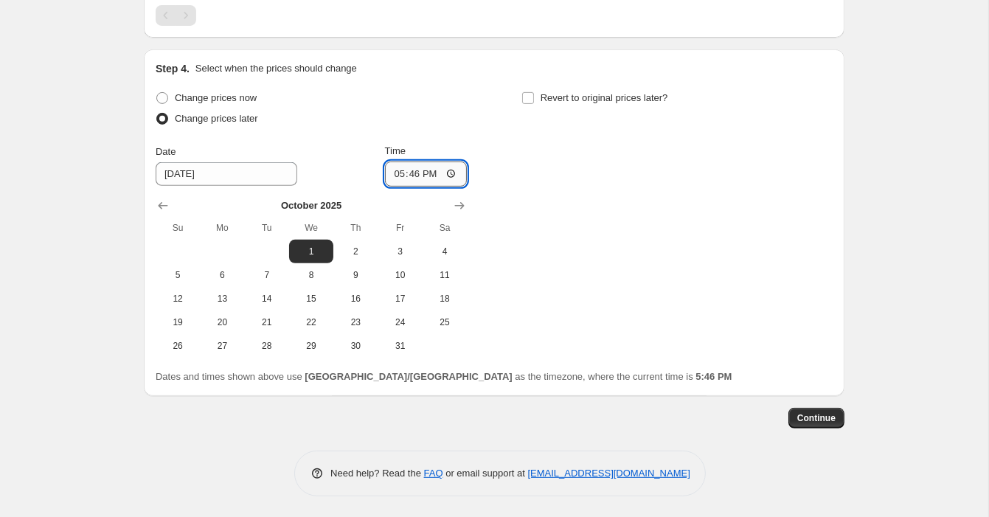
click at [418, 173] on input "17:46" at bounding box center [426, 173] width 83 height 25
type input "06:00"
click at [571, 91] on span "Revert to original prices later?" at bounding box center [604, 98] width 128 height 15
click at [534, 92] on input "Revert to original prices later?" at bounding box center [528, 98] width 12 height 12
checkbox input "true"
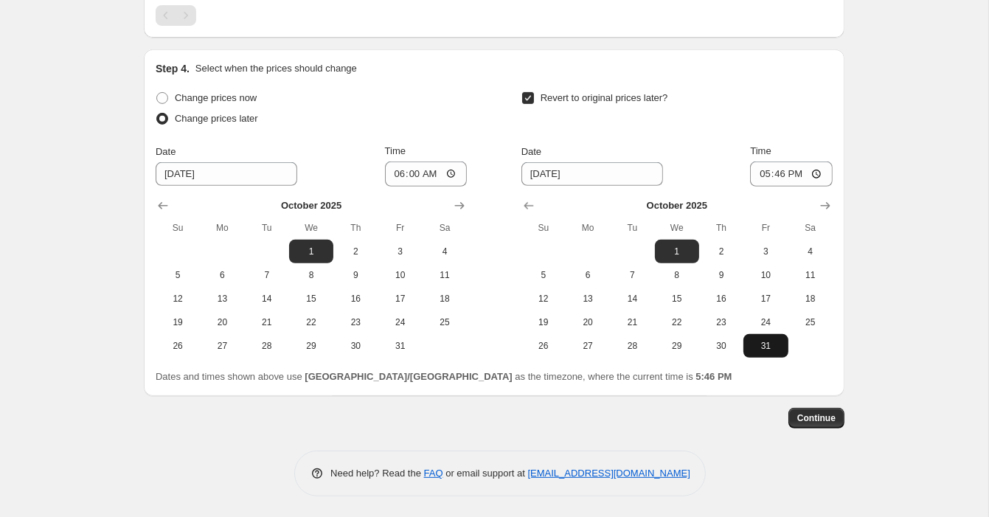
click at [760, 342] on span "31" at bounding box center [765, 346] width 32 height 12
type input "[DATE]"
click at [778, 175] on input "17:46" at bounding box center [791, 173] width 83 height 25
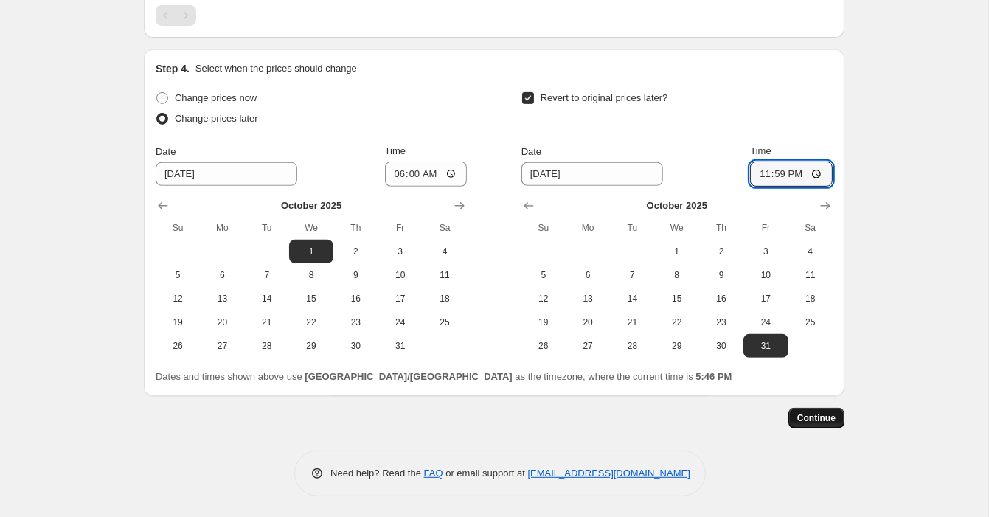
type input "23:59"
click at [815, 412] on span "Continue" at bounding box center [816, 418] width 38 height 12
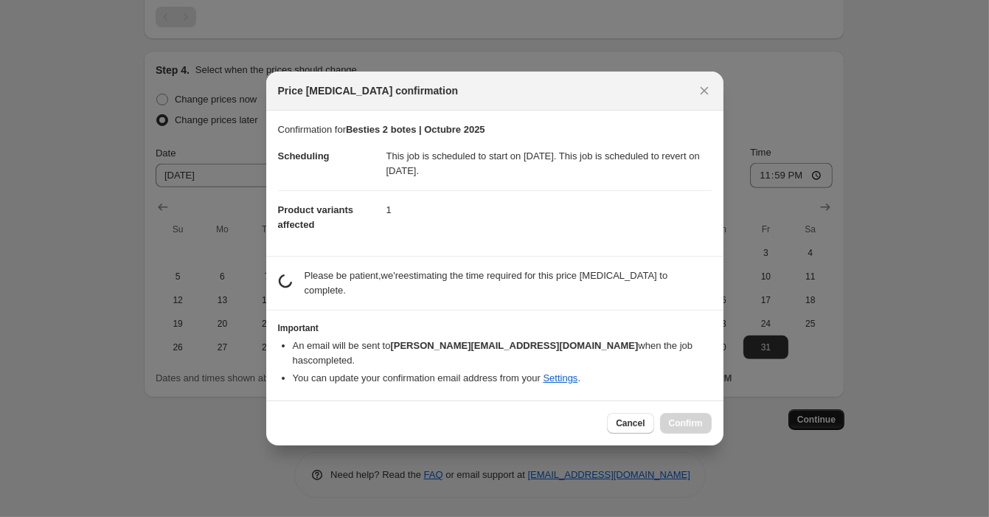
scroll to position [0, 0]
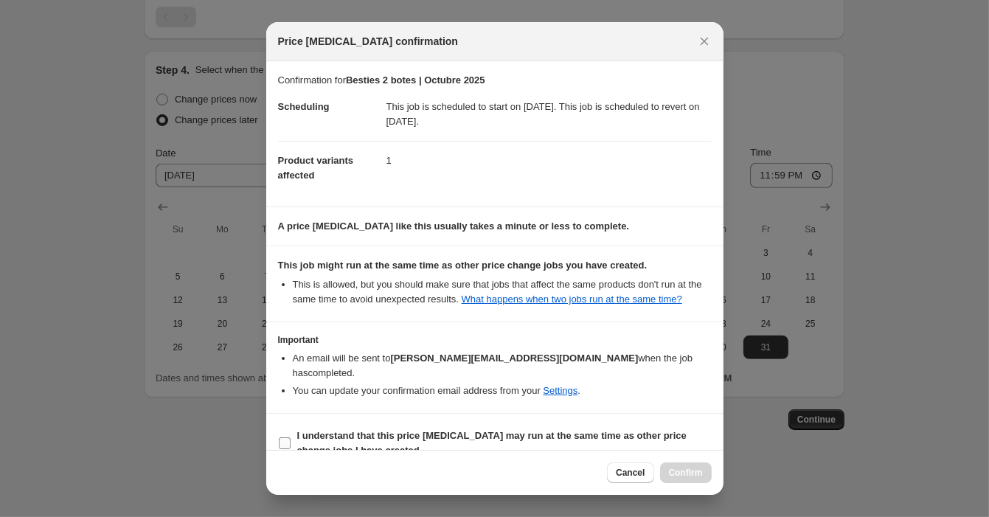
click at [418, 439] on span "I understand that this price [MEDICAL_DATA] may run at the same time as other p…" at bounding box center [504, 442] width 414 height 29
click at [291, 439] on input "I understand that this price [MEDICAL_DATA] may run at the same time as other p…" at bounding box center [285, 443] width 12 height 12
checkbox input "true"
click at [694, 467] on button "Confirm" at bounding box center [686, 472] width 52 height 21
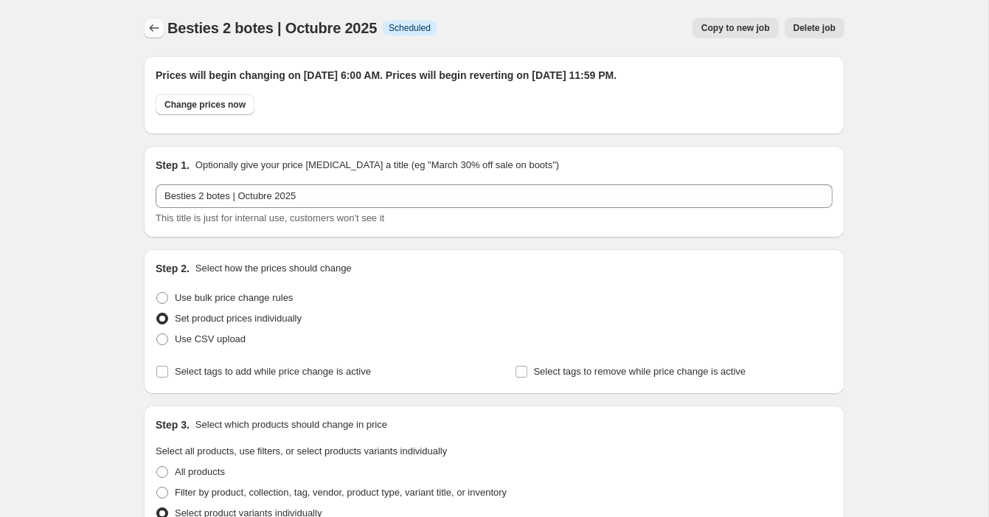
click at [153, 33] on icon "Price change jobs" at bounding box center [154, 28] width 15 height 15
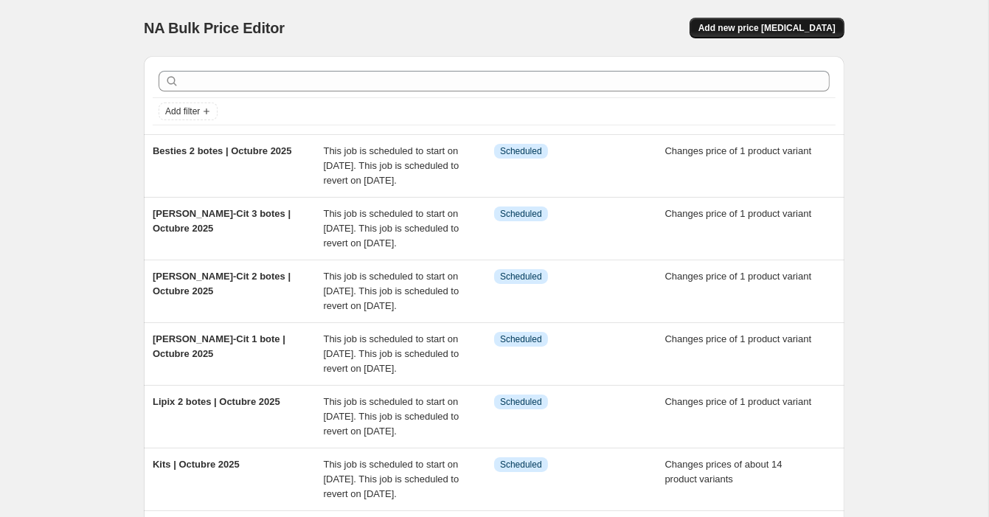
click at [754, 26] on span "Add new price [MEDICAL_DATA]" at bounding box center [766, 28] width 137 height 12
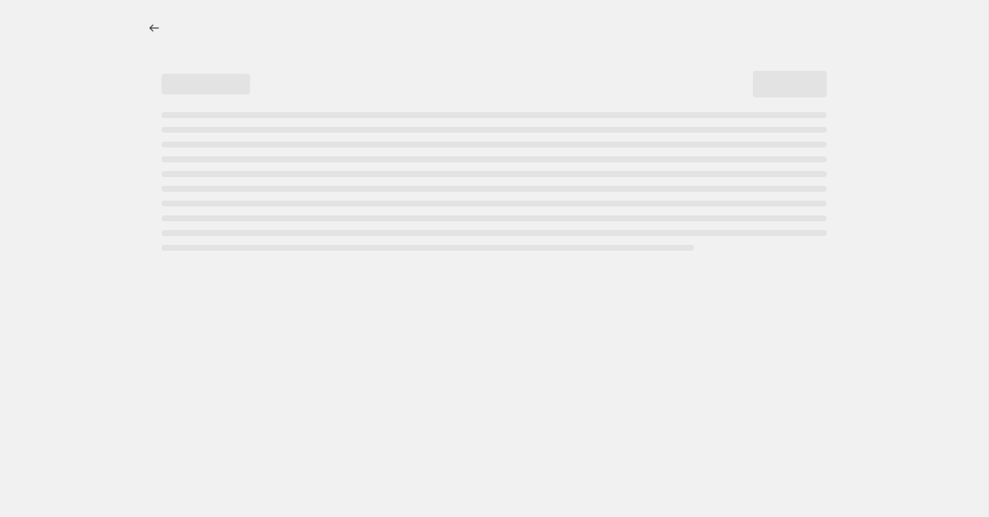
select select "percentage"
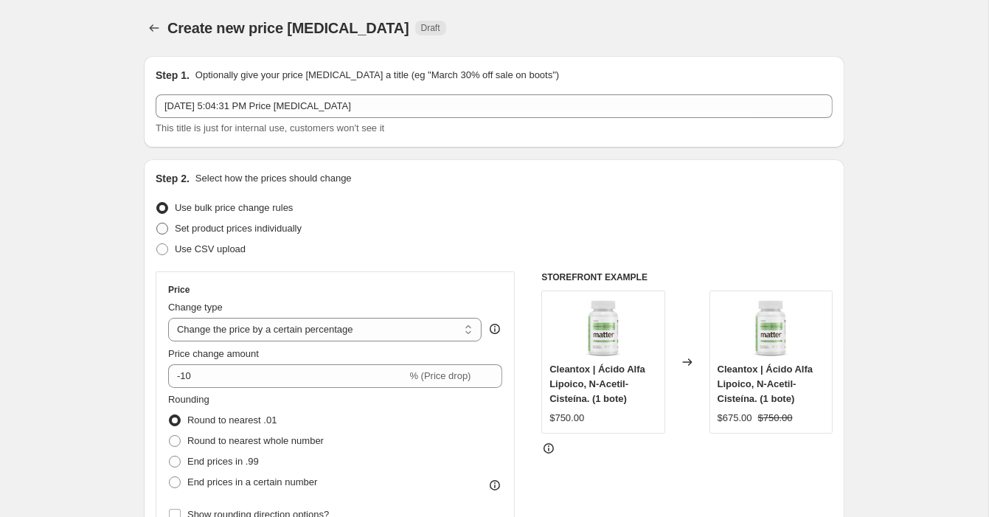
click at [199, 221] on span "Set product prices individually" at bounding box center [238, 228] width 127 height 15
click at [157, 223] on input "Set product prices individually" at bounding box center [156, 223] width 1 height 1
radio input "true"
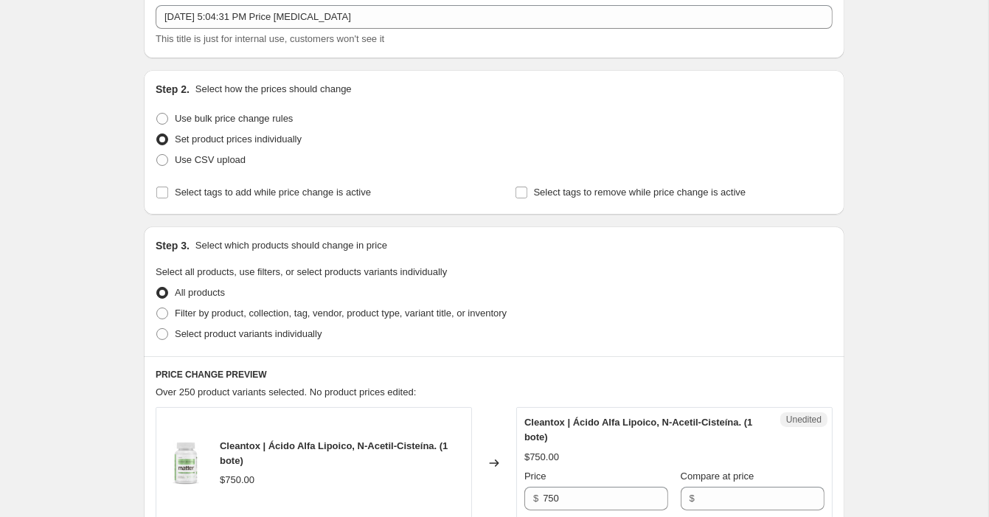
scroll to position [123, 0]
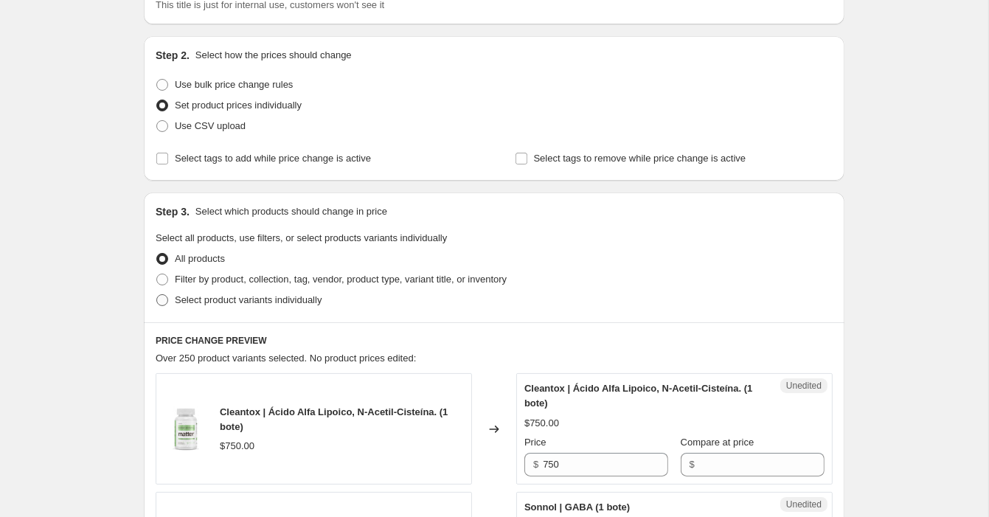
click at [232, 299] on span "Select product variants individually" at bounding box center [248, 299] width 147 height 11
click at [157, 295] on input "Select product variants individually" at bounding box center [156, 294] width 1 height 1
radio input "true"
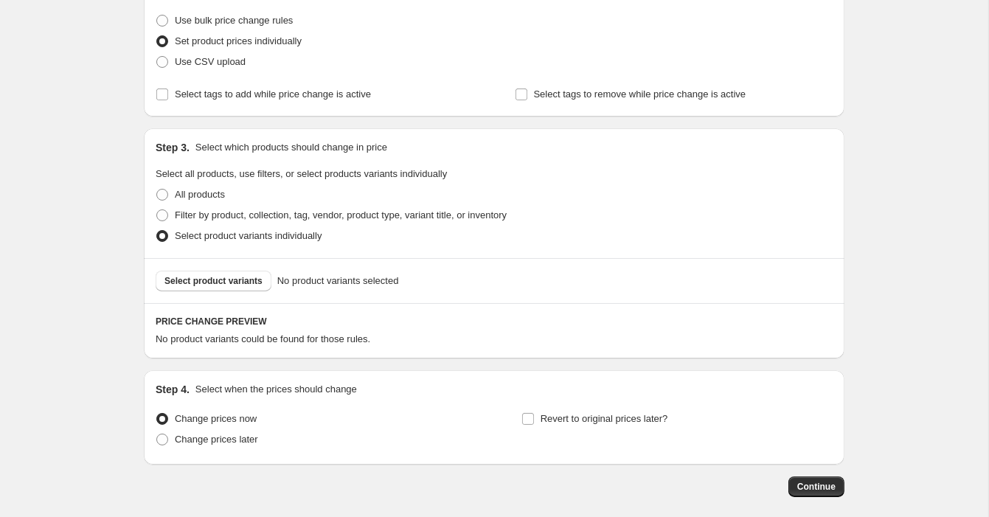
scroll to position [200, 0]
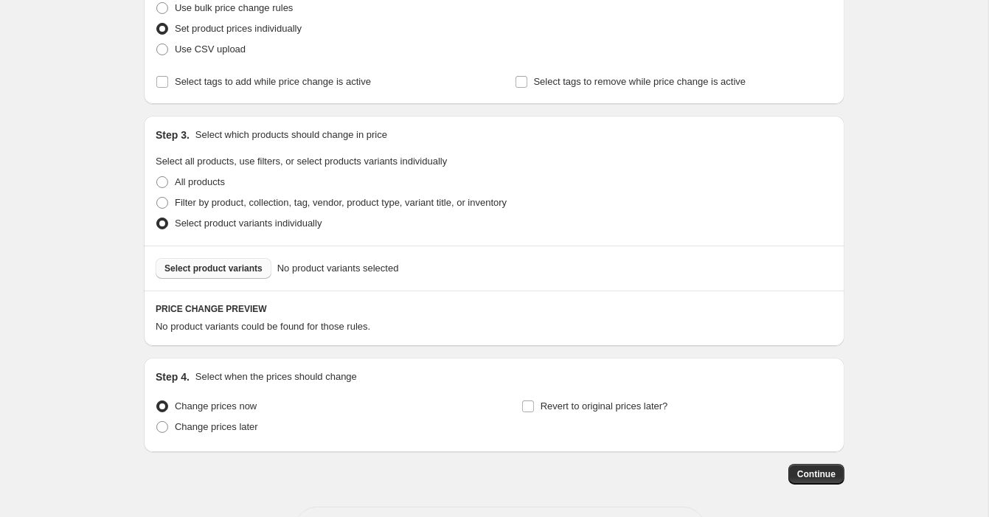
click at [201, 273] on span "Select product variants" at bounding box center [213, 268] width 98 height 12
